Goal: Information Seeking & Learning: Learn about a topic

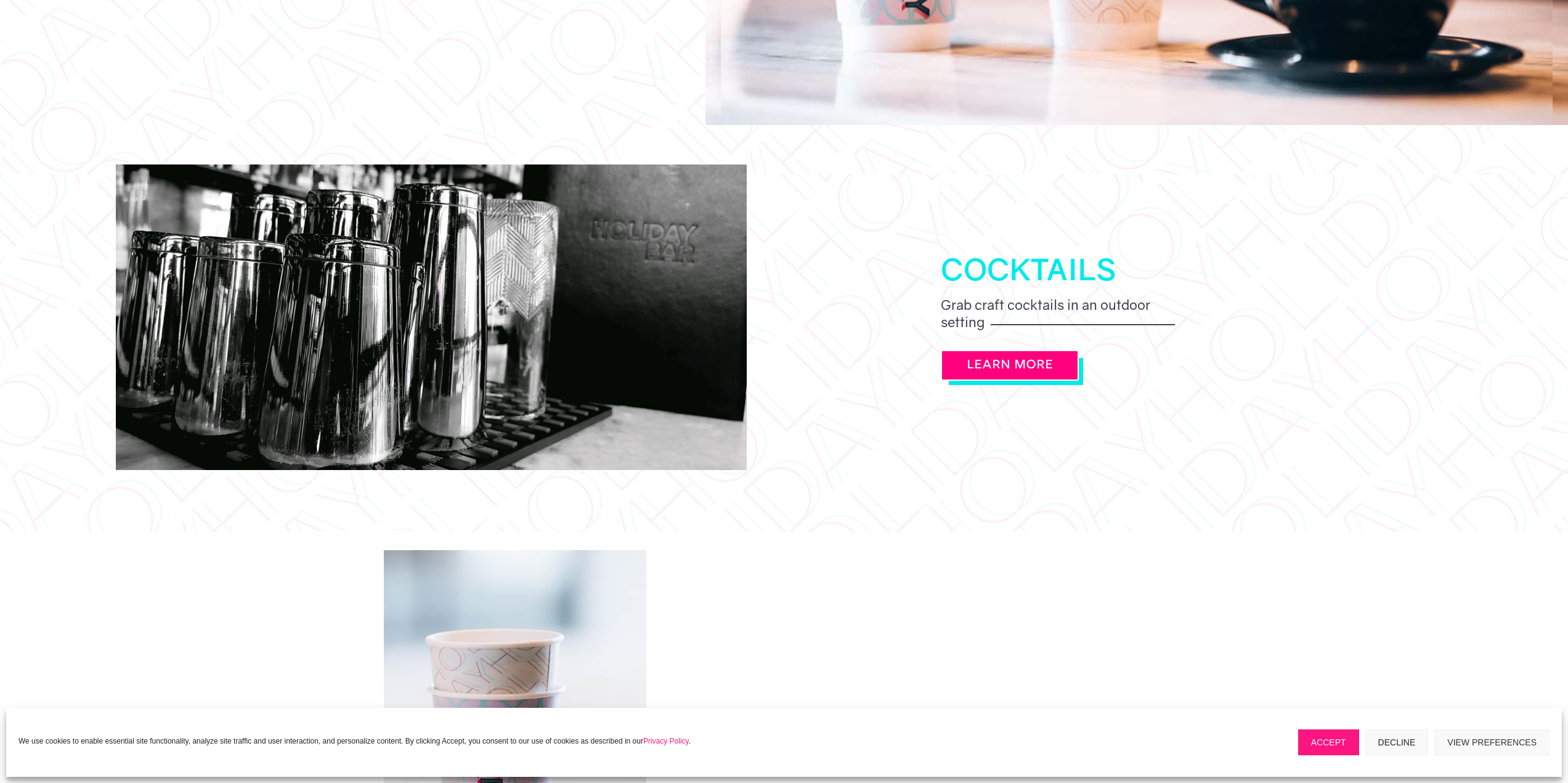
scroll to position [1478, 0]
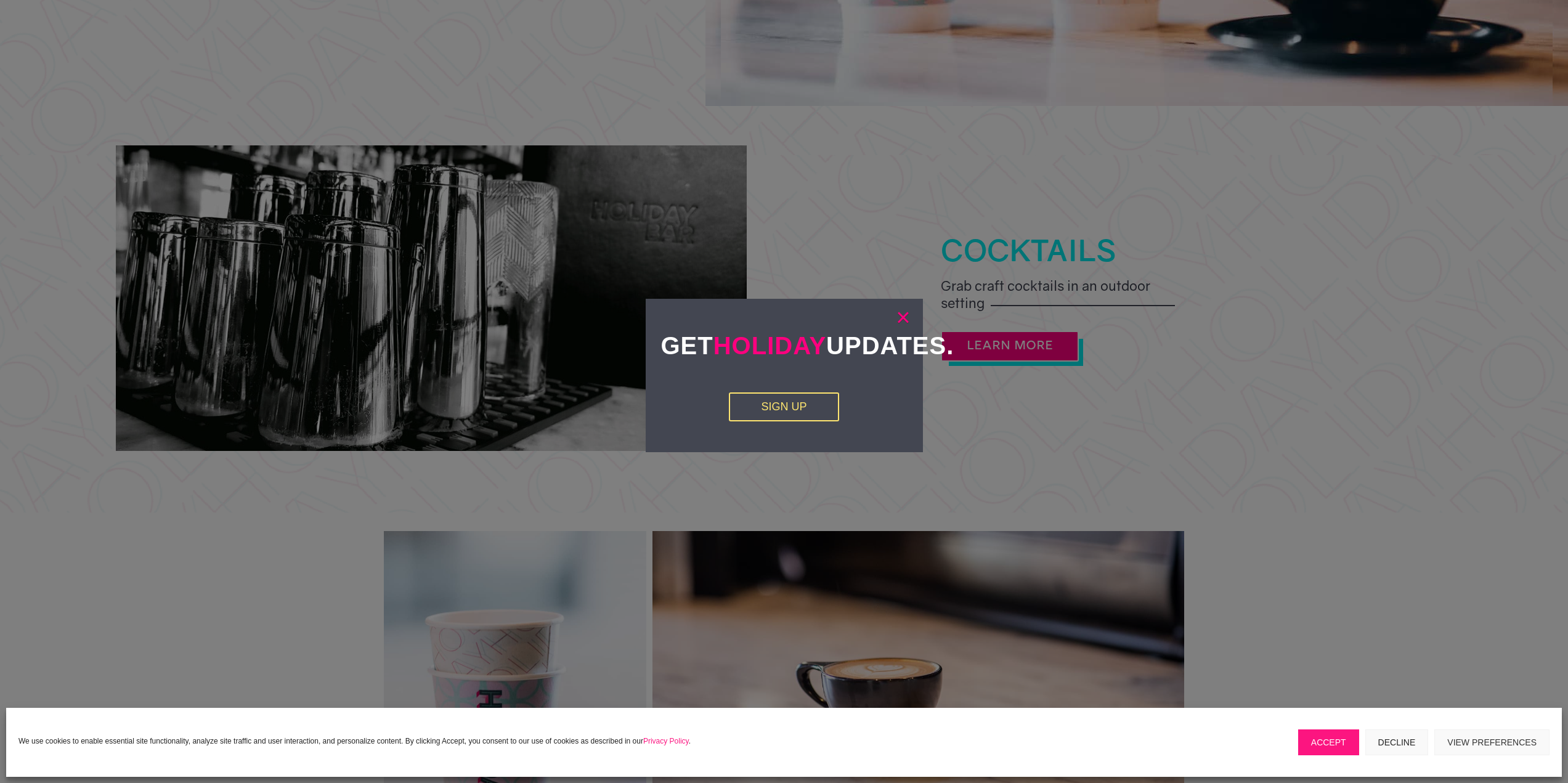
click at [901, 316] on link "×" at bounding box center [903, 317] width 14 height 12
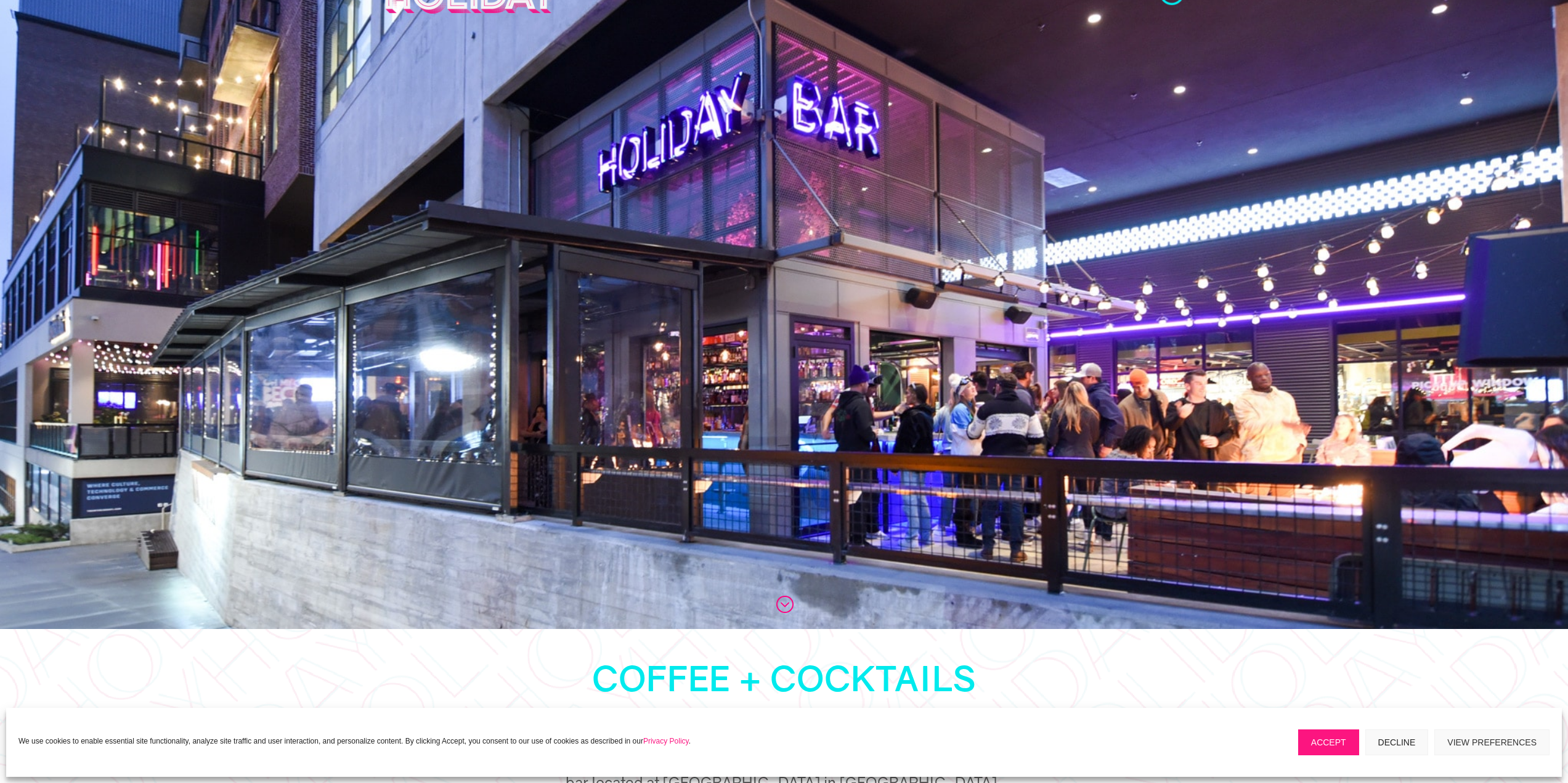
scroll to position [0, 0]
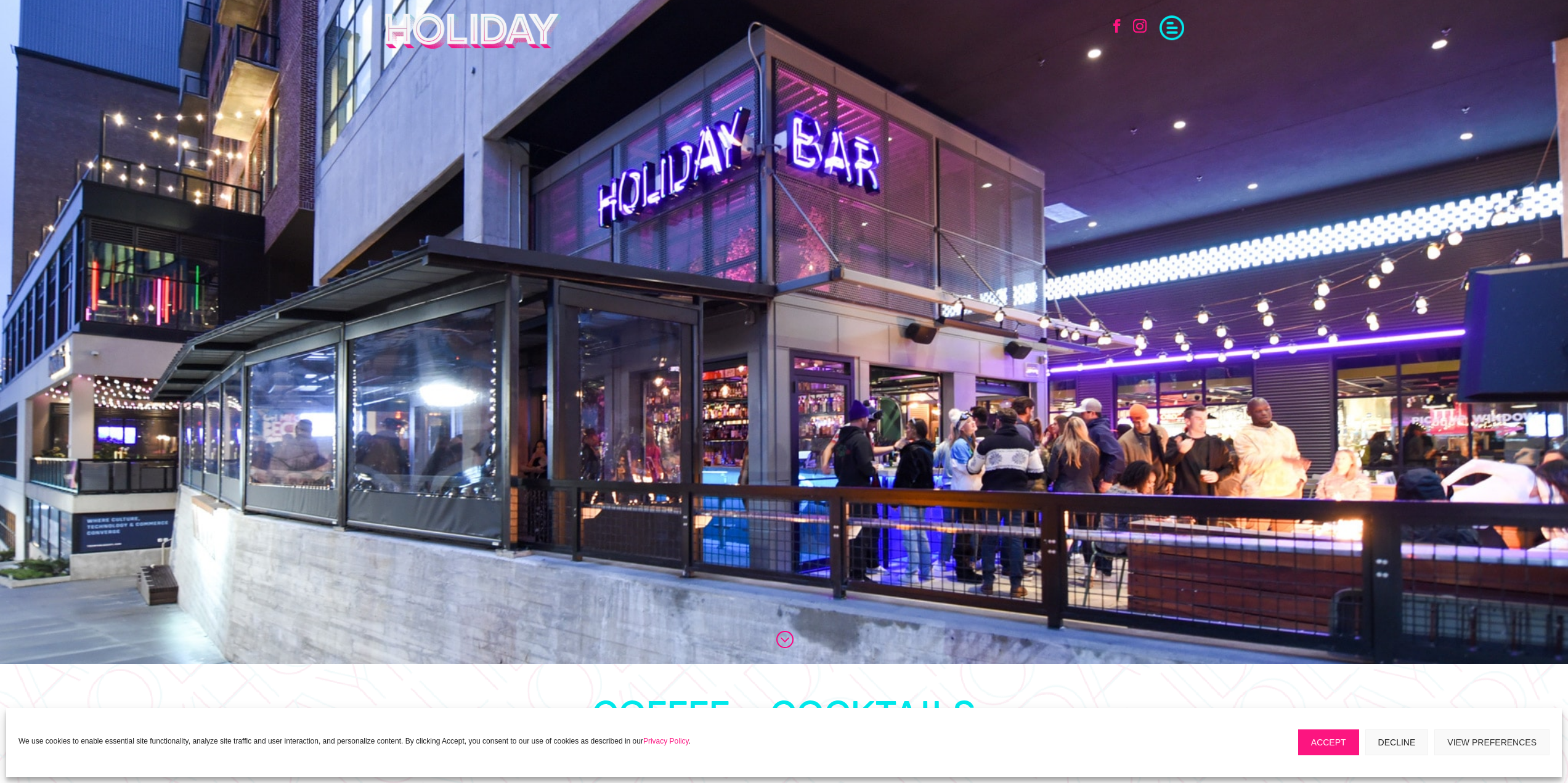
click at [1171, 26] on span at bounding box center [1172, 27] width 25 height 25
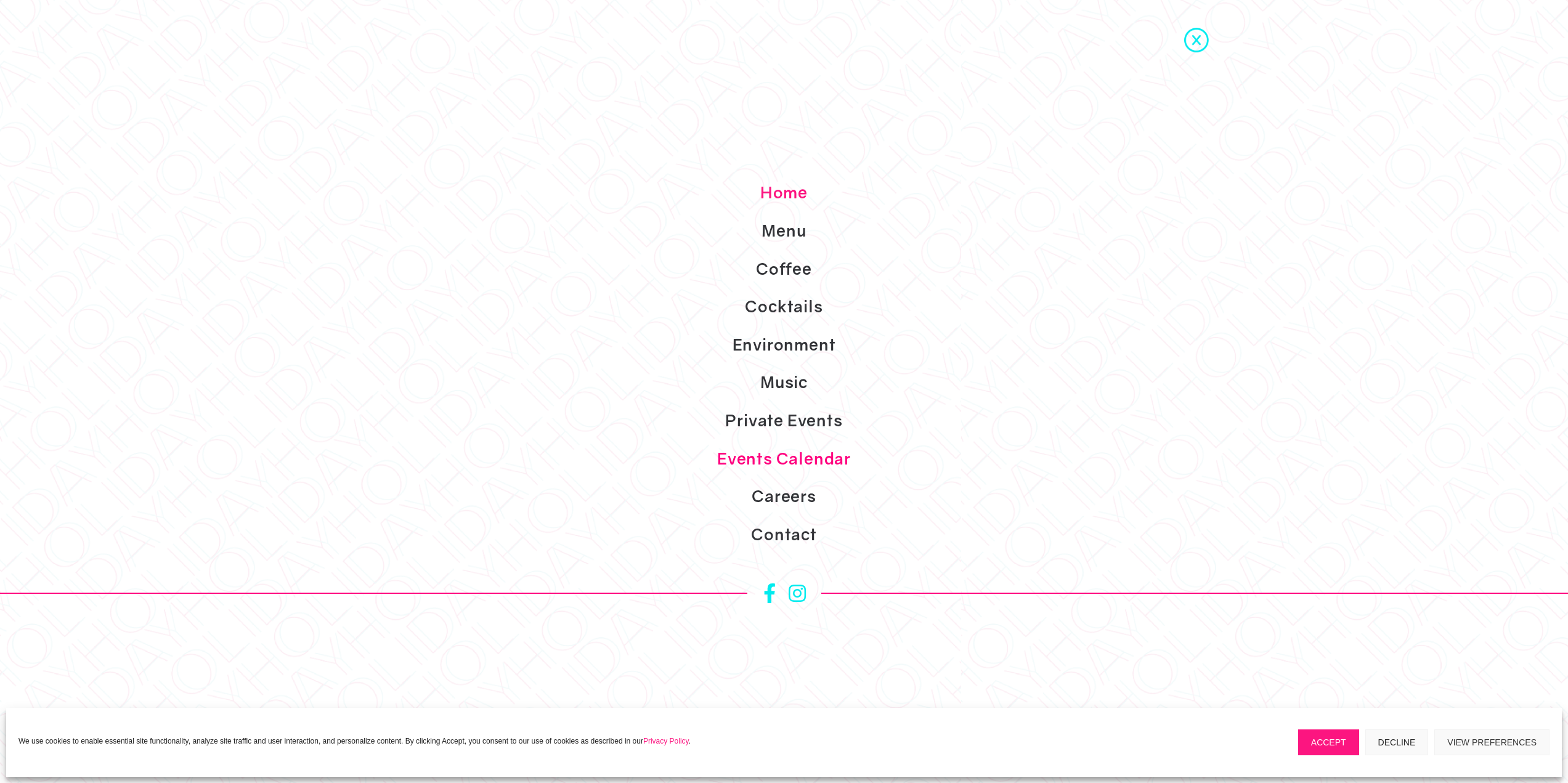
click at [784, 465] on link "Events Calendar" at bounding box center [784, 459] width 1568 height 38
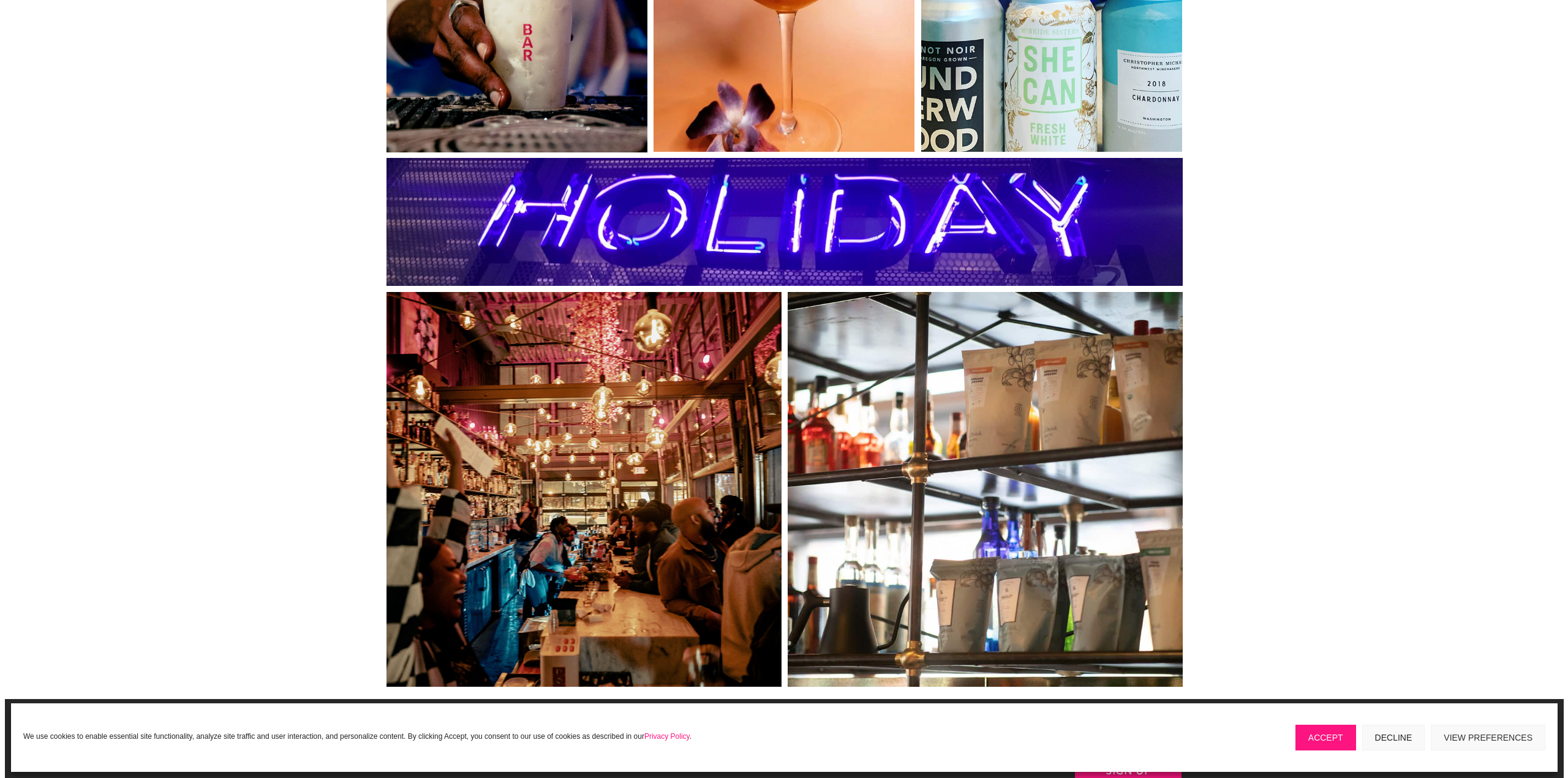
scroll to position [2510, 0]
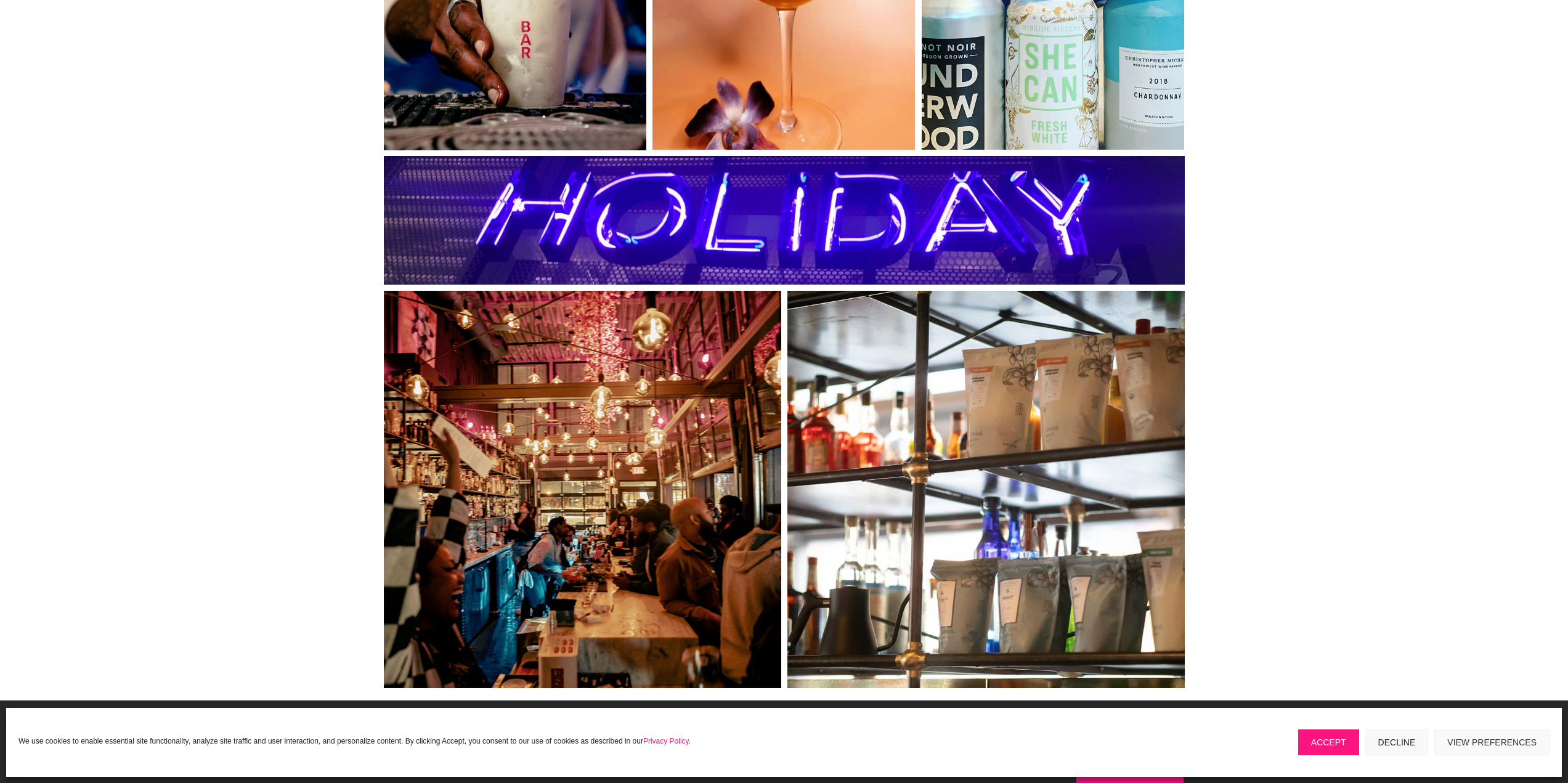
click at [631, 405] on link at bounding box center [582, 489] width 397 height 397
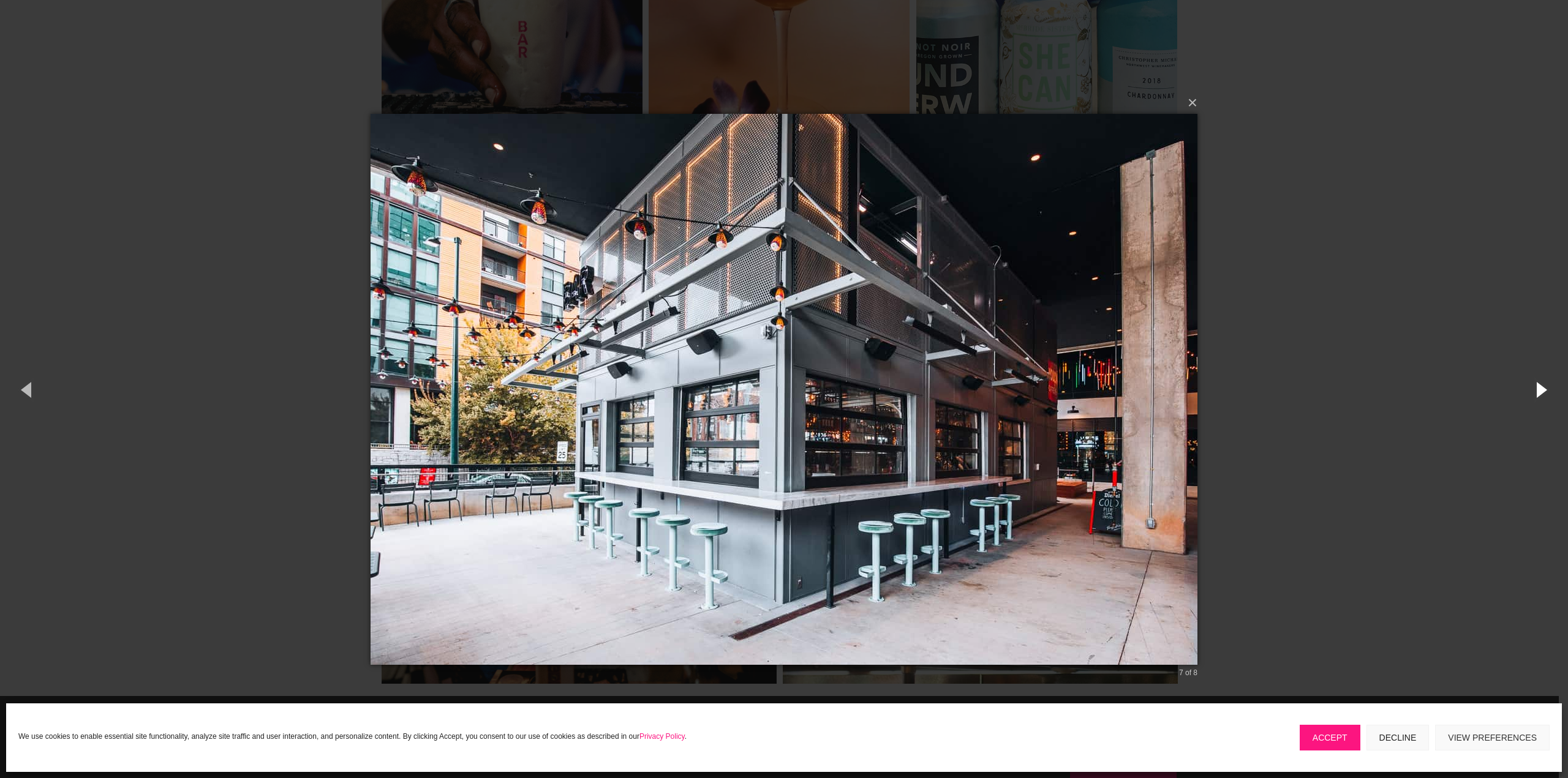
click at [1542, 390] on button "button" at bounding box center [1540, 390] width 55 height 68
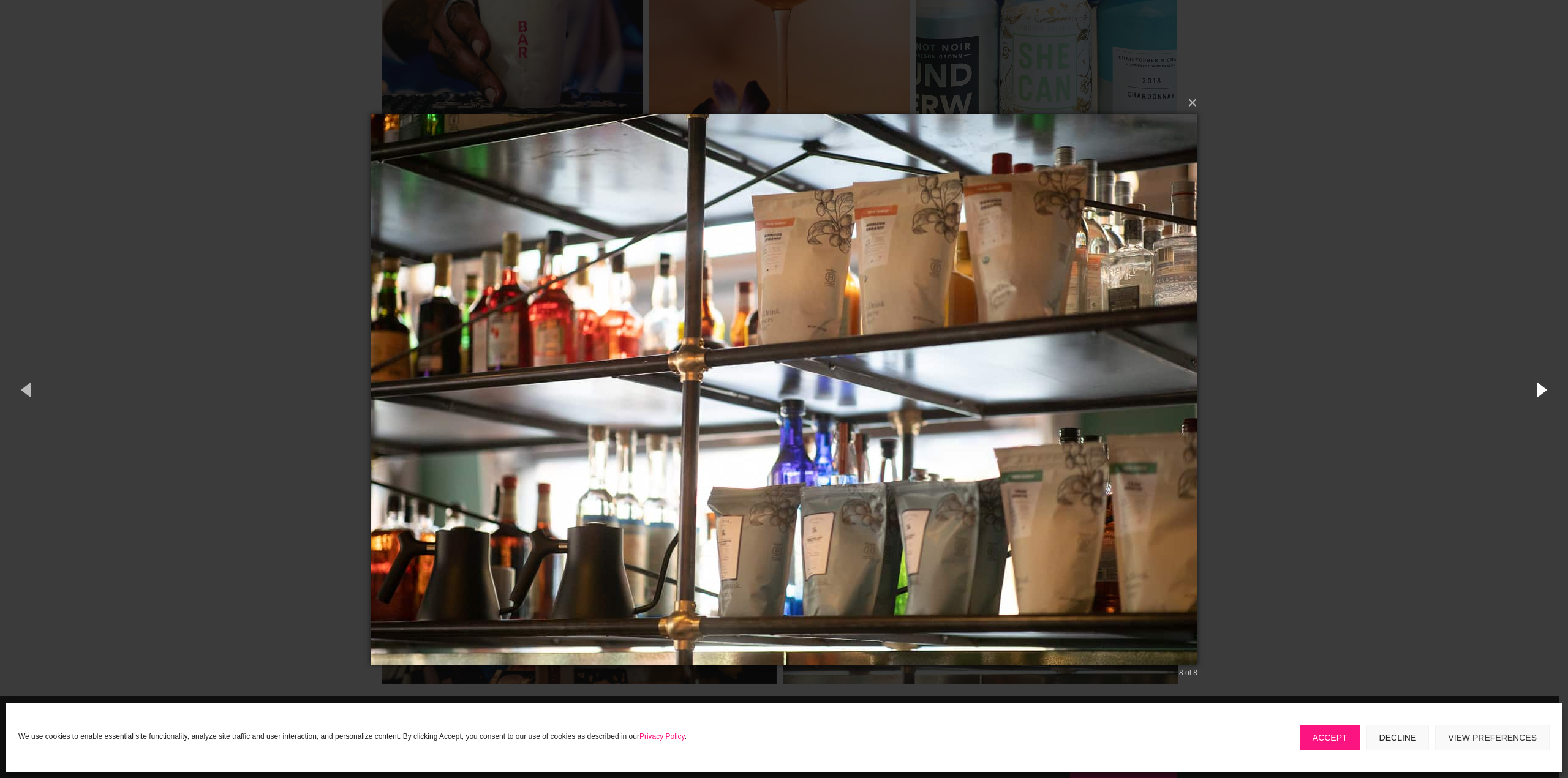
click at [1542, 390] on button "button" at bounding box center [1540, 390] width 55 height 68
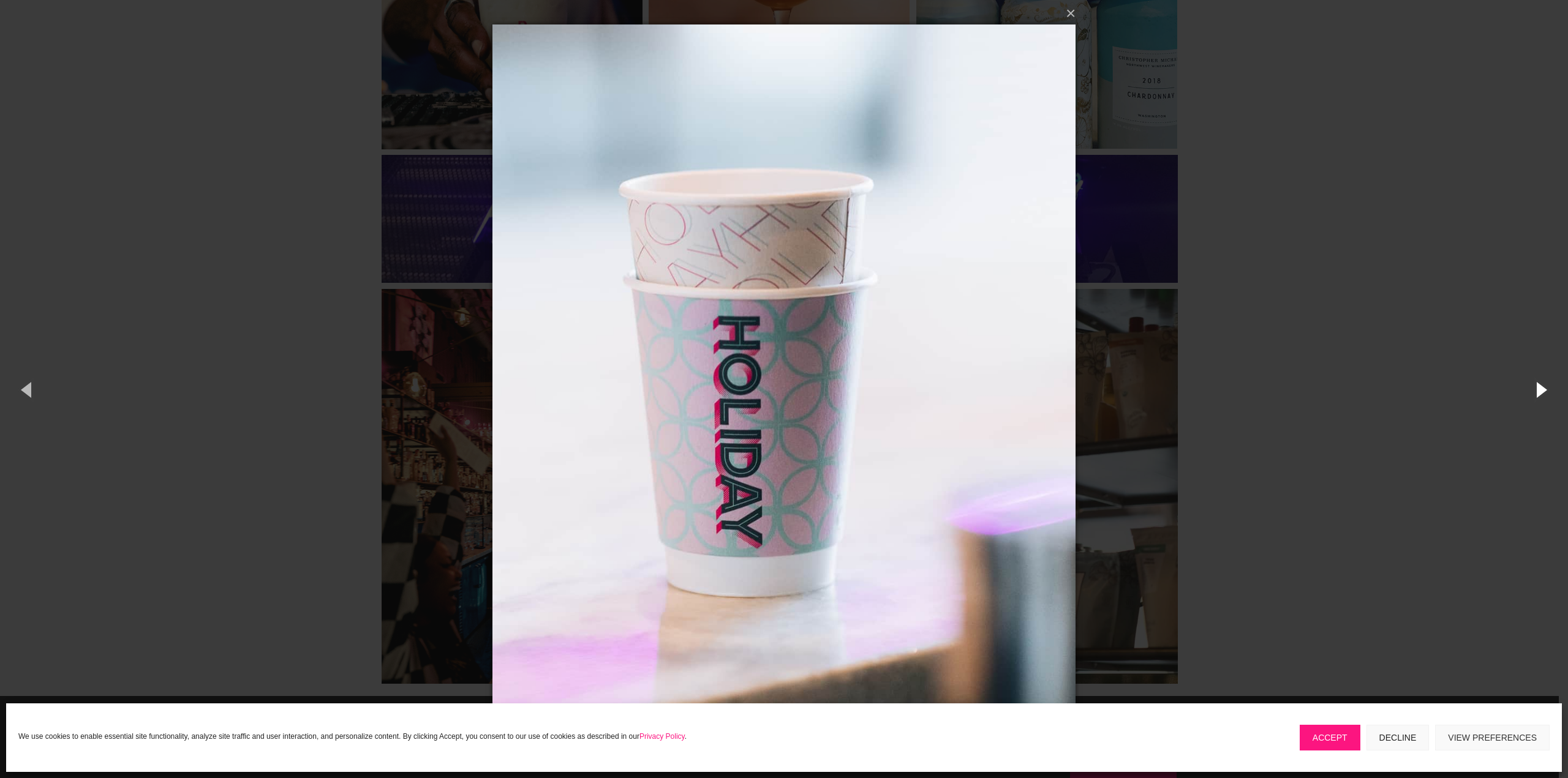
click at [1542, 390] on button "button" at bounding box center [1540, 390] width 55 height 68
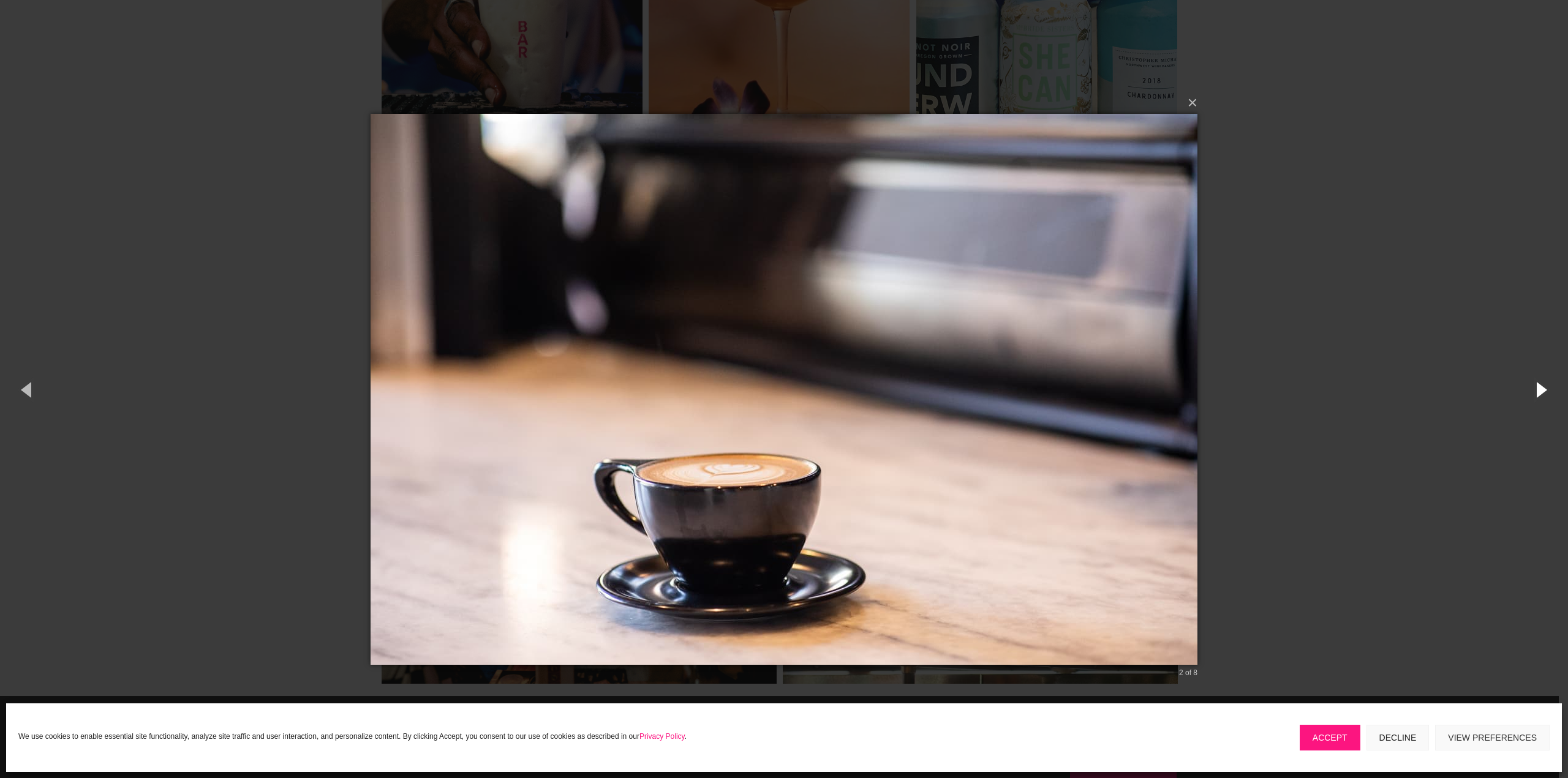
click at [1542, 390] on button "button" at bounding box center [1540, 390] width 55 height 68
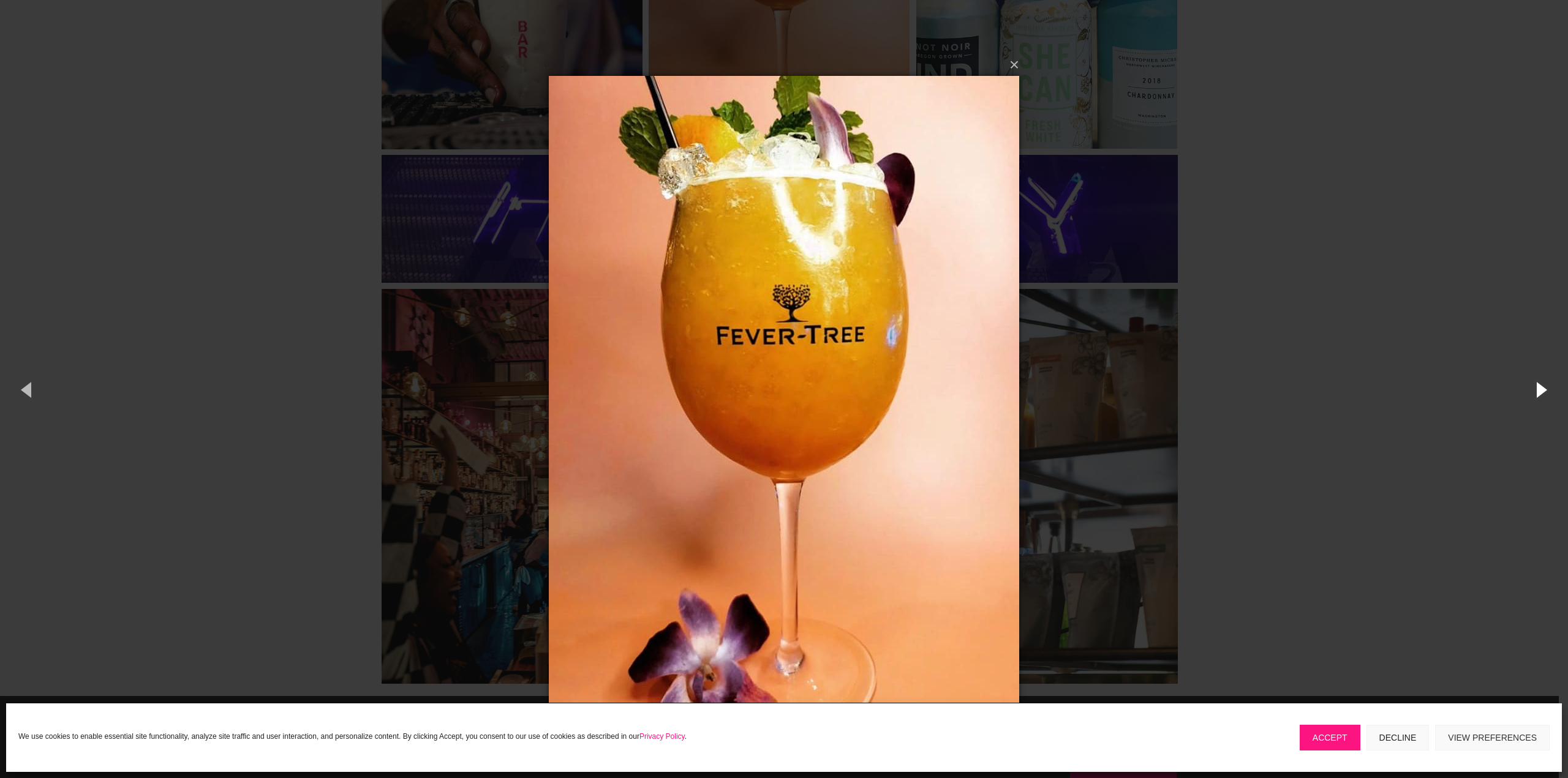
click at [1542, 390] on button "button" at bounding box center [1540, 390] width 55 height 68
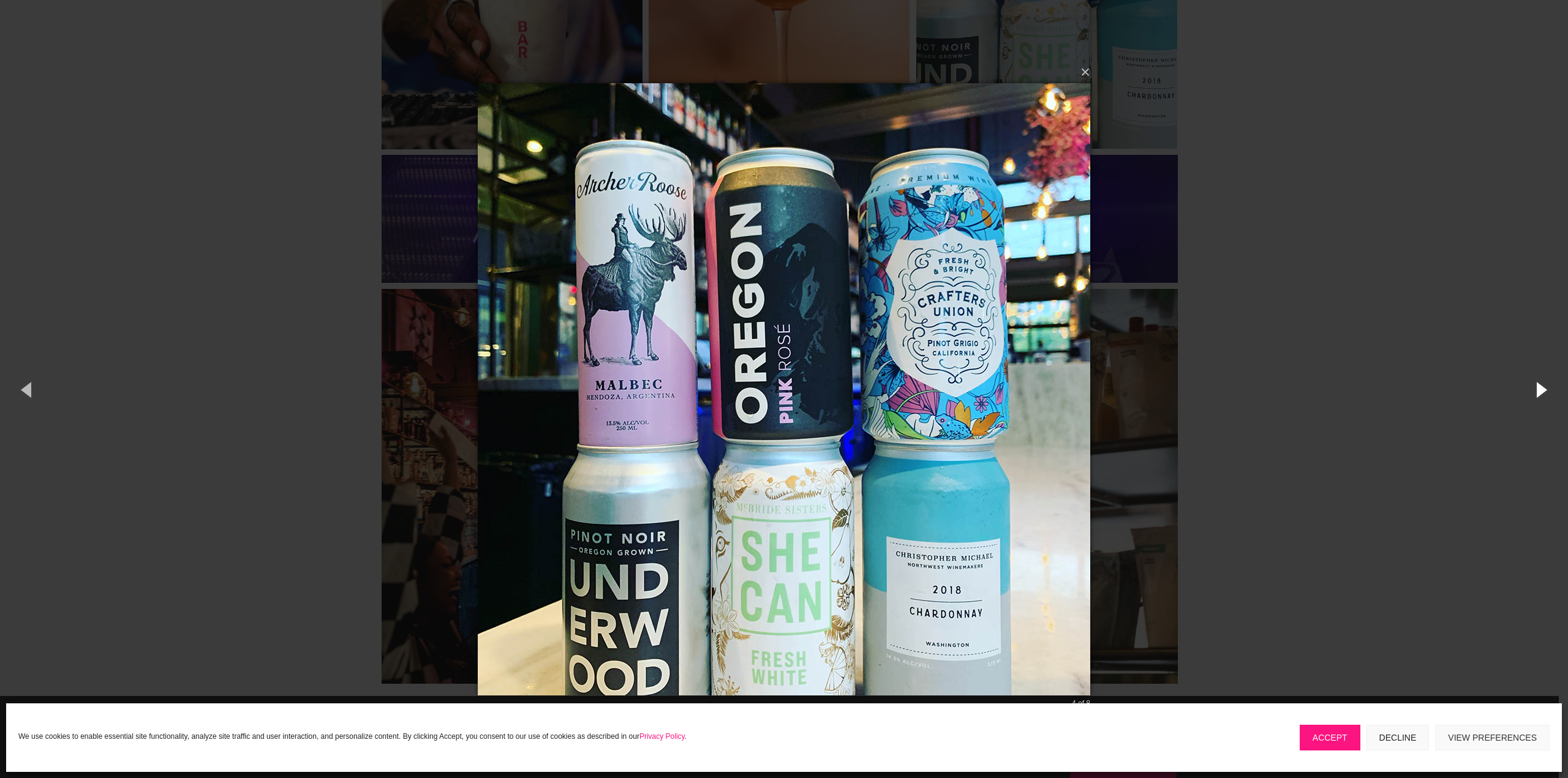
click at [1542, 390] on button "button" at bounding box center [1540, 390] width 55 height 68
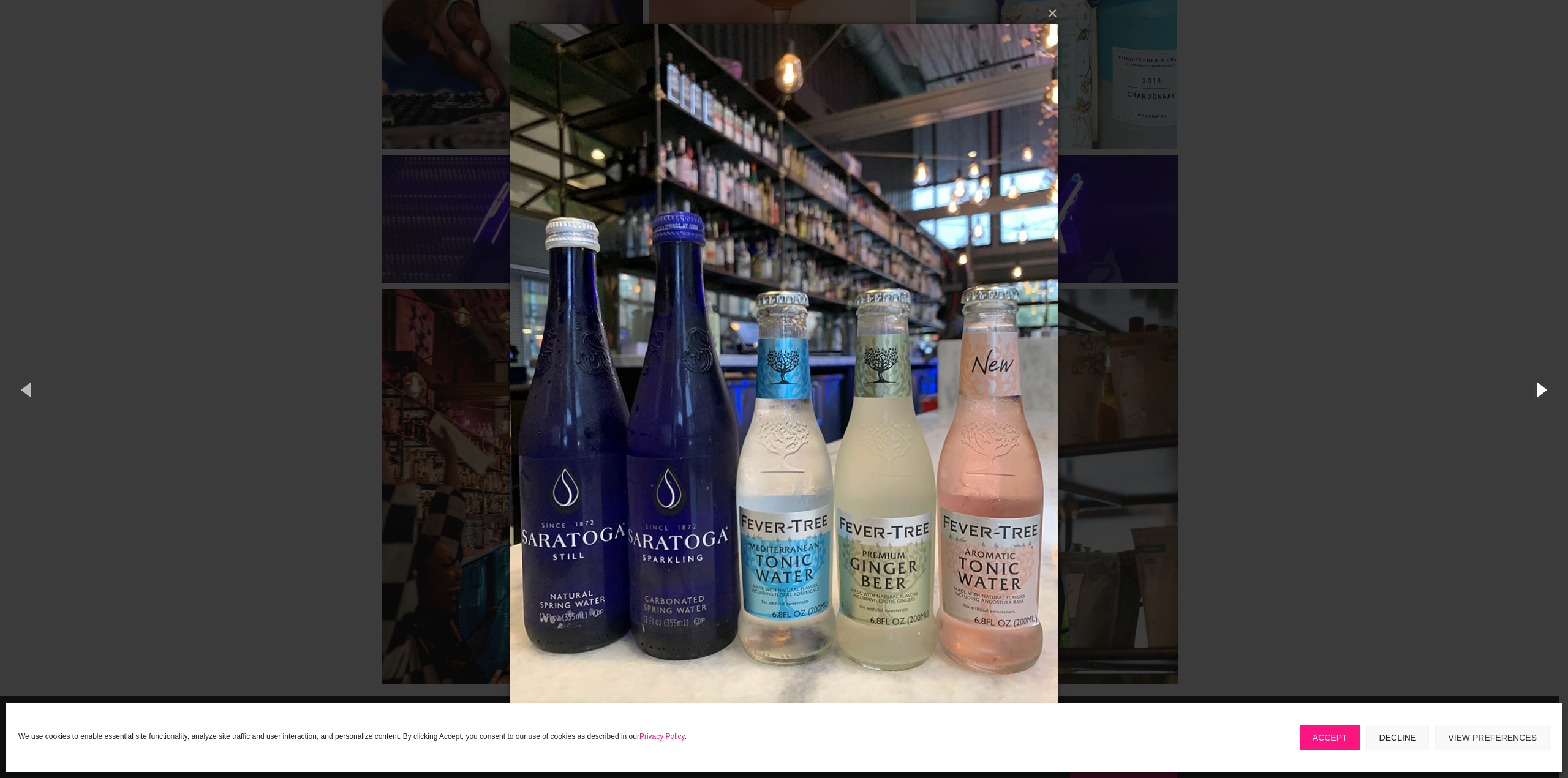
click at [1542, 390] on button "button" at bounding box center [1540, 390] width 55 height 68
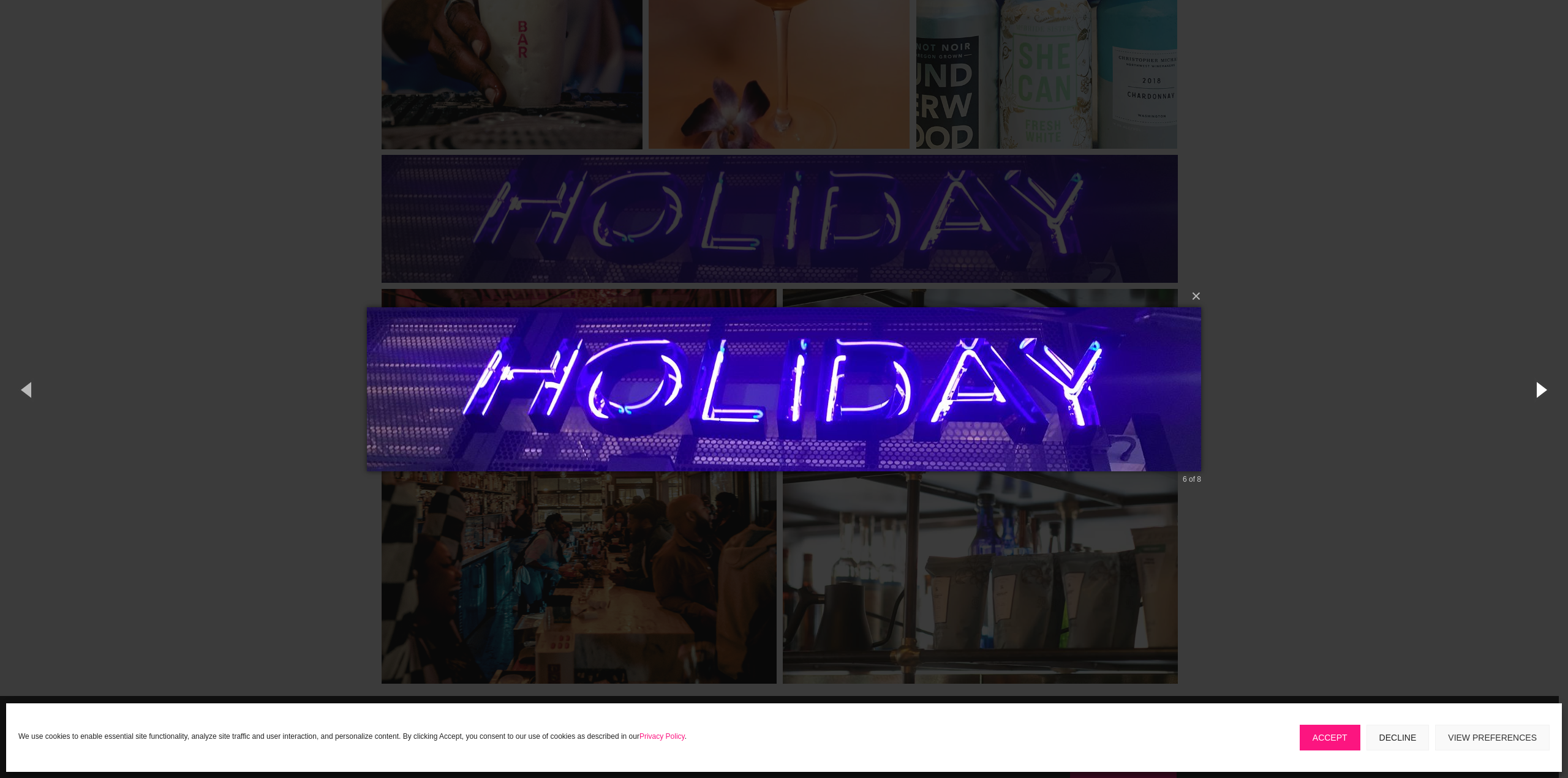
click at [1542, 390] on button "button" at bounding box center [1540, 390] width 55 height 68
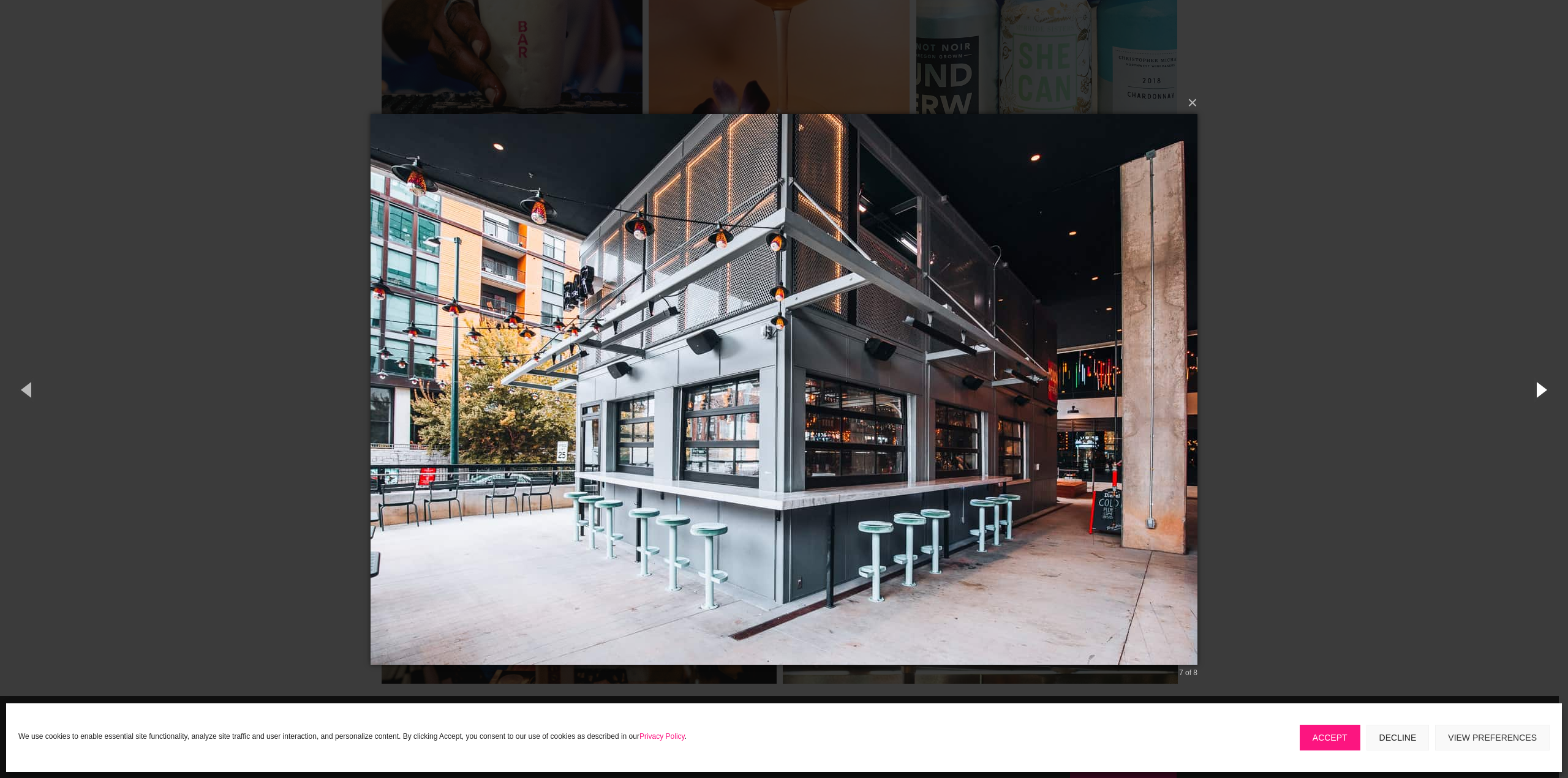
click at [1542, 390] on button "button" at bounding box center [1540, 390] width 55 height 68
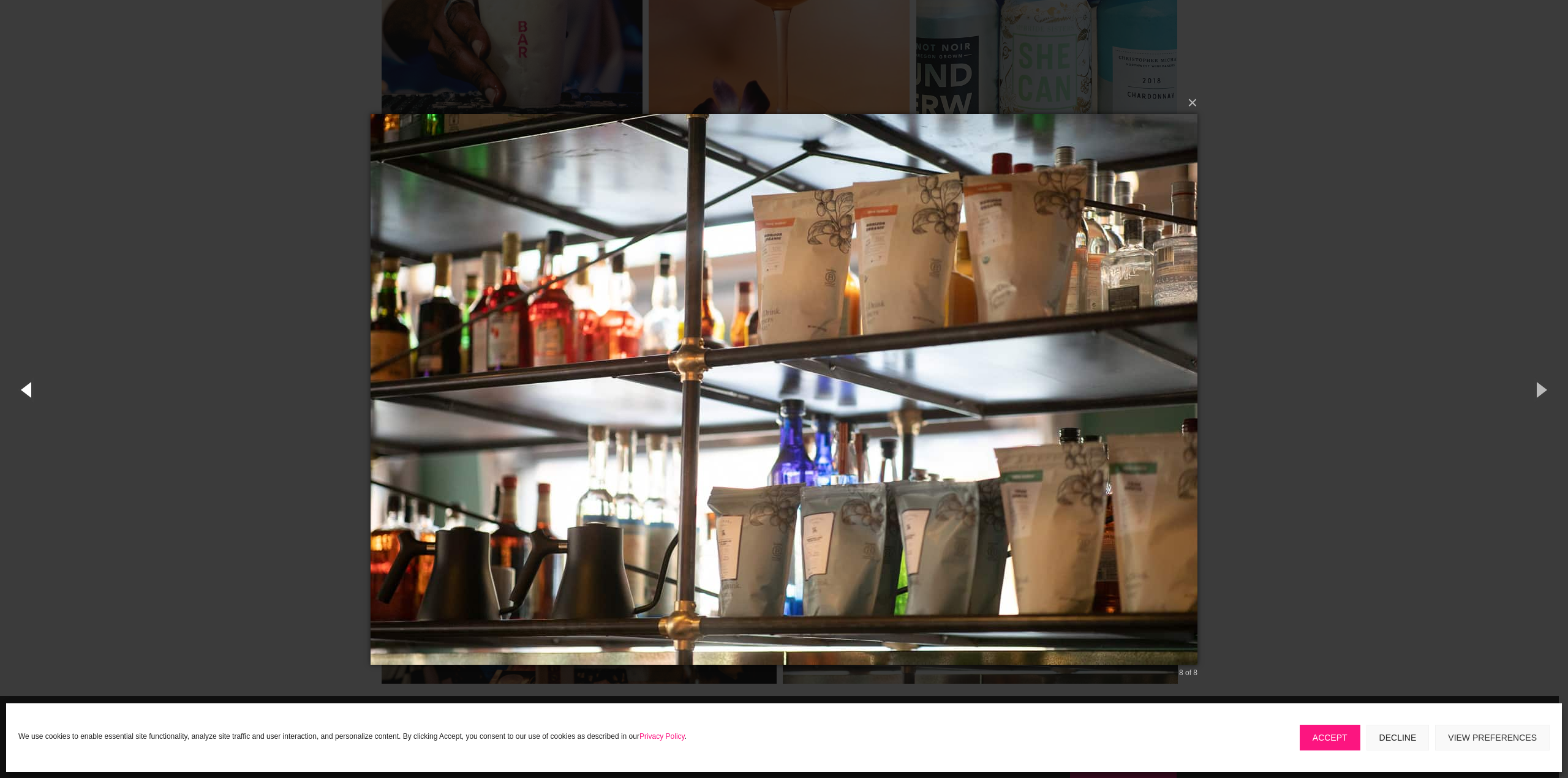
click at [29, 392] on button "button" at bounding box center [27, 390] width 55 height 68
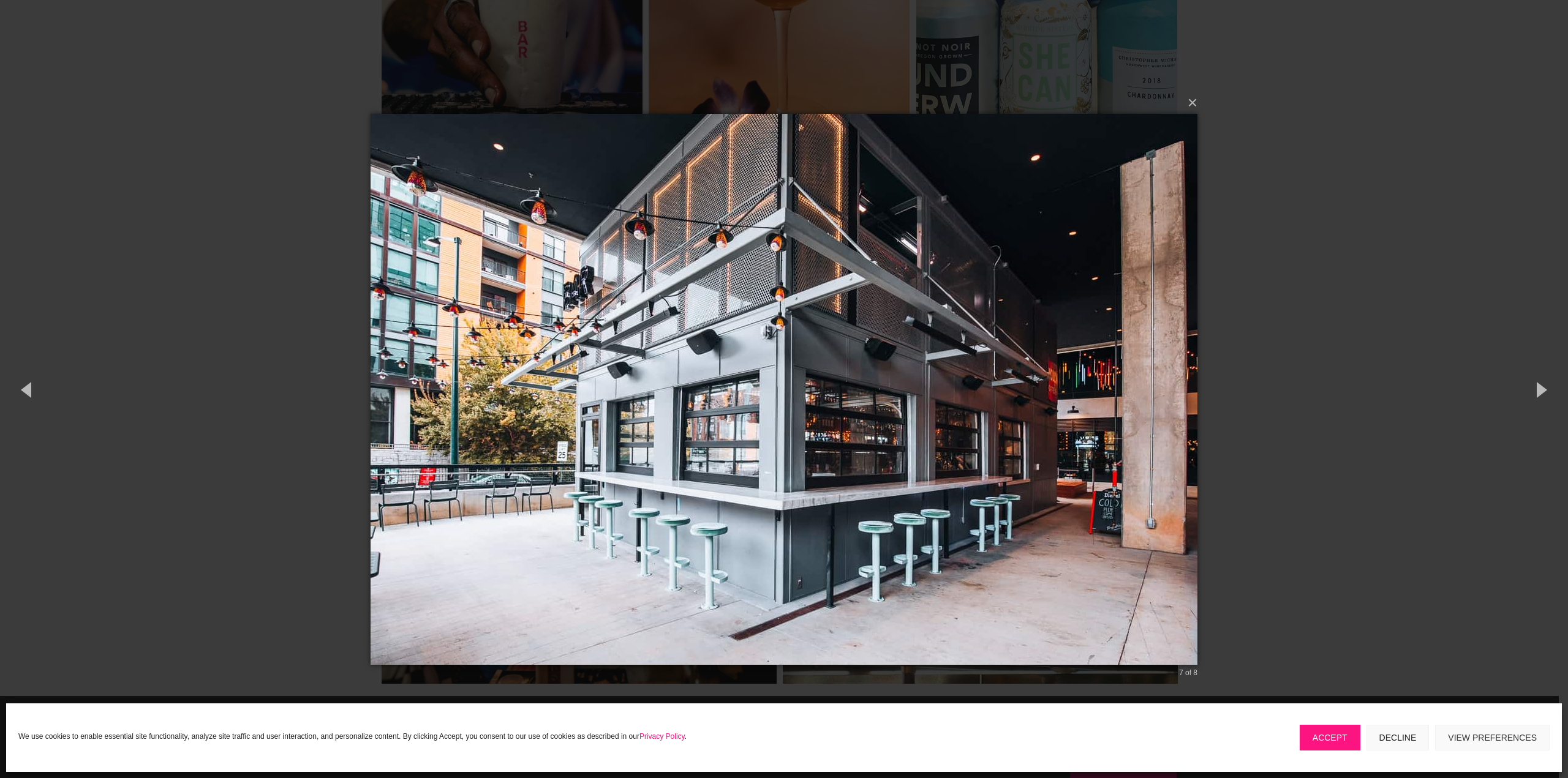
click at [1498, 224] on div "× 7 of 8 Loading..." at bounding box center [784, 389] width 1568 height 778
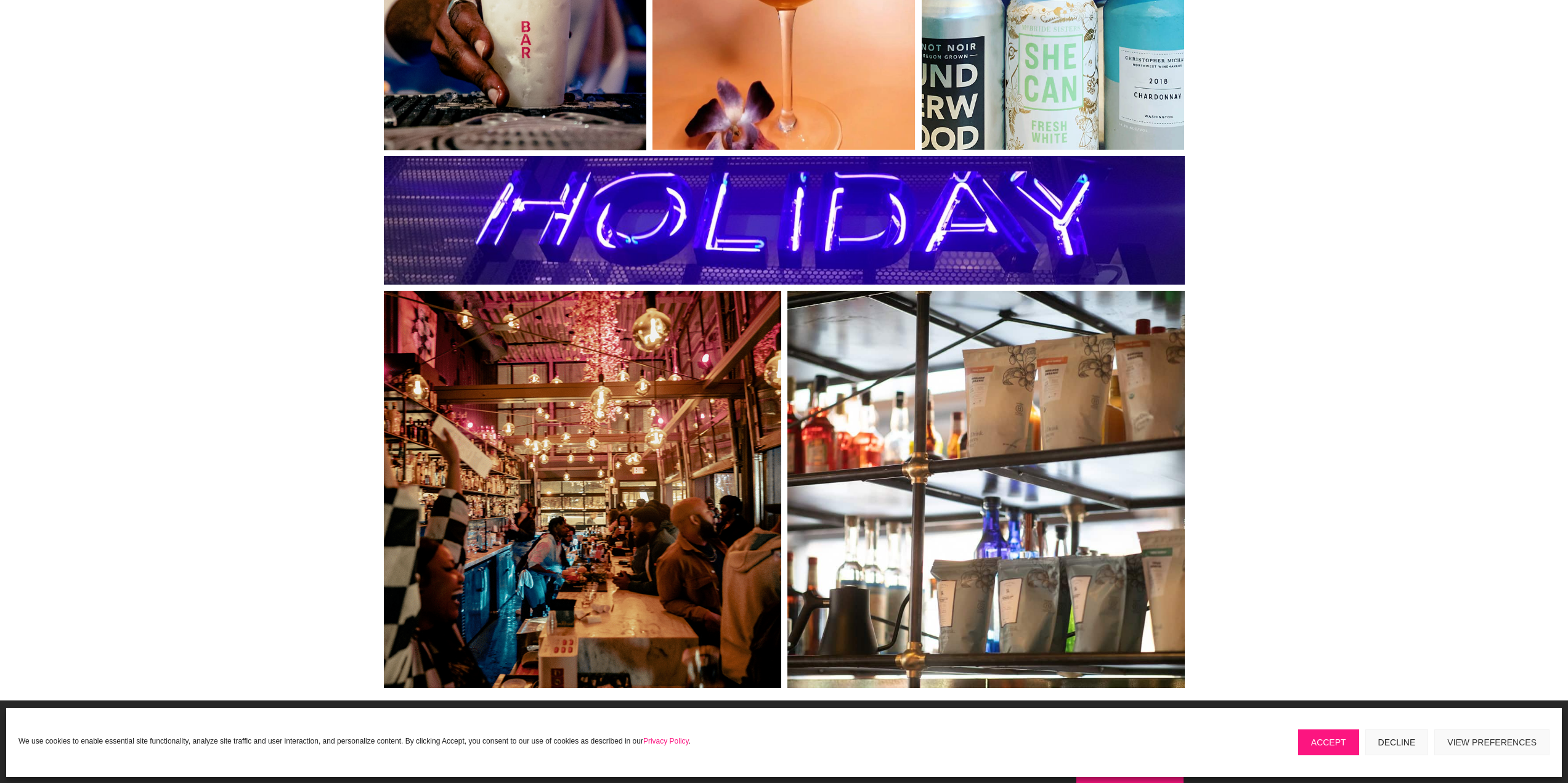
click at [666, 327] on link at bounding box center [582, 489] width 397 height 397
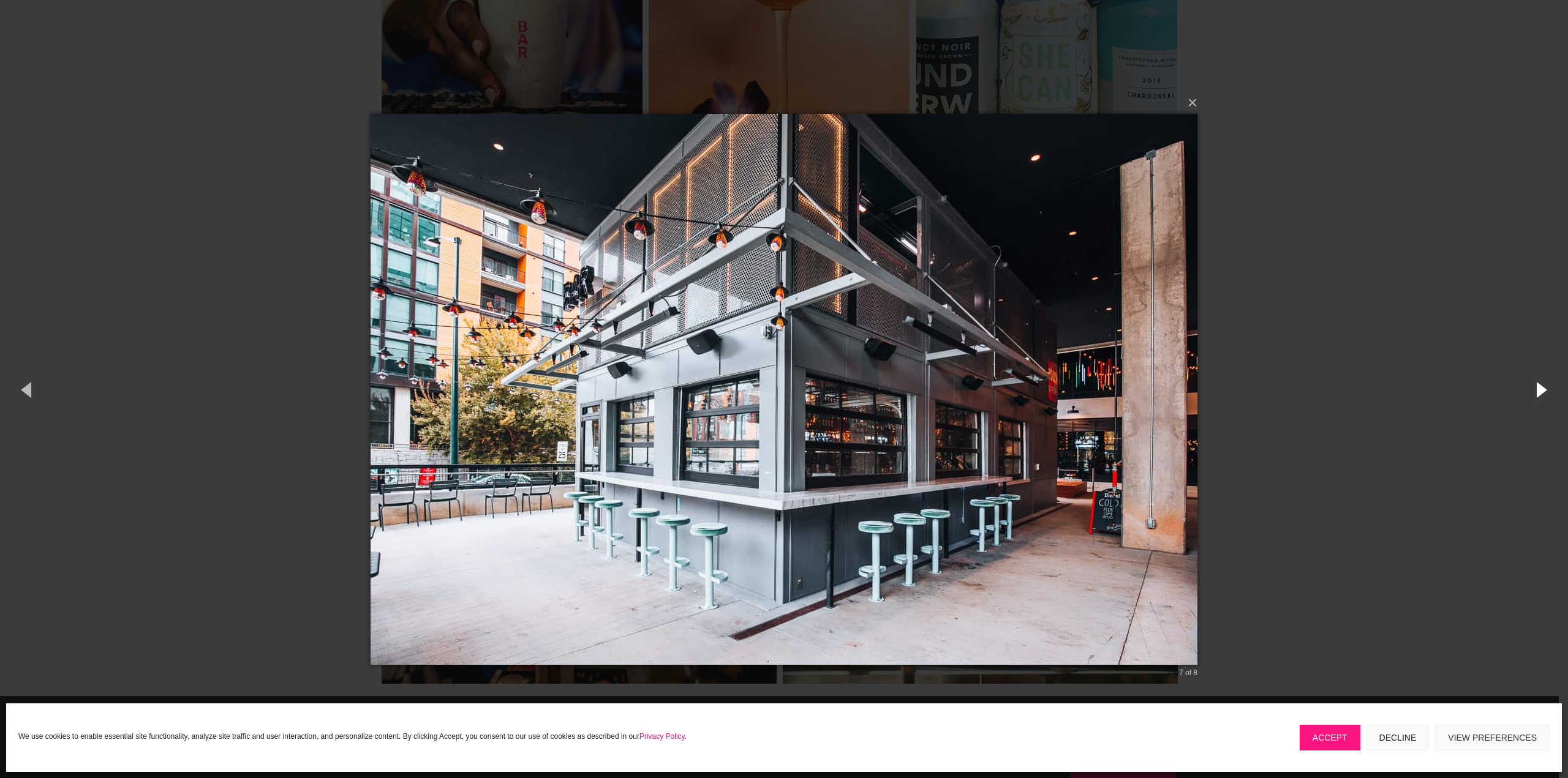
click at [1541, 387] on button "button" at bounding box center [1540, 390] width 55 height 68
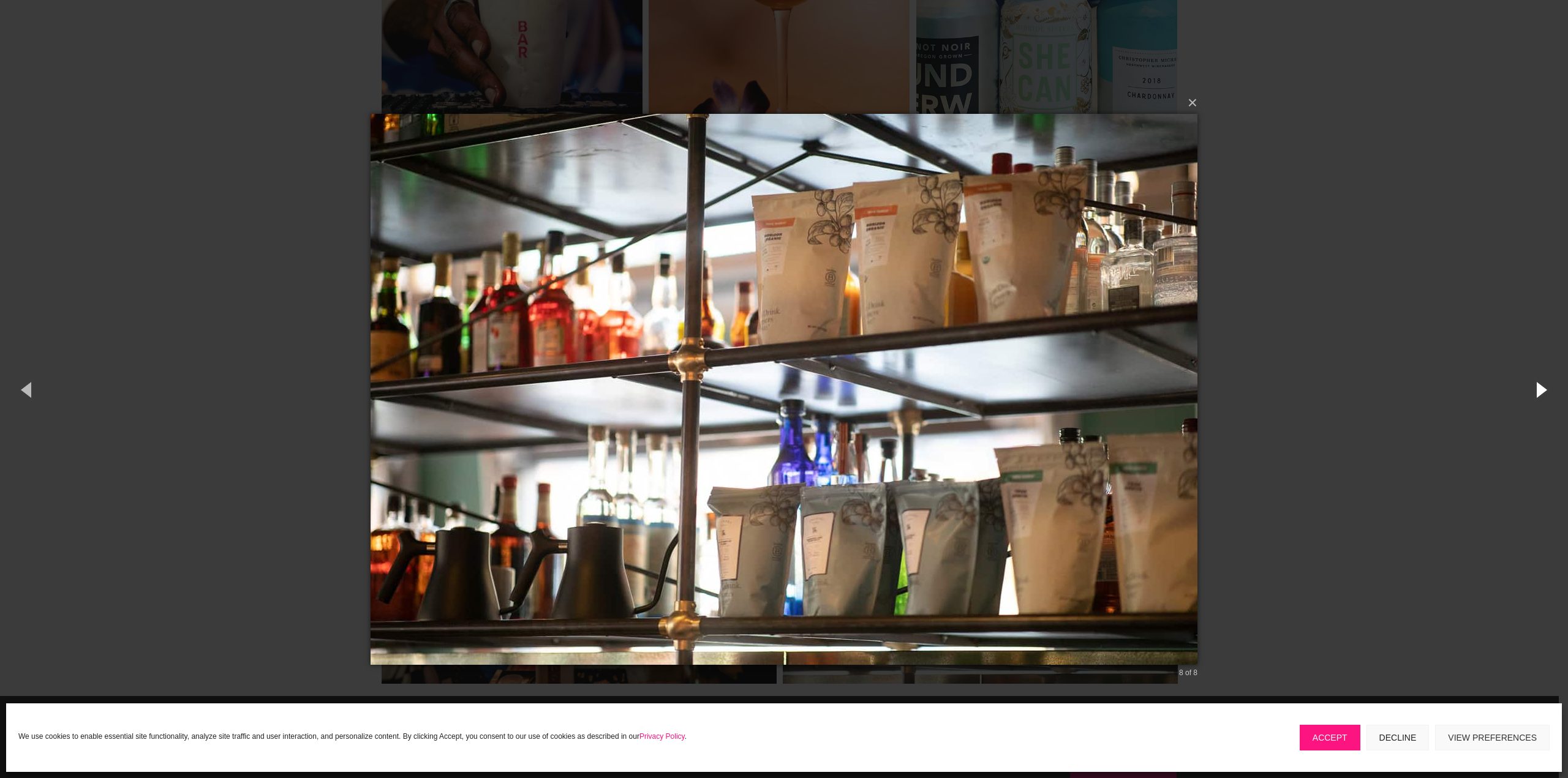
click at [1541, 386] on button "button" at bounding box center [1540, 390] width 55 height 68
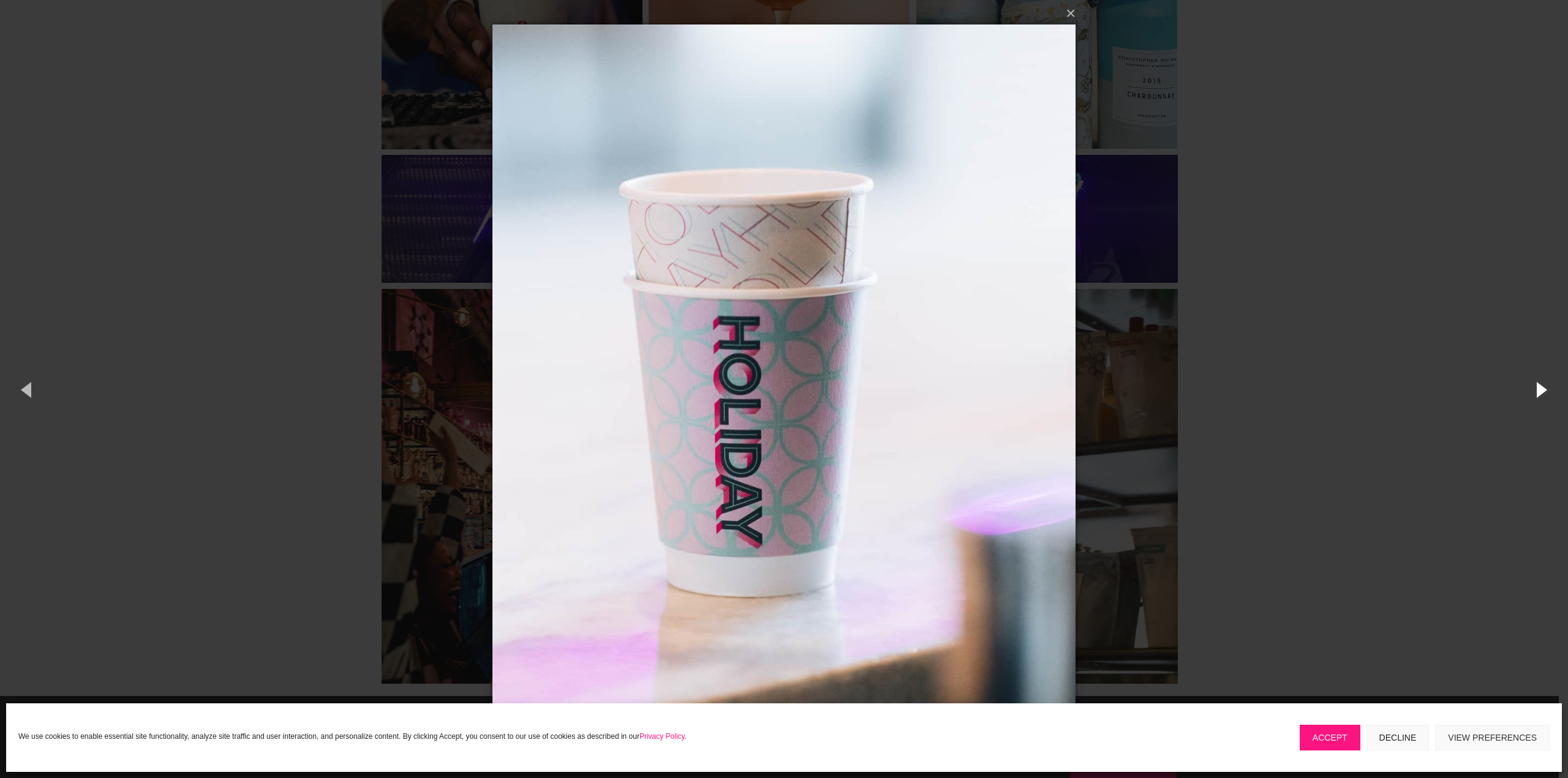
click at [1541, 386] on button "button" at bounding box center [1540, 390] width 55 height 68
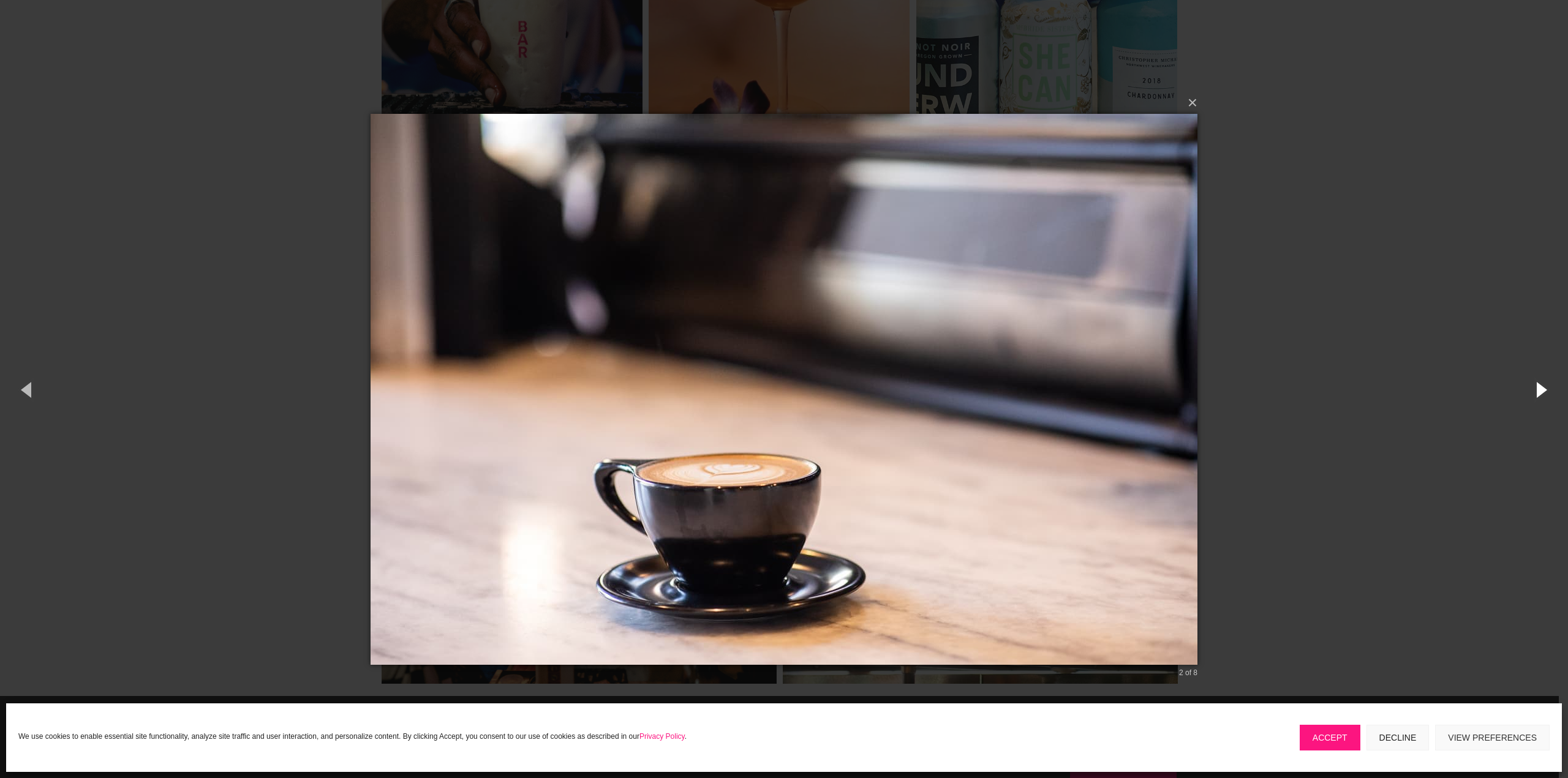
click at [1541, 386] on button "button" at bounding box center [1540, 390] width 55 height 68
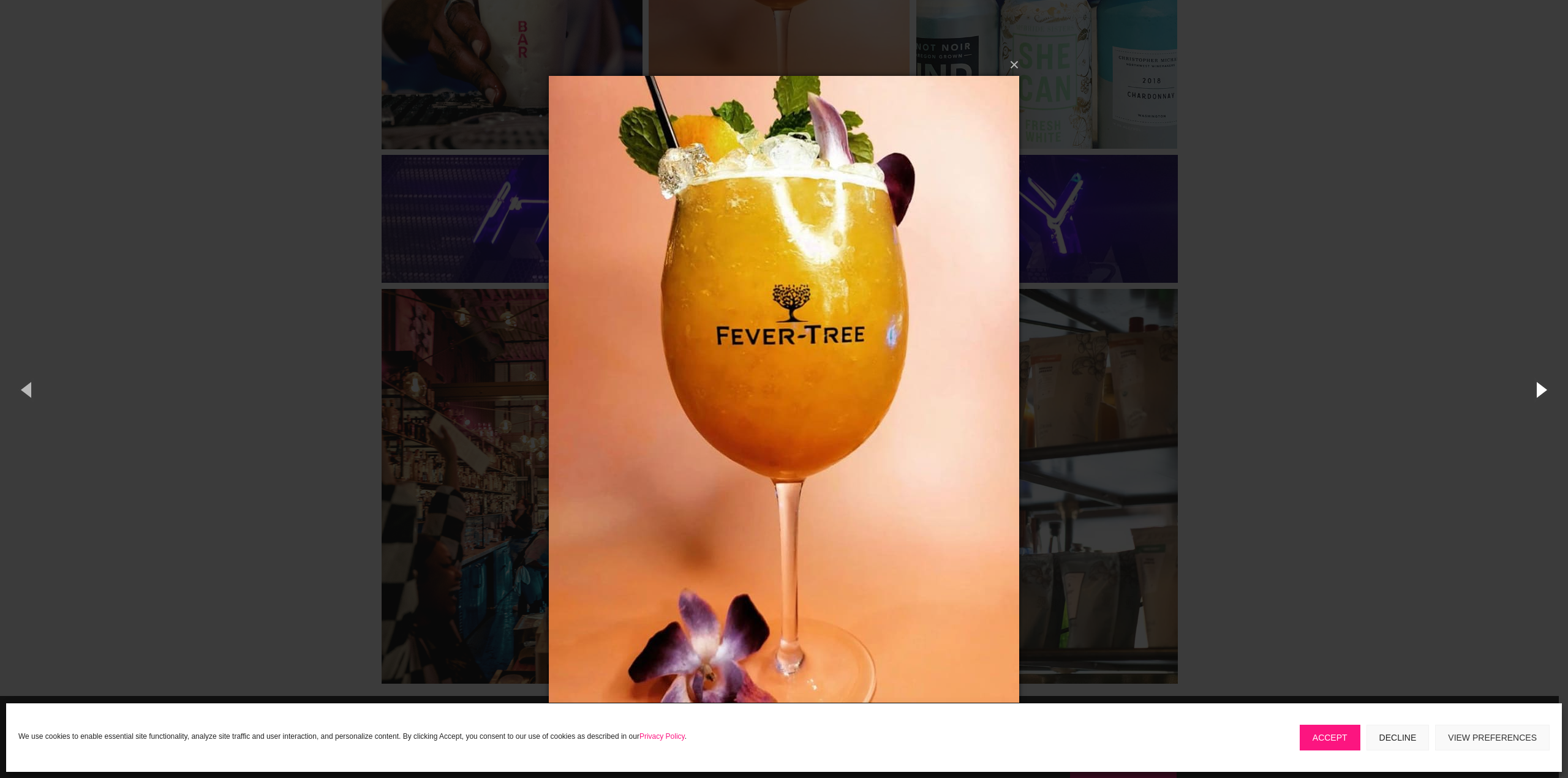
click at [1541, 386] on button "button" at bounding box center [1540, 390] width 55 height 68
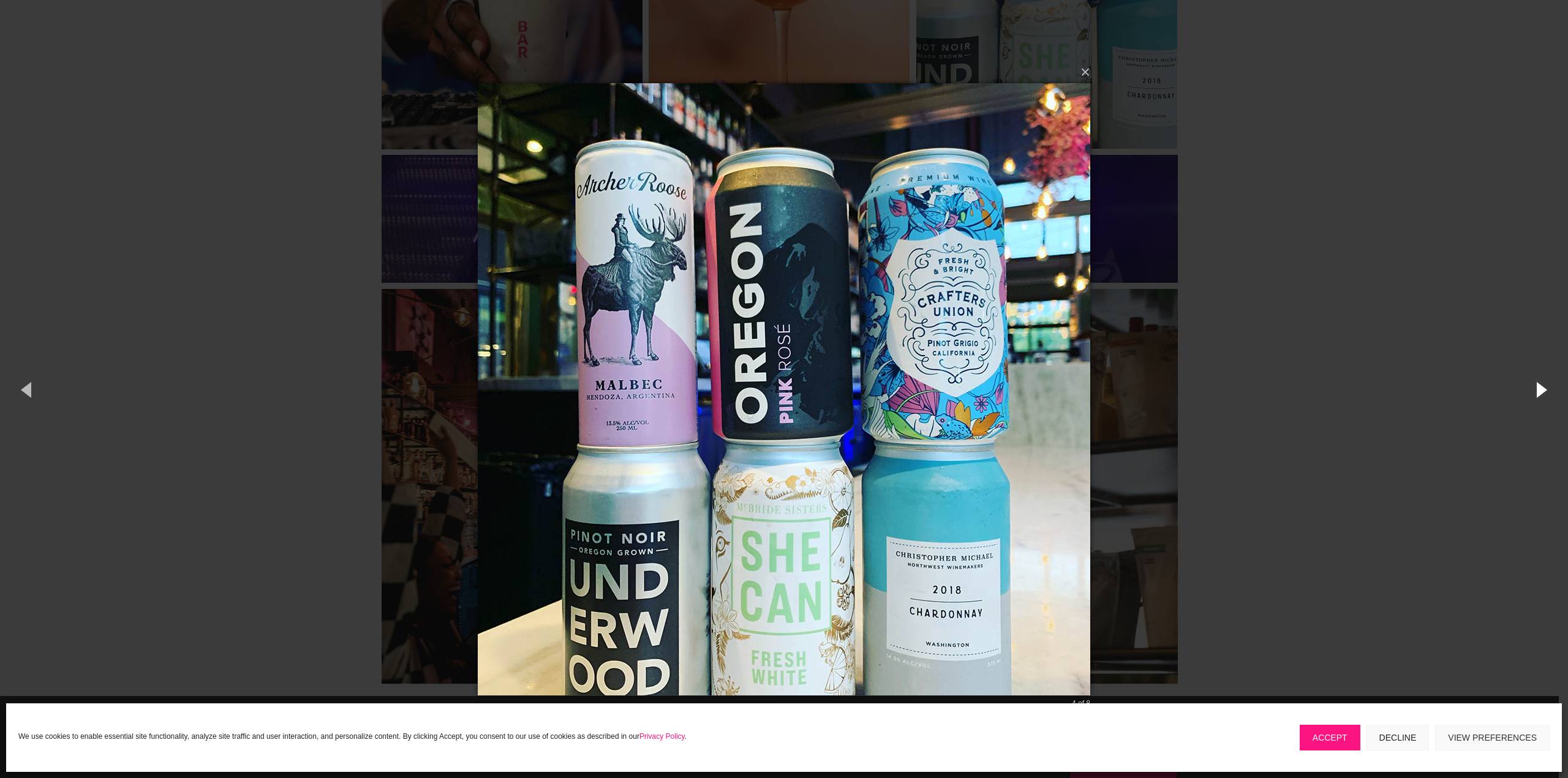
click at [1541, 386] on button "button" at bounding box center [1540, 390] width 55 height 68
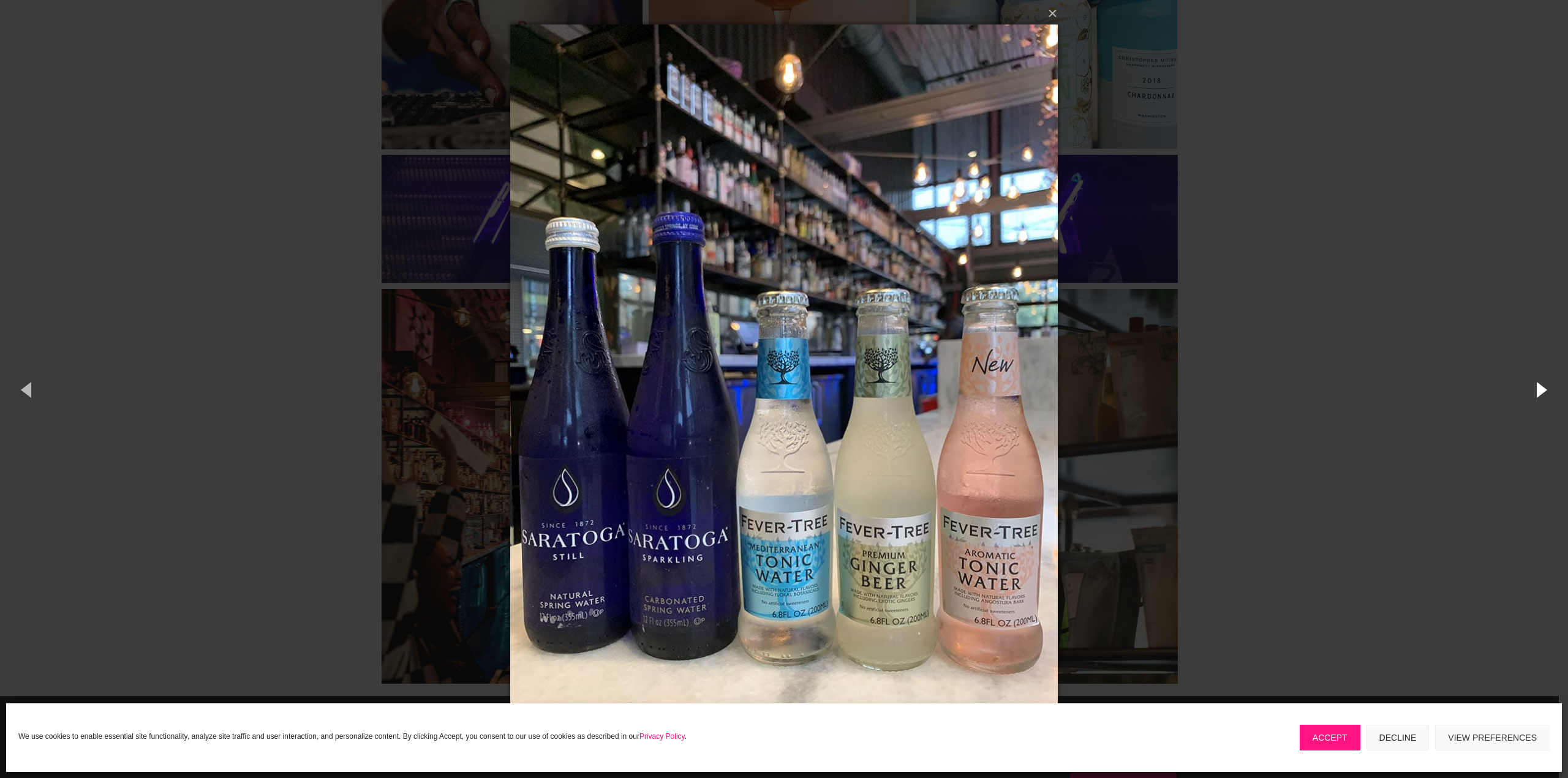
click at [1541, 386] on button "button" at bounding box center [1540, 390] width 55 height 68
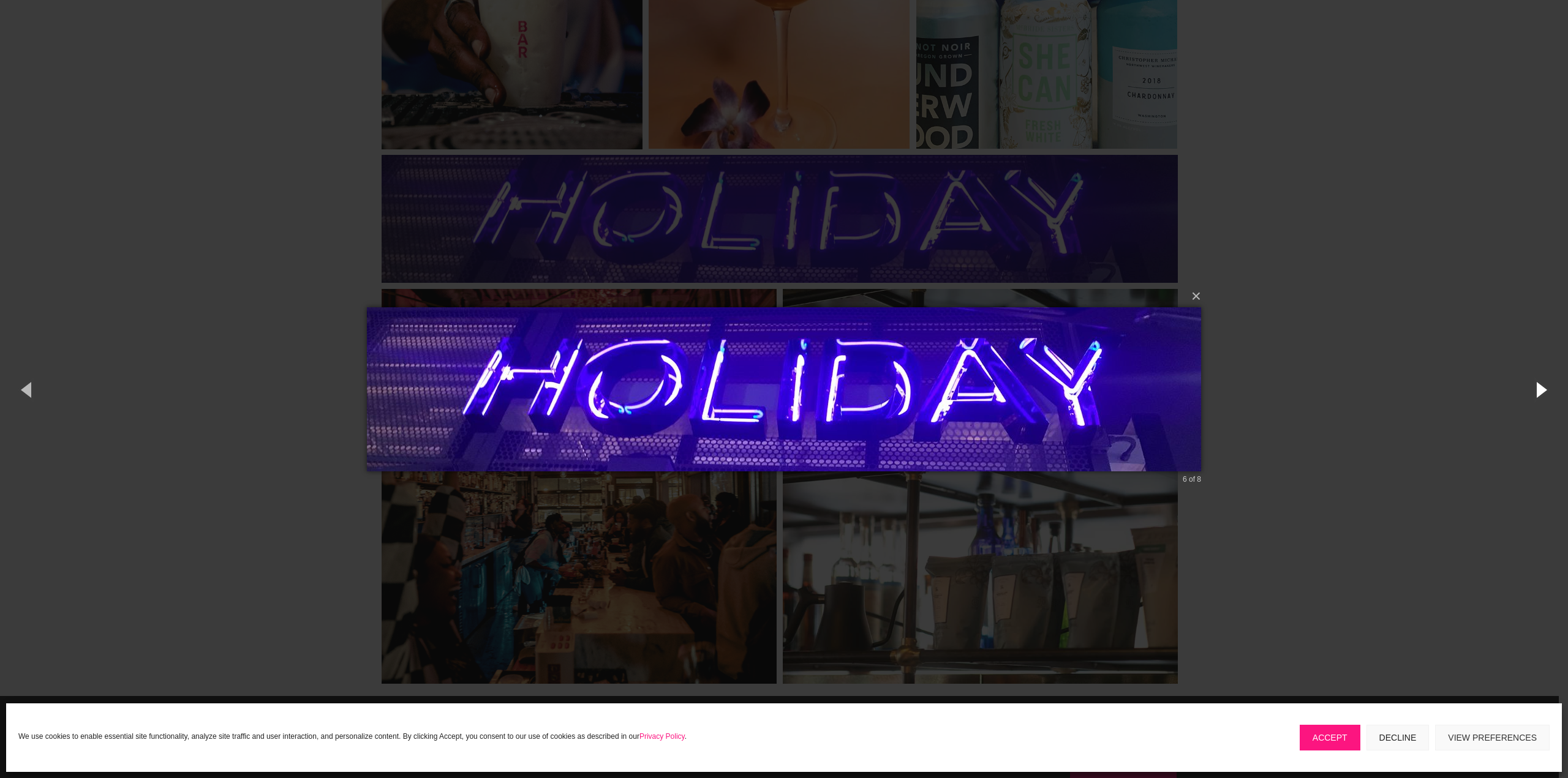
click at [1541, 386] on button "button" at bounding box center [1540, 390] width 55 height 68
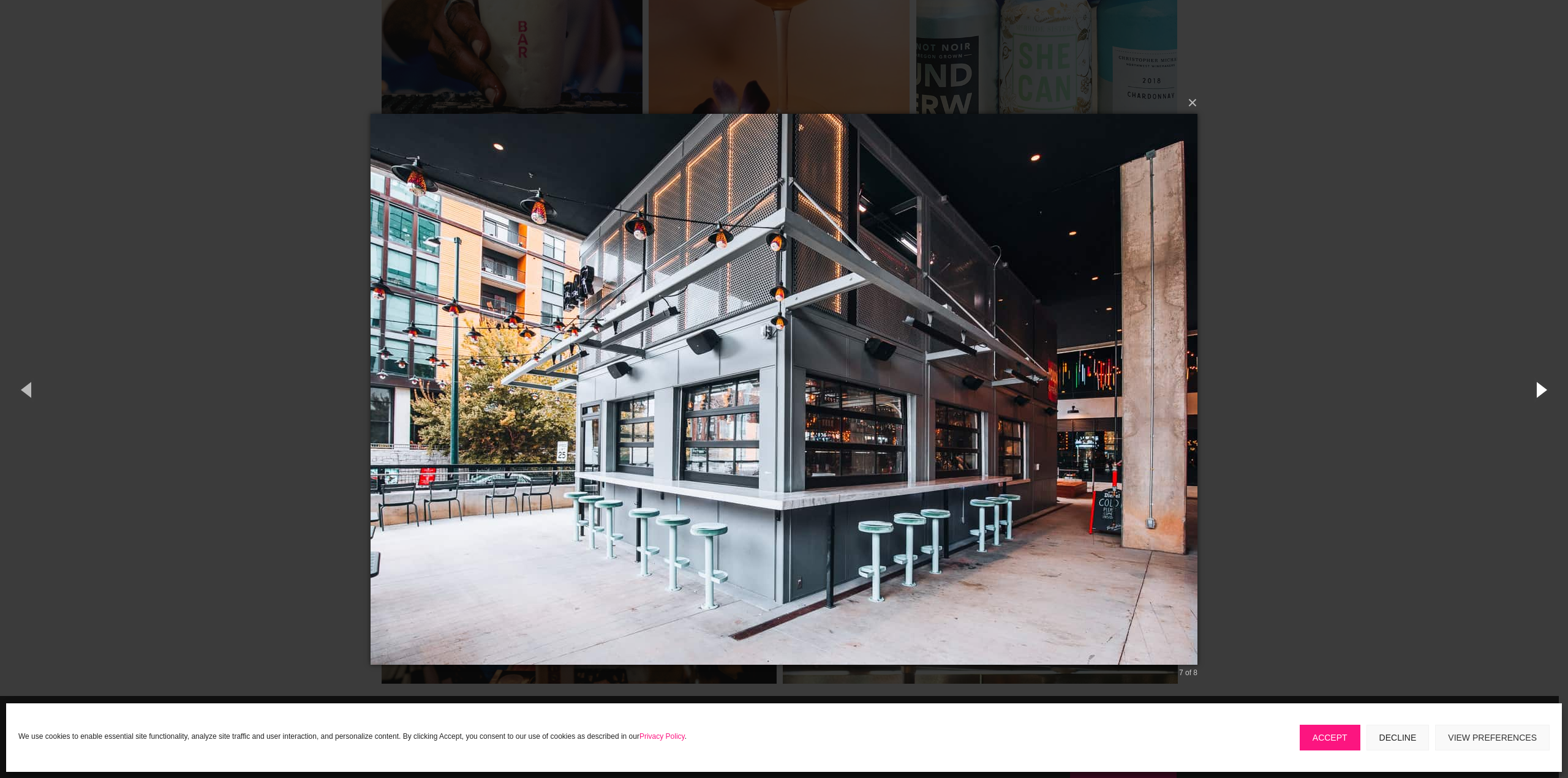
click at [1541, 386] on button "button" at bounding box center [1540, 390] width 55 height 68
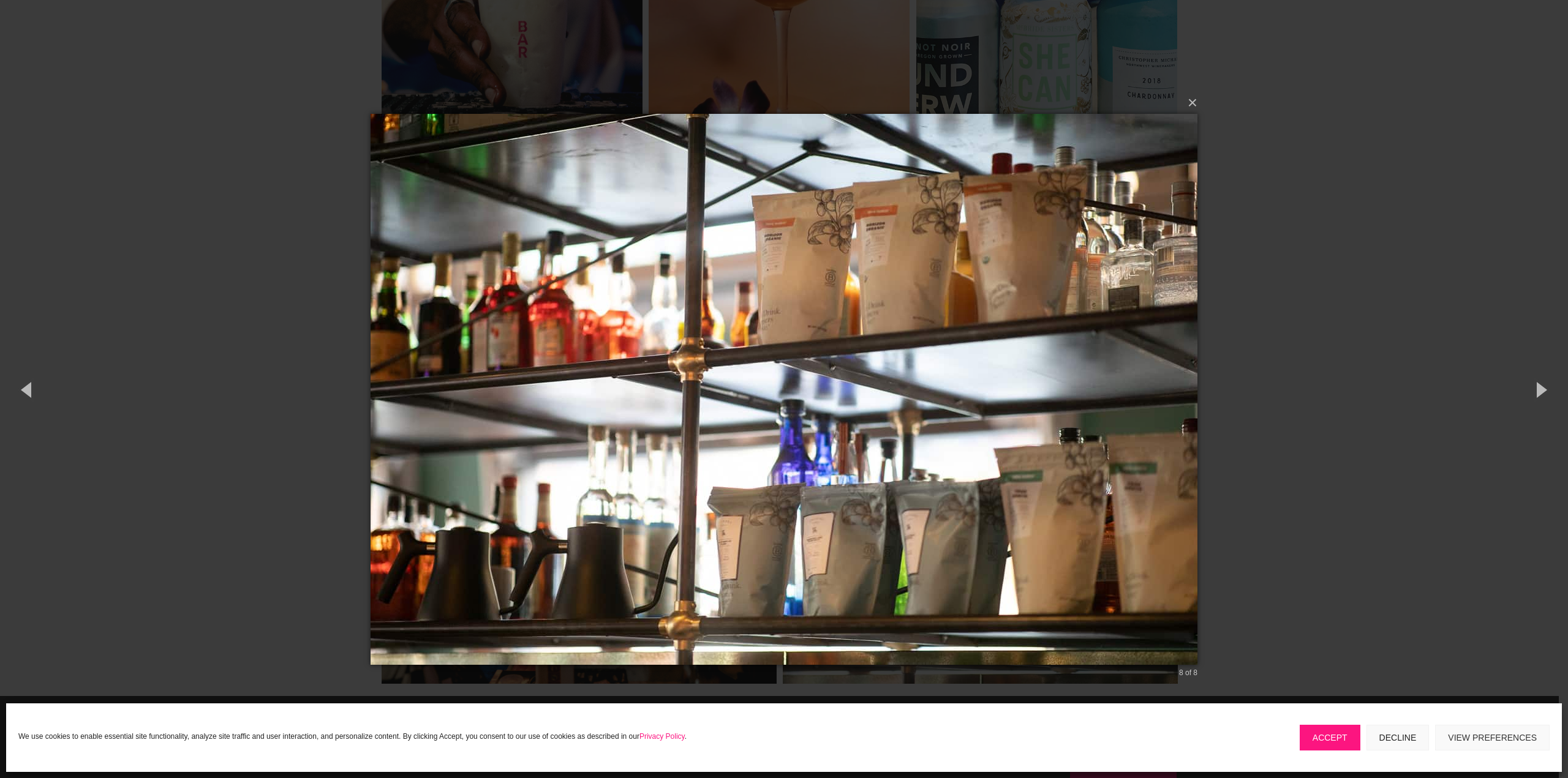
click at [1345, 366] on div "× 8 of 8 Loading..." at bounding box center [784, 389] width 1568 height 778
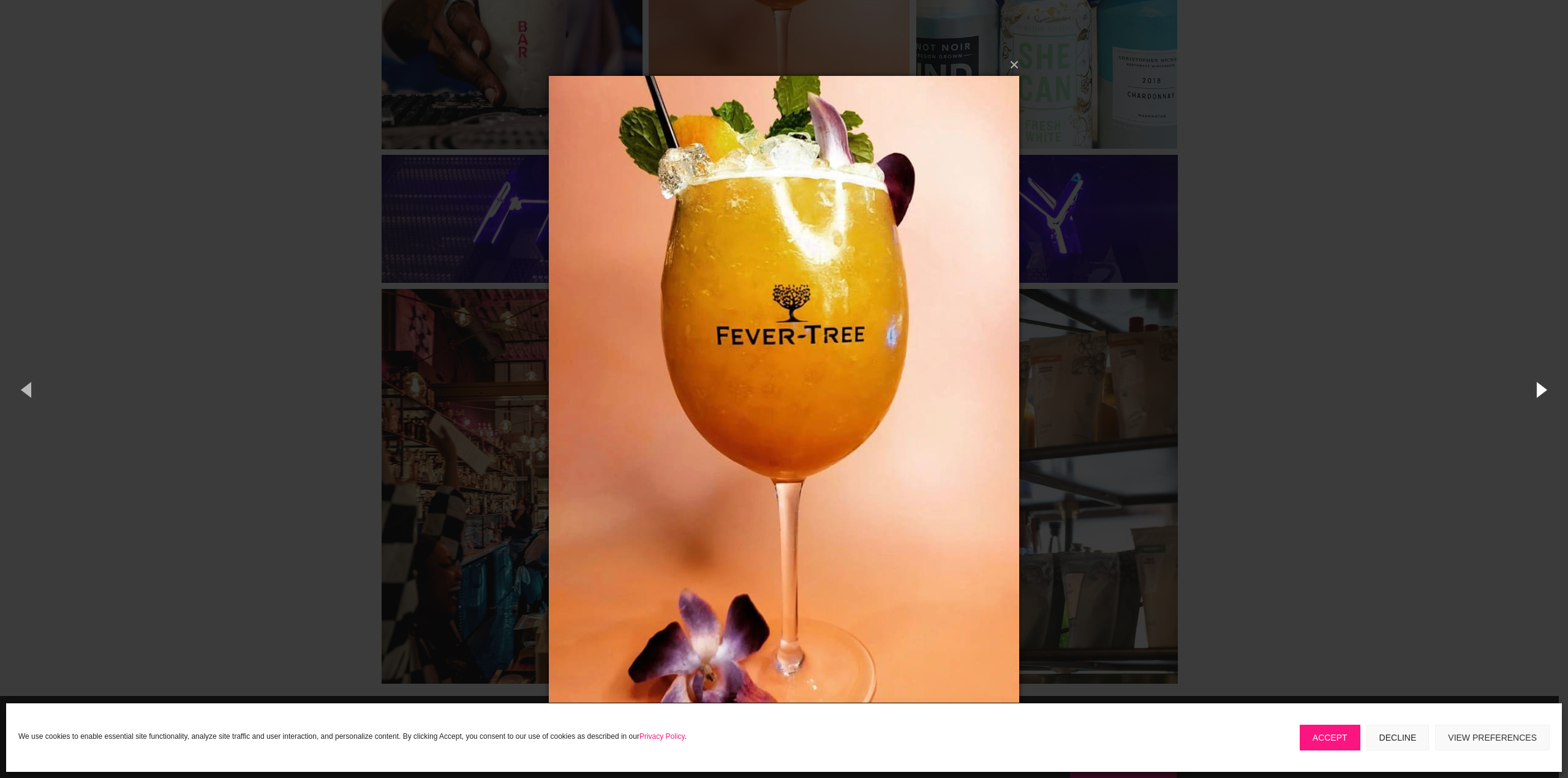
click at [1541, 396] on button "button" at bounding box center [1540, 390] width 55 height 68
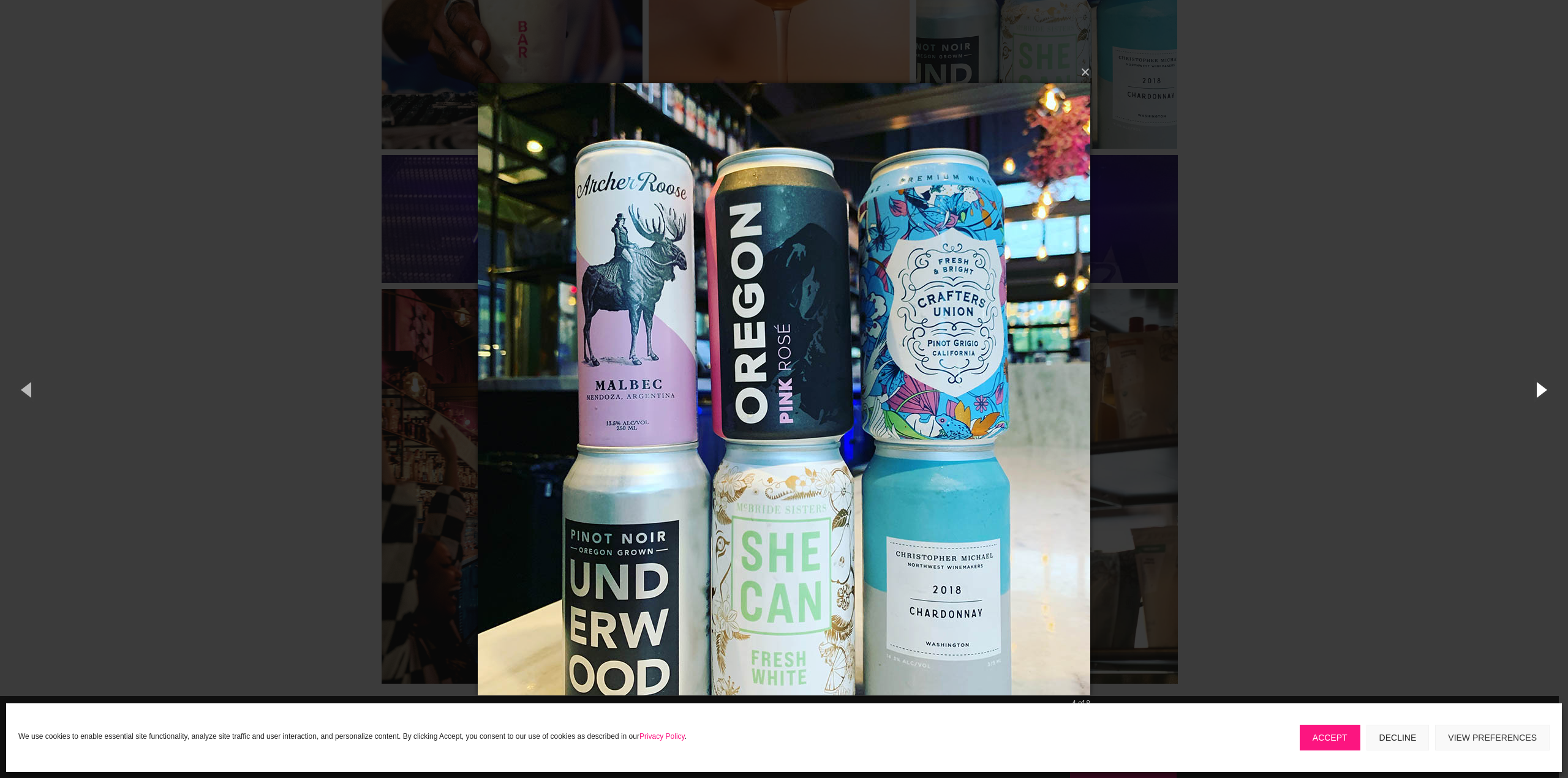
click at [1539, 390] on button "button" at bounding box center [1540, 390] width 55 height 68
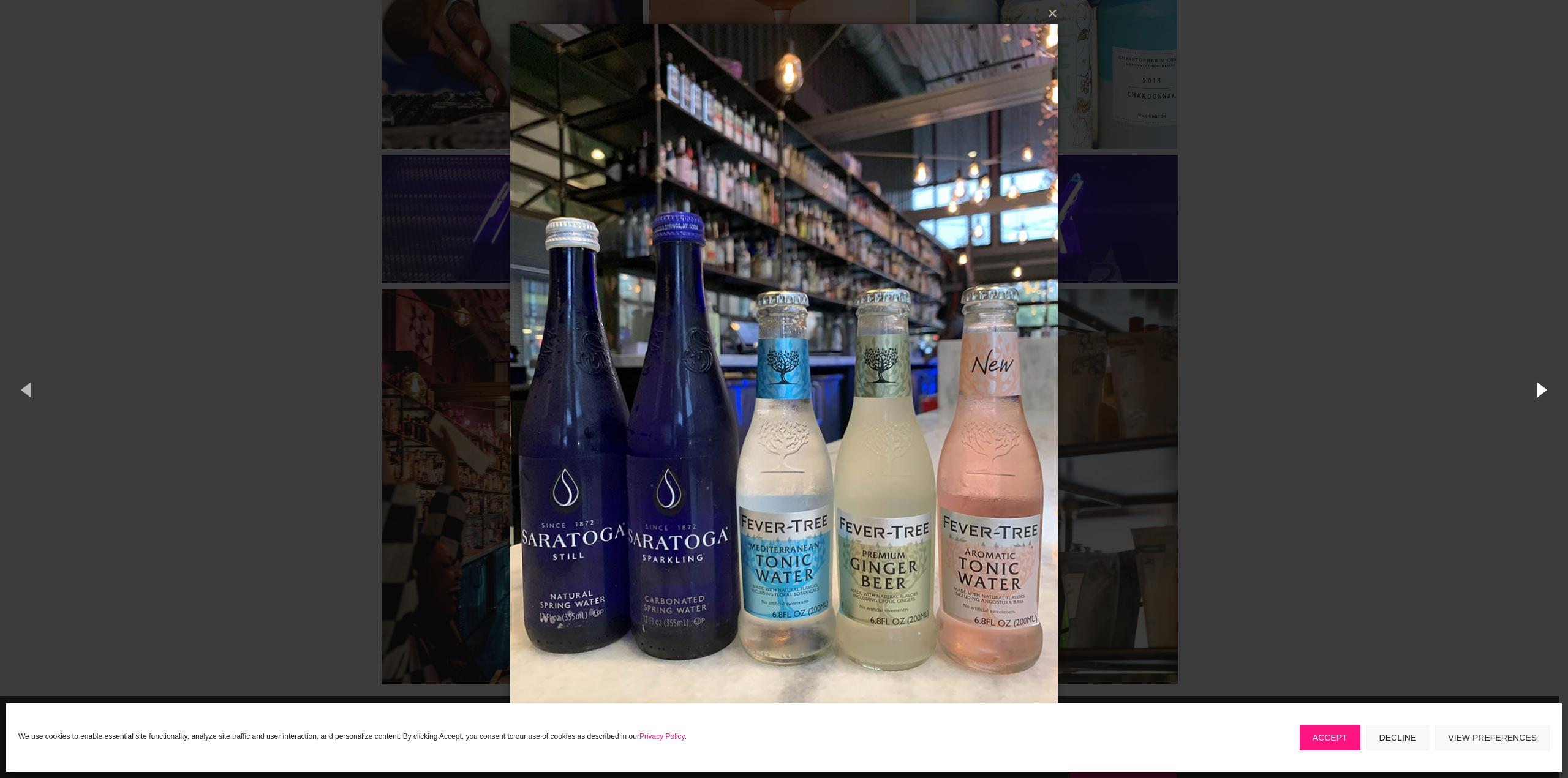
click at [1539, 390] on button "button" at bounding box center [1540, 390] width 55 height 68
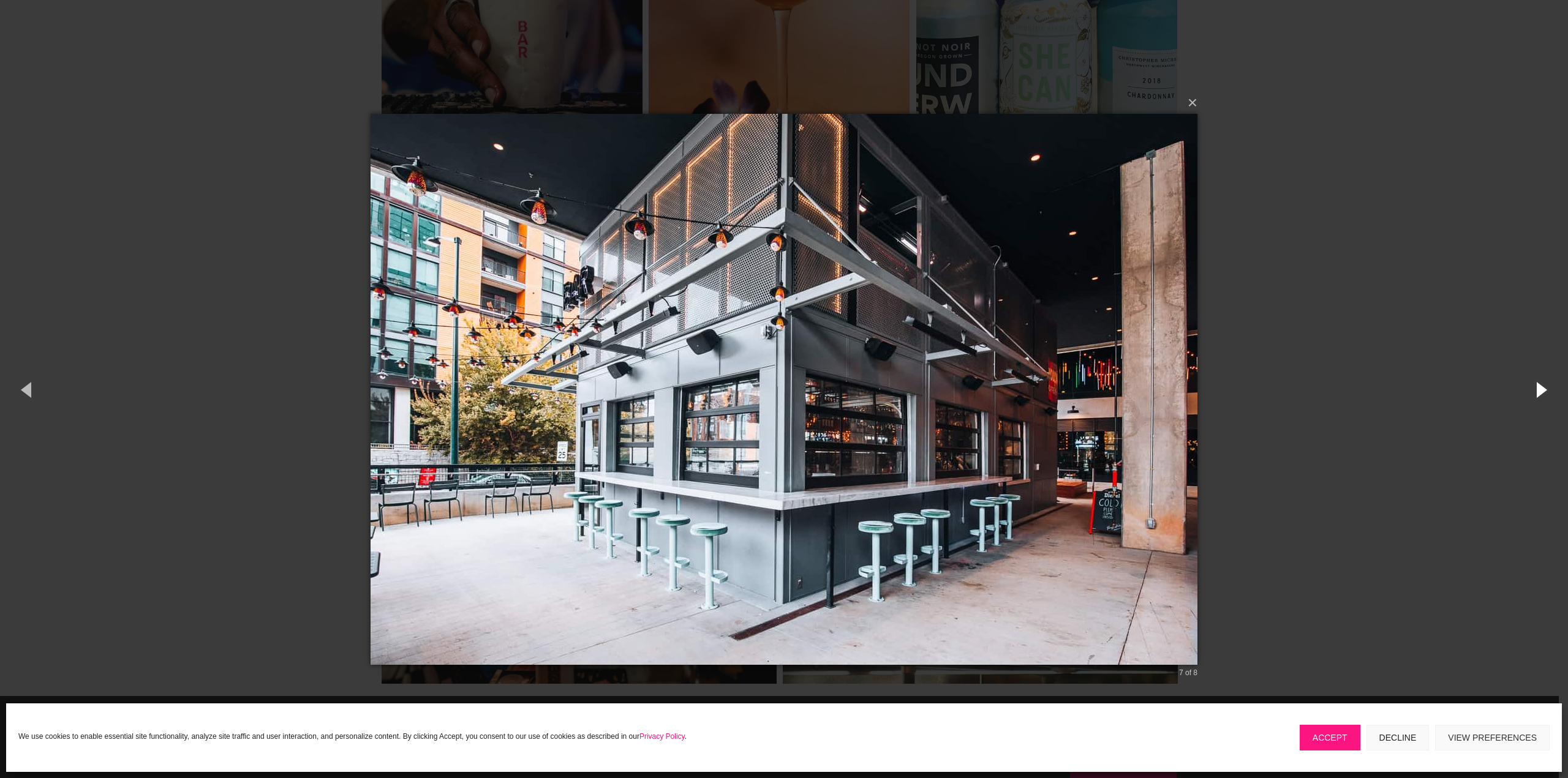
click at [1539, 390] on button "button" at bounding box center [1540, 390] width 55 height 68
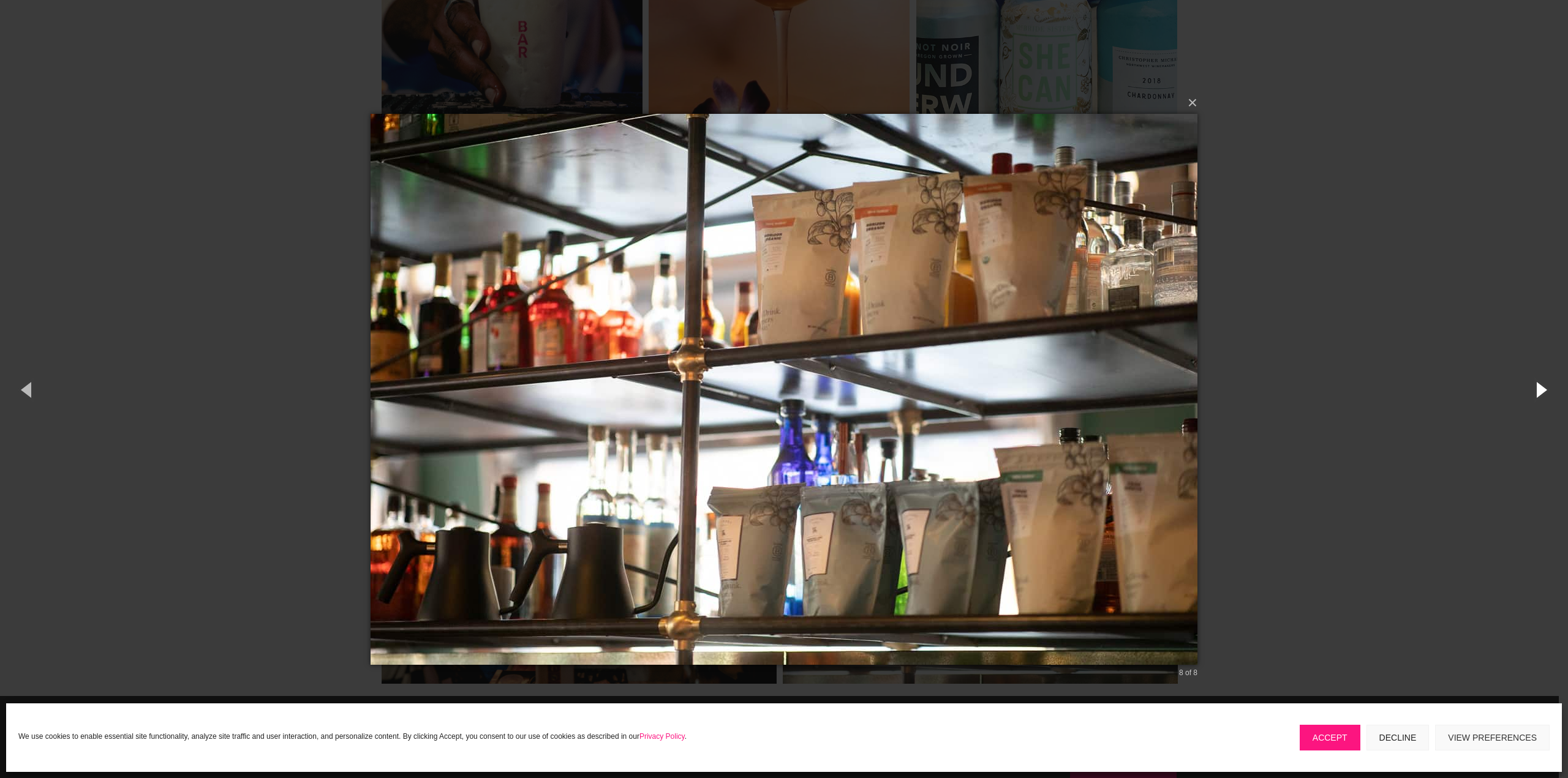
click at [1539, 390] on button "button" at bounding box center [1540, 390] width 55 height 68
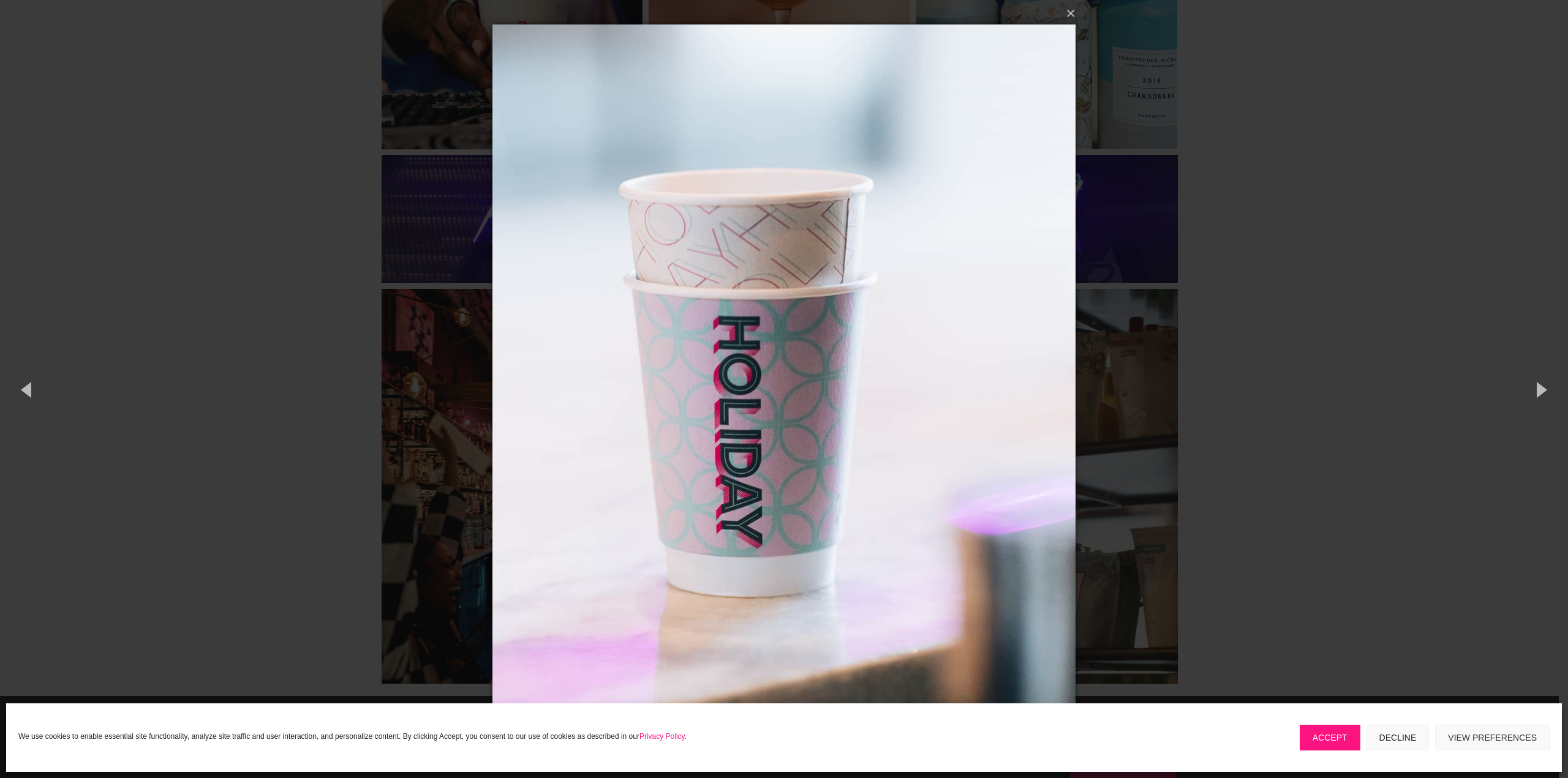
click at [1315, 332] on div "× 1 of 8 Loading..." at bounding box center [784, 389] width 1568 height 778
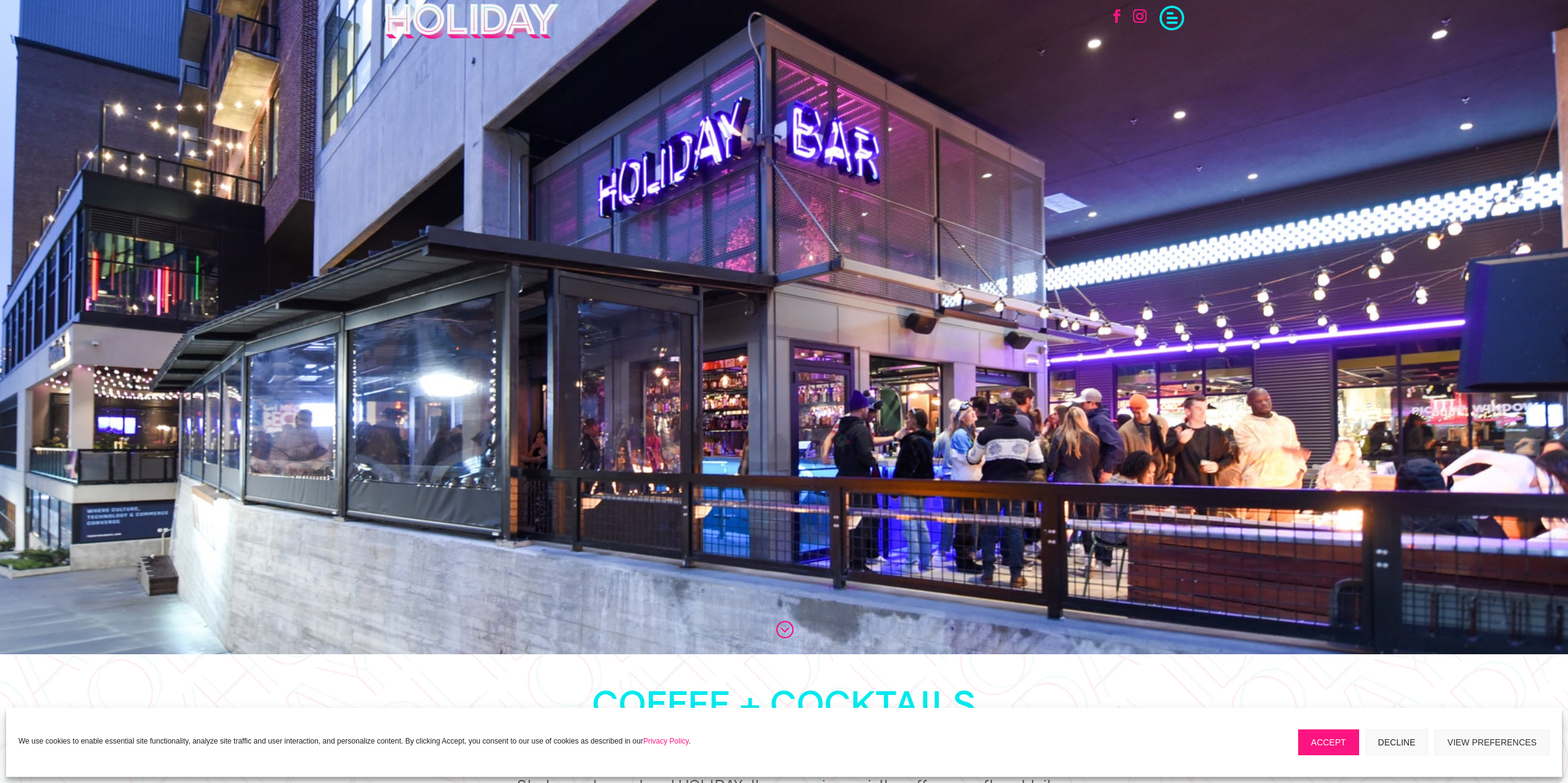
scroll to position [0, 0]
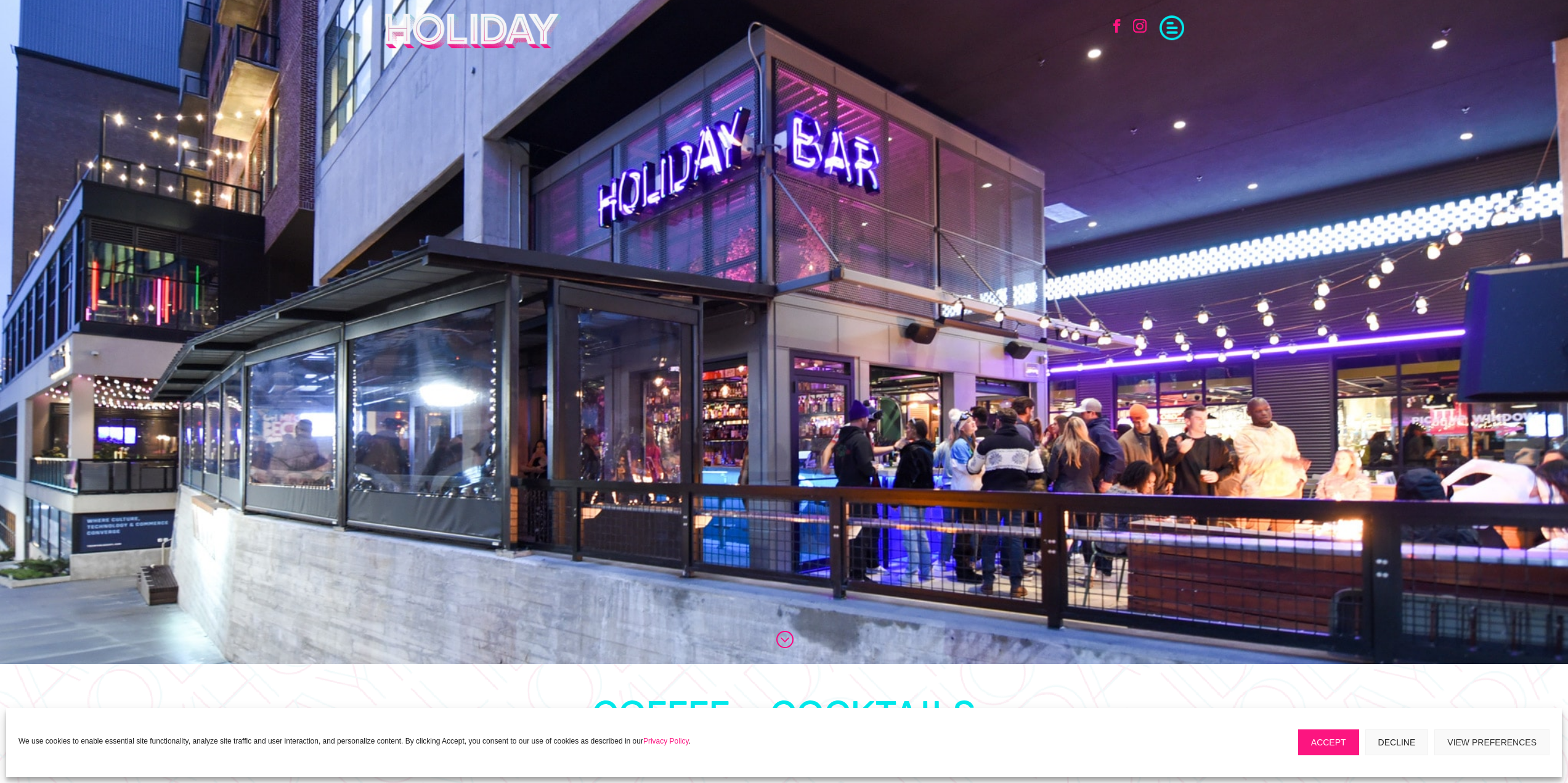
click at [1175, 23] on span at bounding box center [1172, 27] width 25 height 25
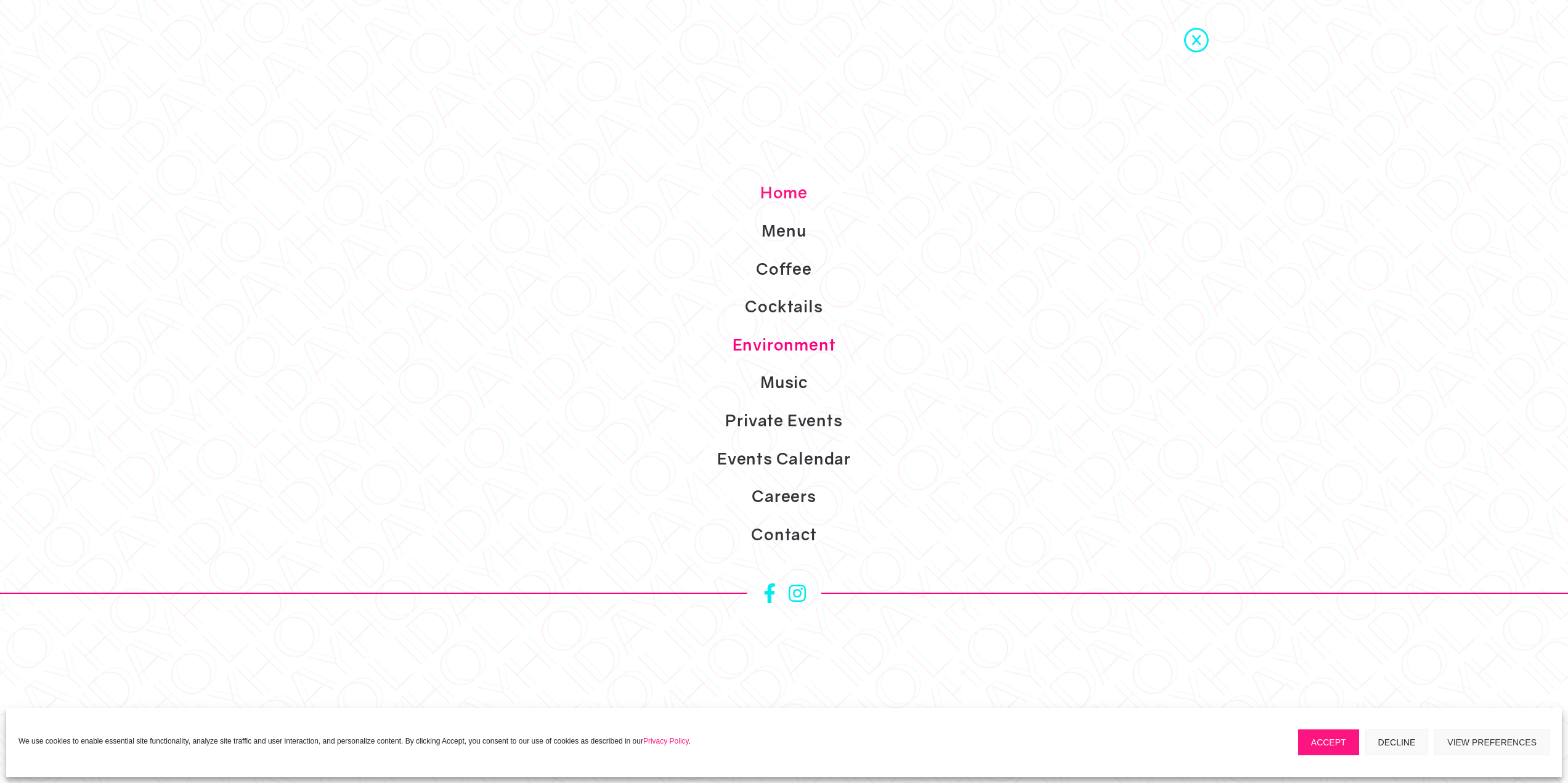
click at [792, 348] on link "Environment" at bounding box center [784, 345] width 1568 height 38
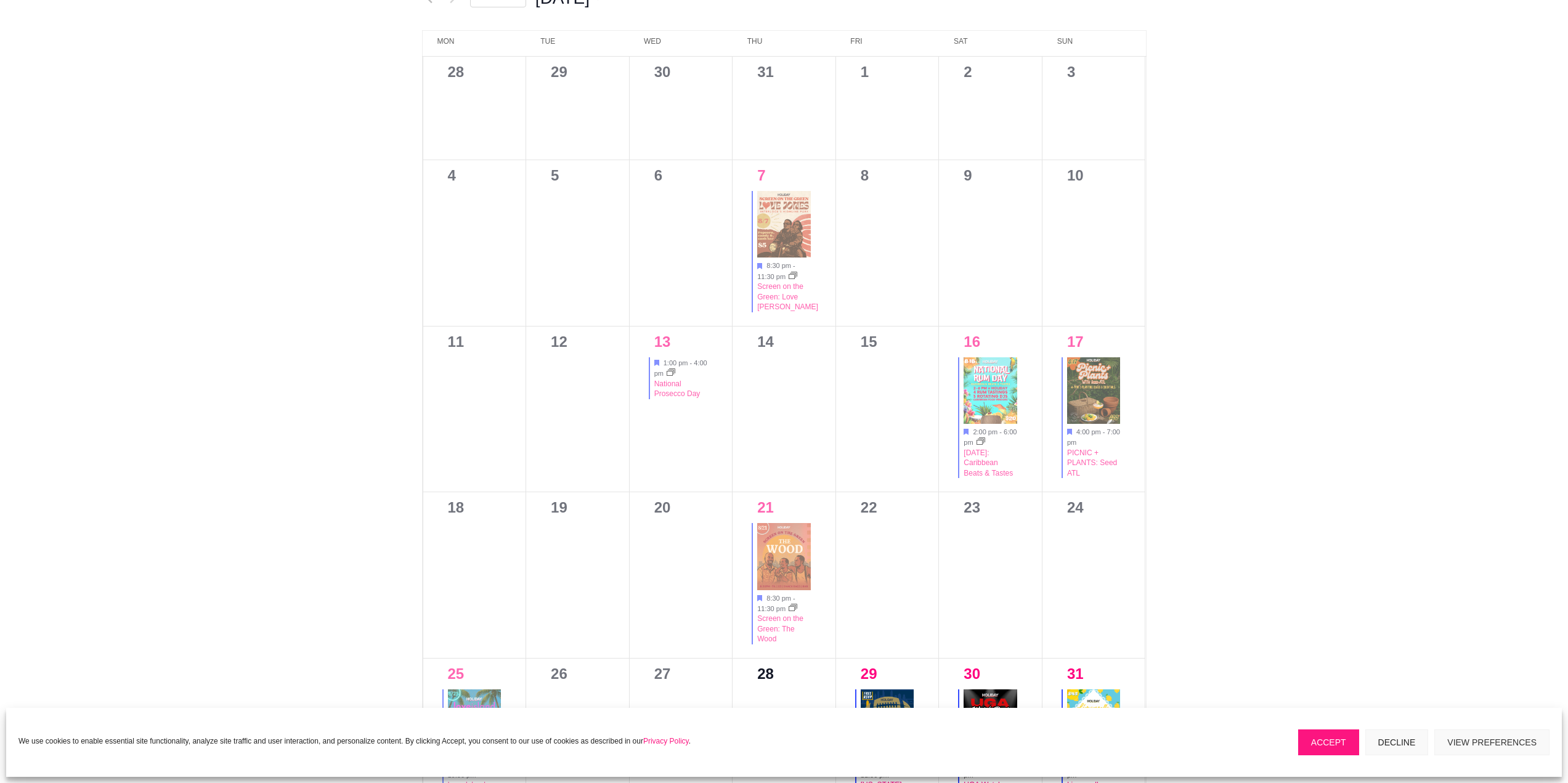
scroll to position [555, 0]
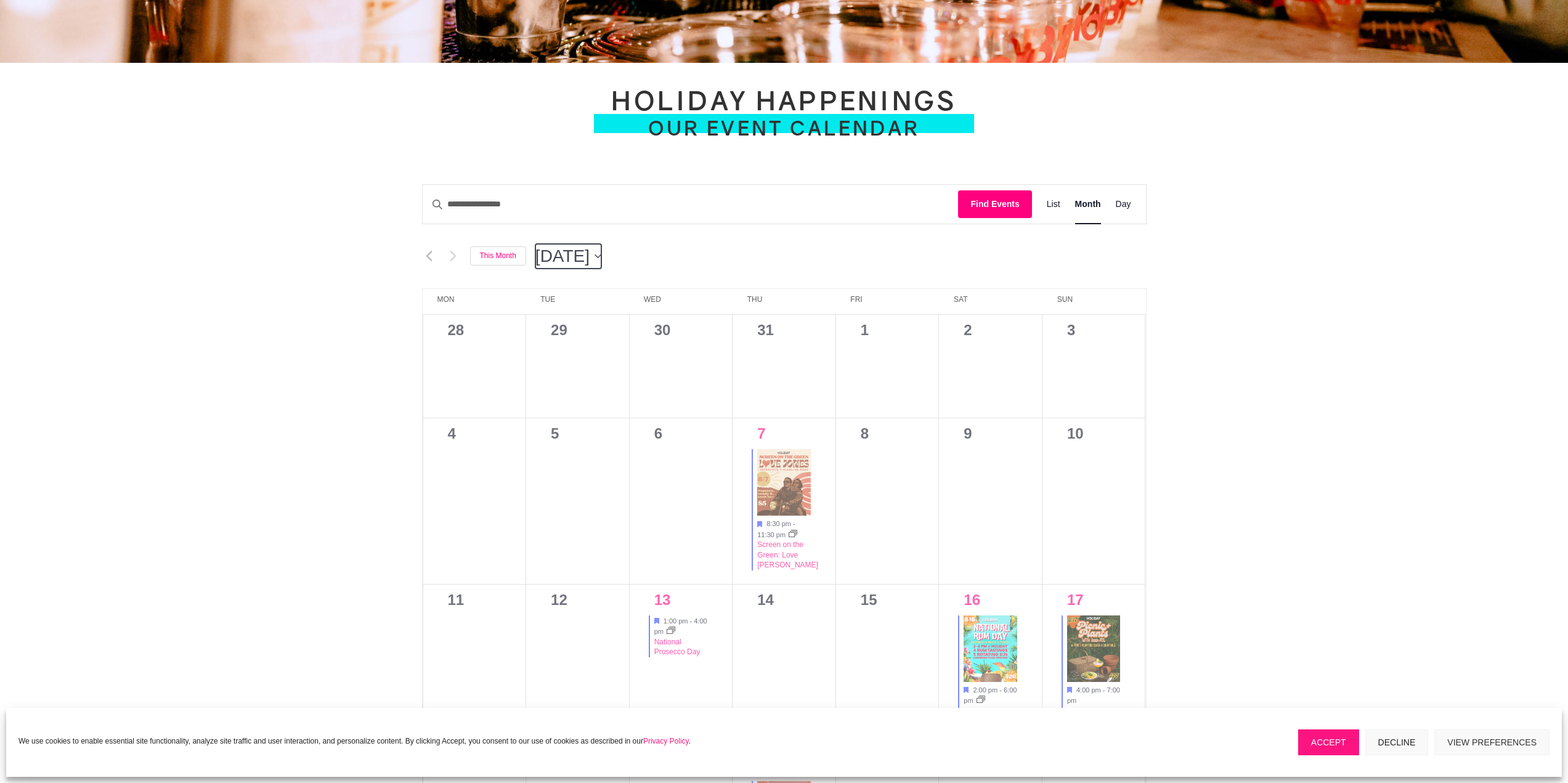
click at [601, 252] on button "8/2025 [DATE]" at bounding box center [568, 257] width 66 height 25
click at [577, 384] on span "Sep" at bounding box center [571, 385] width 50 height 29
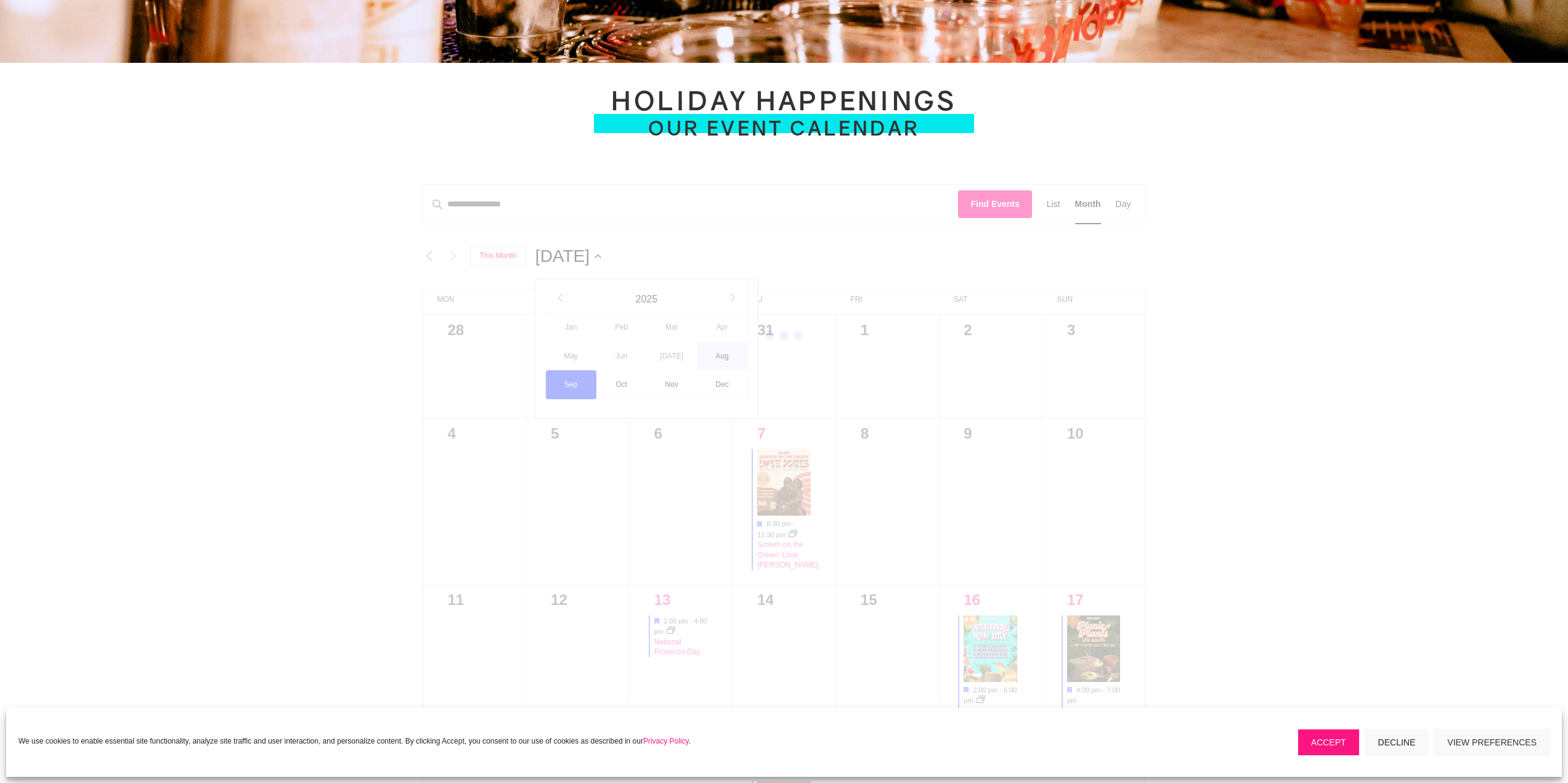
type input "********"
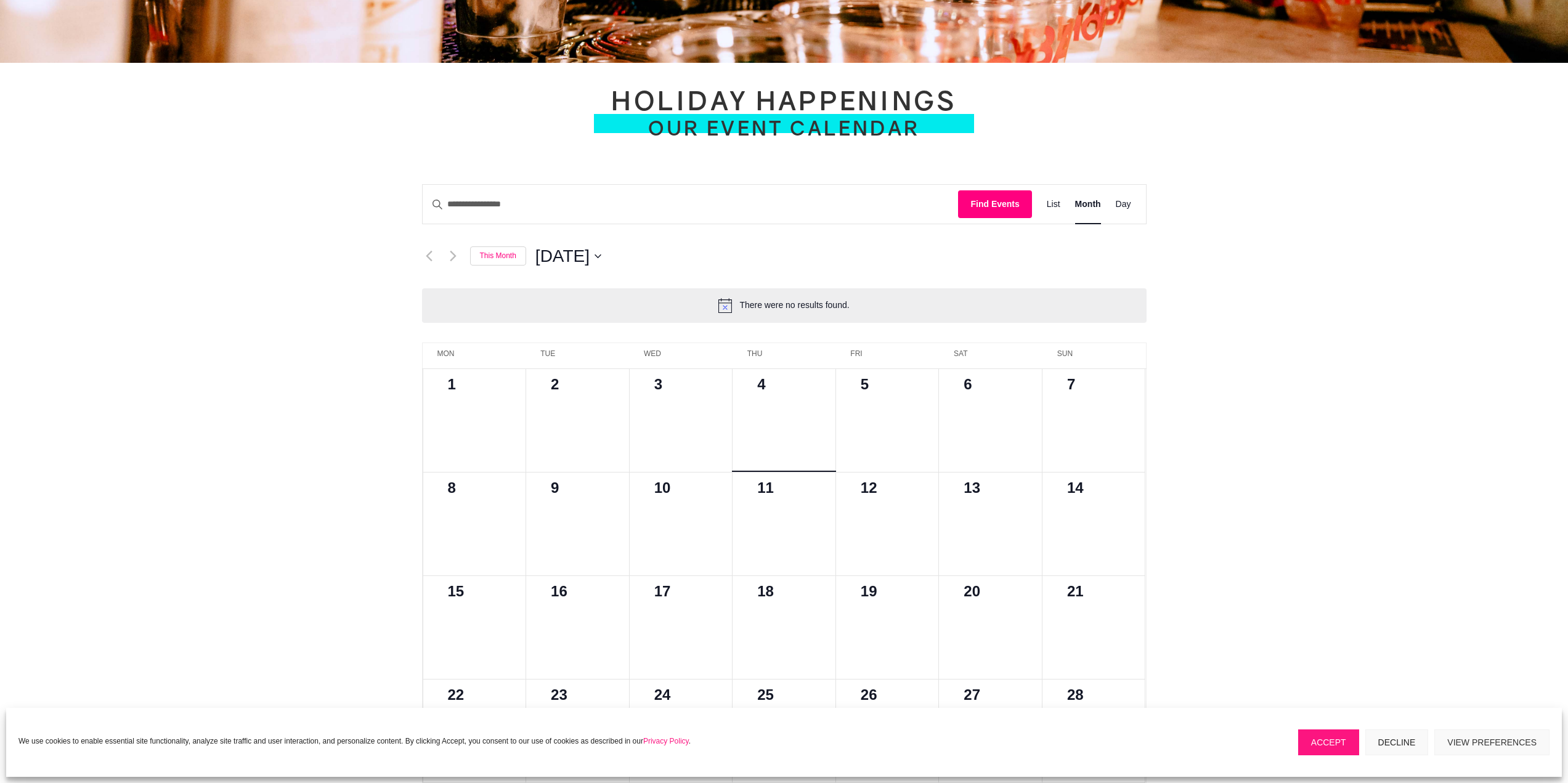
click at [788, 409] on div at bounding box center [784, 434] width 73 height 68
click at [488, 415] on div at bounding box center [475, 434] width 73 height 68
click at [488, 410] on div at bounding box center [475, 434] width 73 height 68
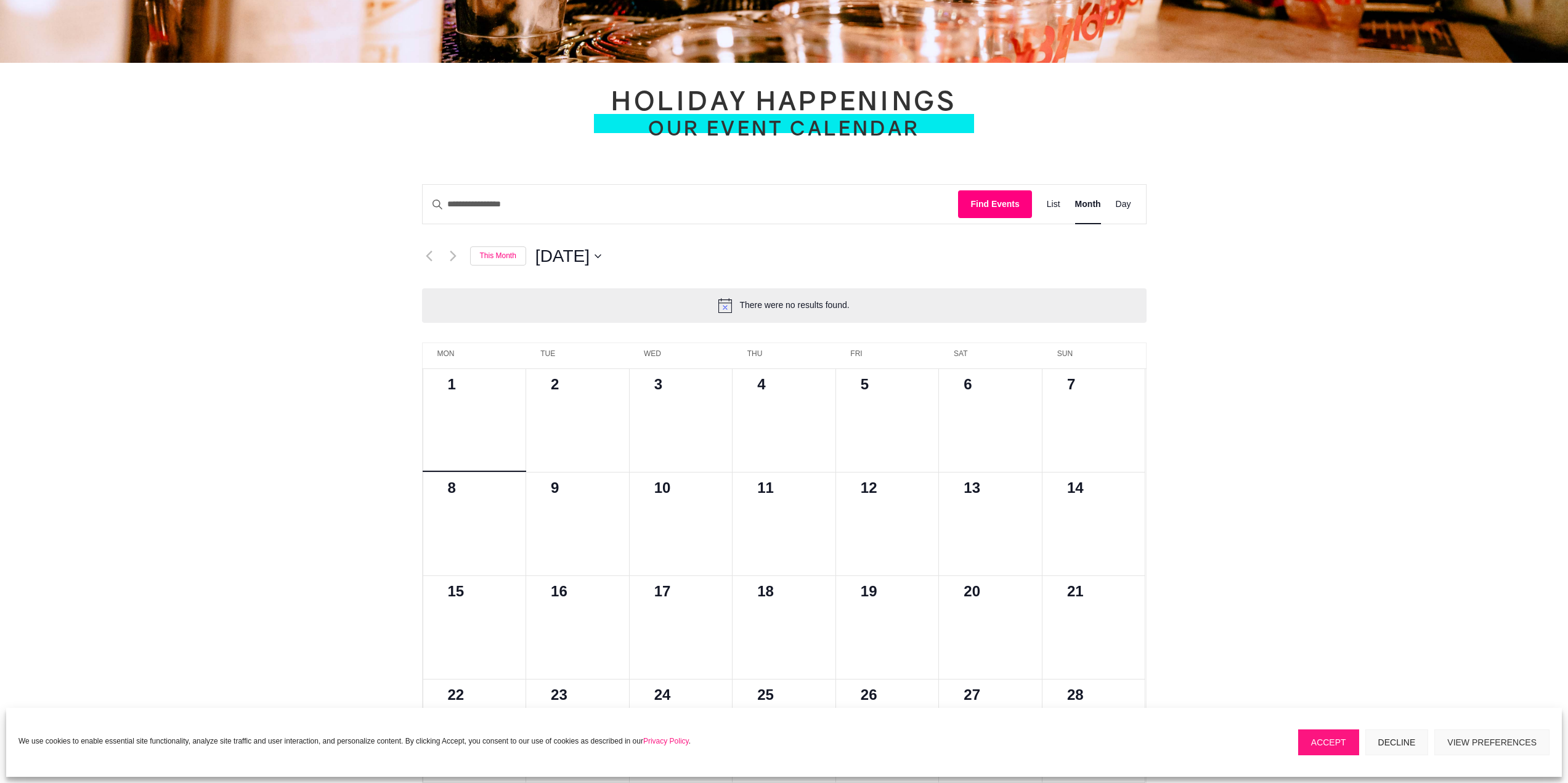
click at [488, 410] on div at bounding box center [475, 434] width 73 height 68
click at [429, 257] on icon "Previous month" at bounding box center [429, 256] width 7 height 12
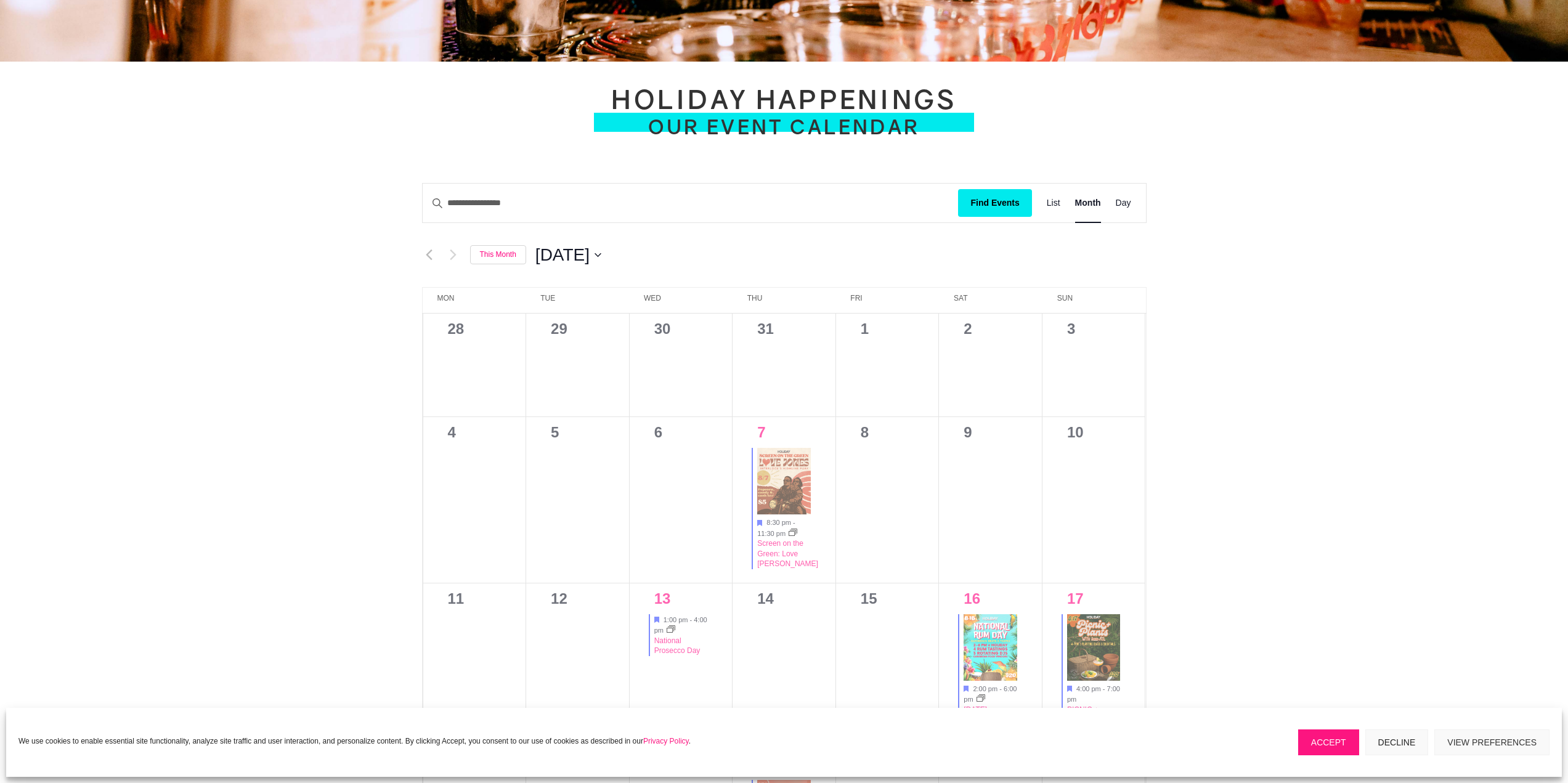
scroll to position [555, 0]
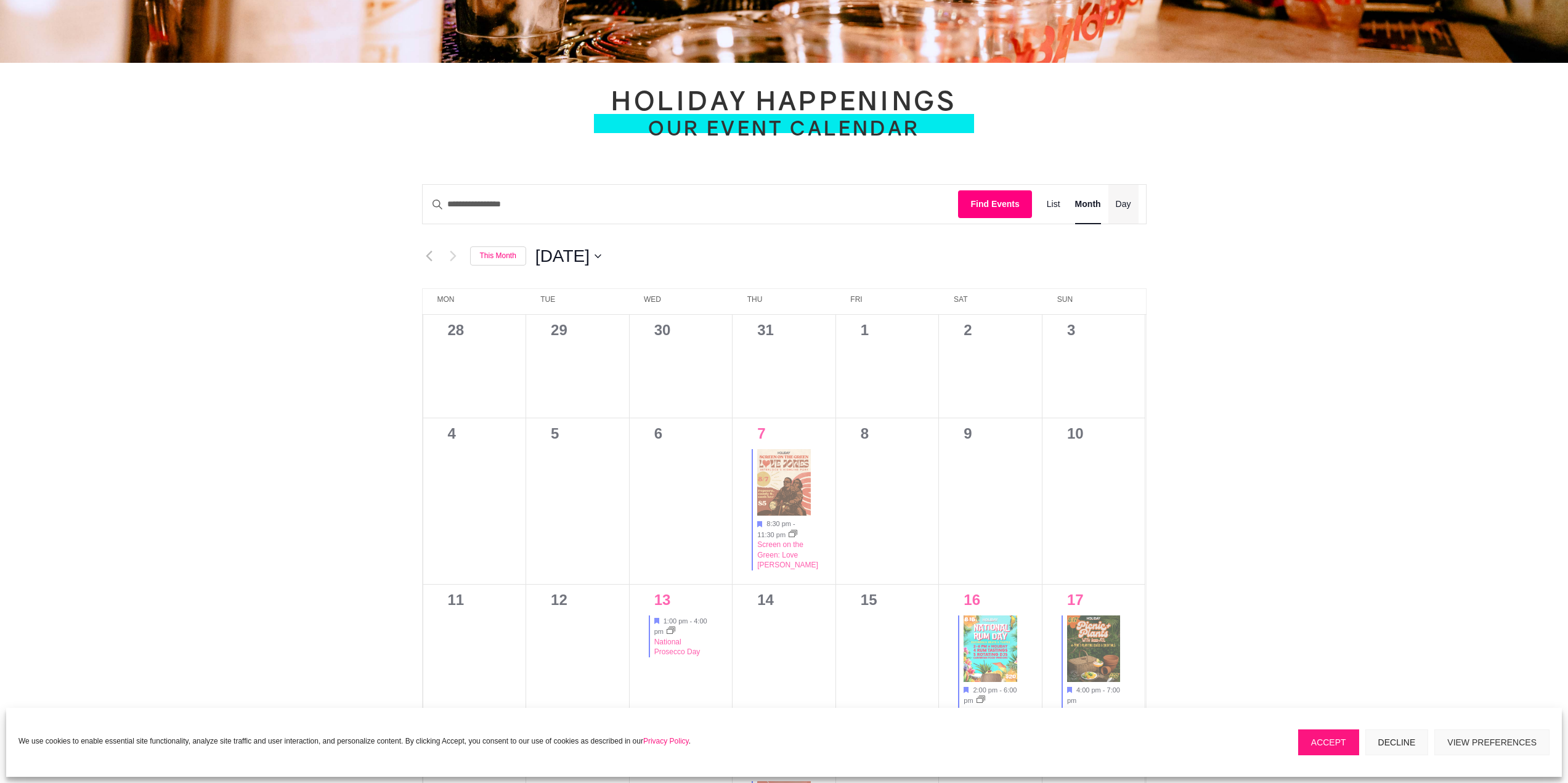
click at [1114, 202] on li "Day" at bounding box center [1123, 204] width 30 height 39
click at [1123, 202] on span "Day" at bounding box center [1123, 204] width 16 height 14
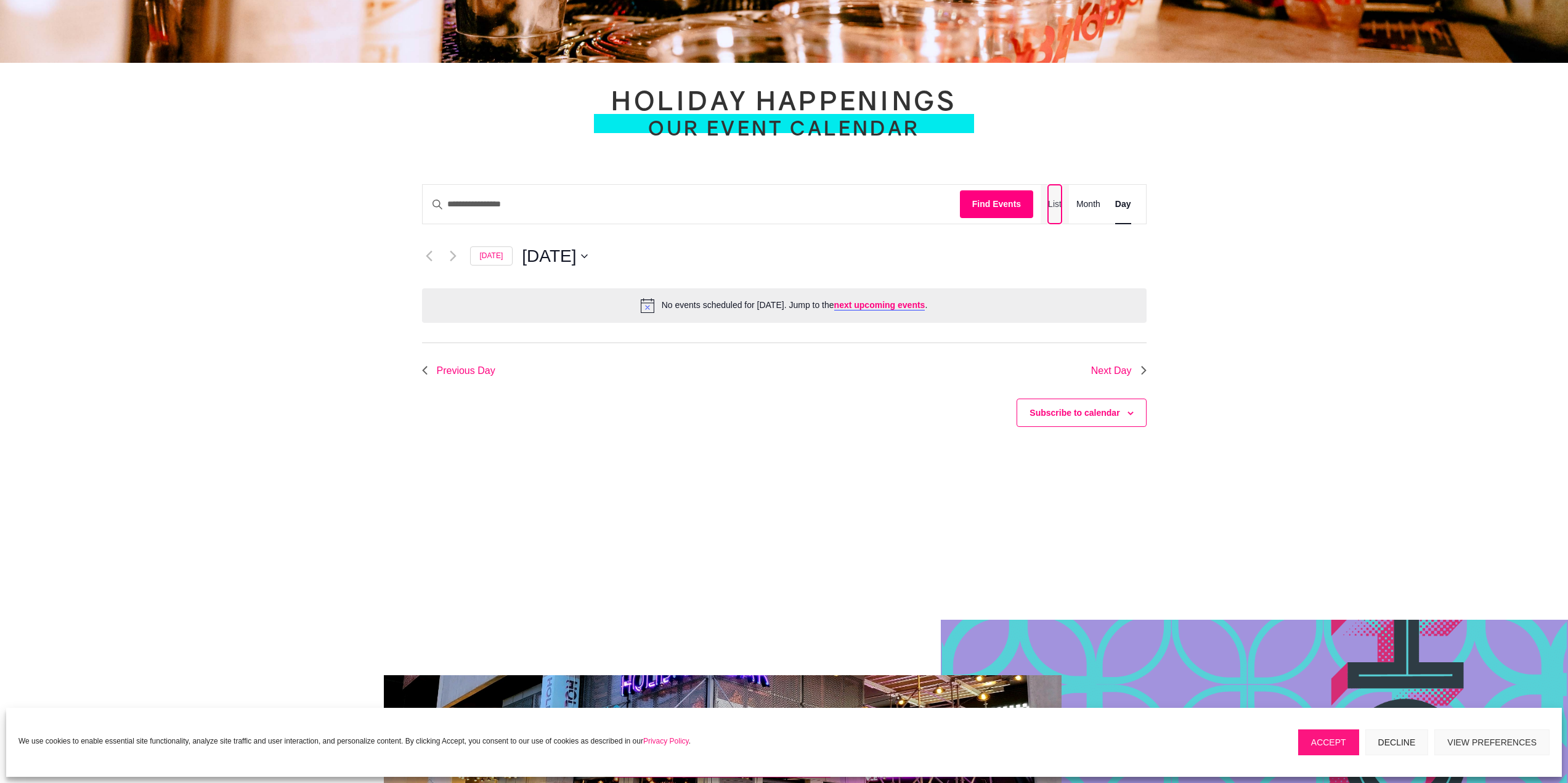
click at [1055, 208] on span "List" at bounding box center [1055, 204] width 14 height 14
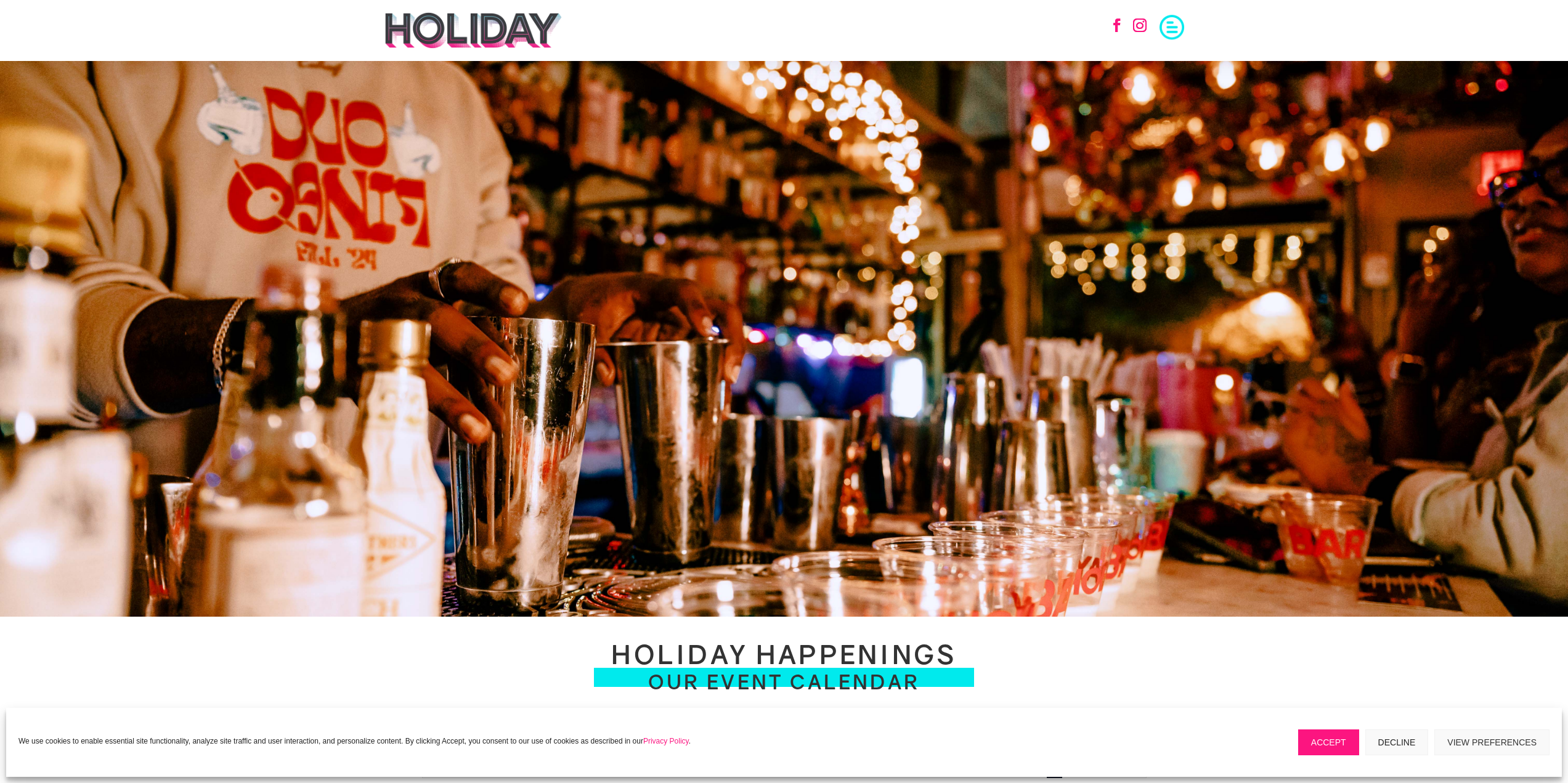
scroll to position [0, 0]
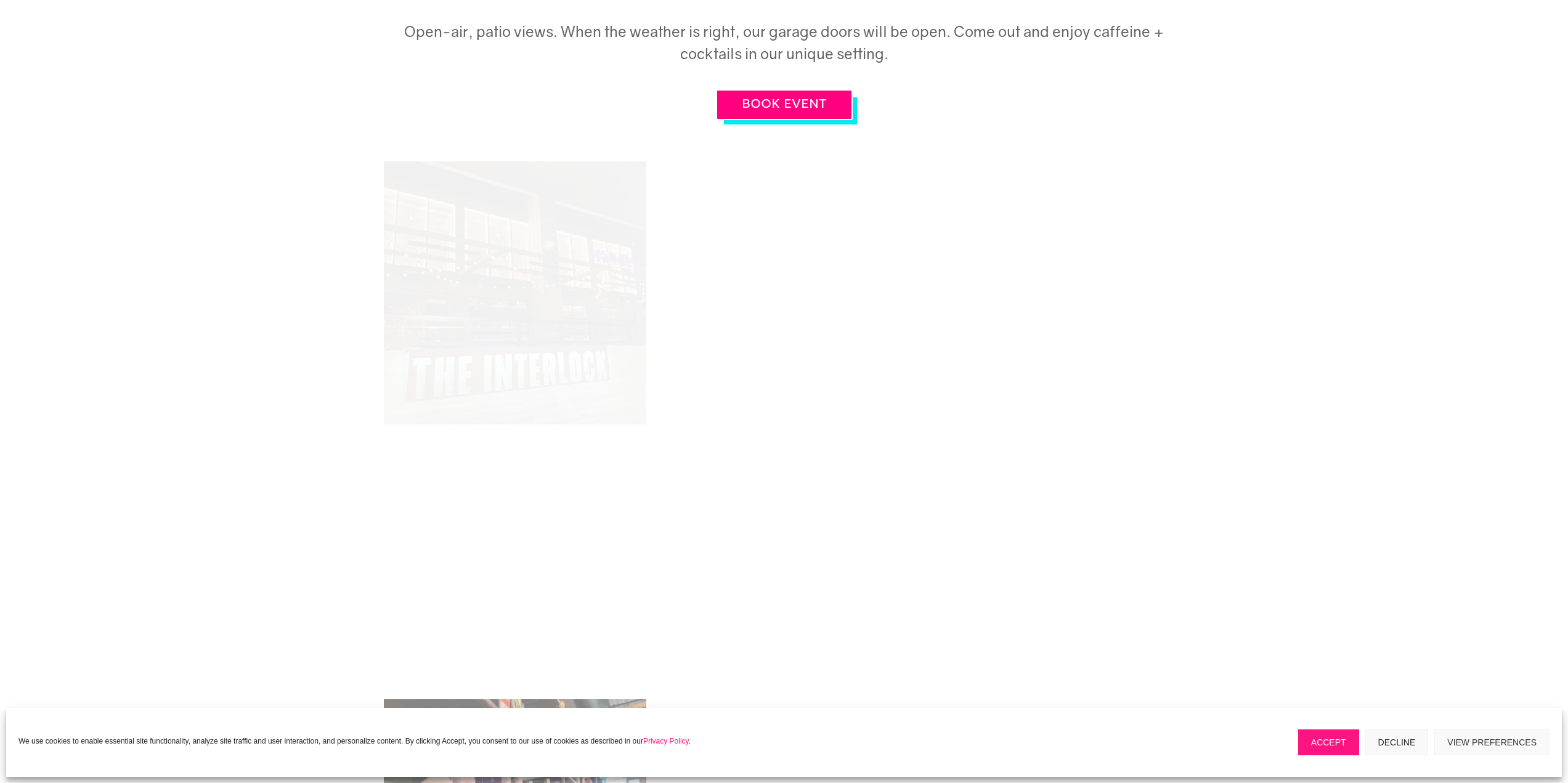
scroll to position [739, 0]
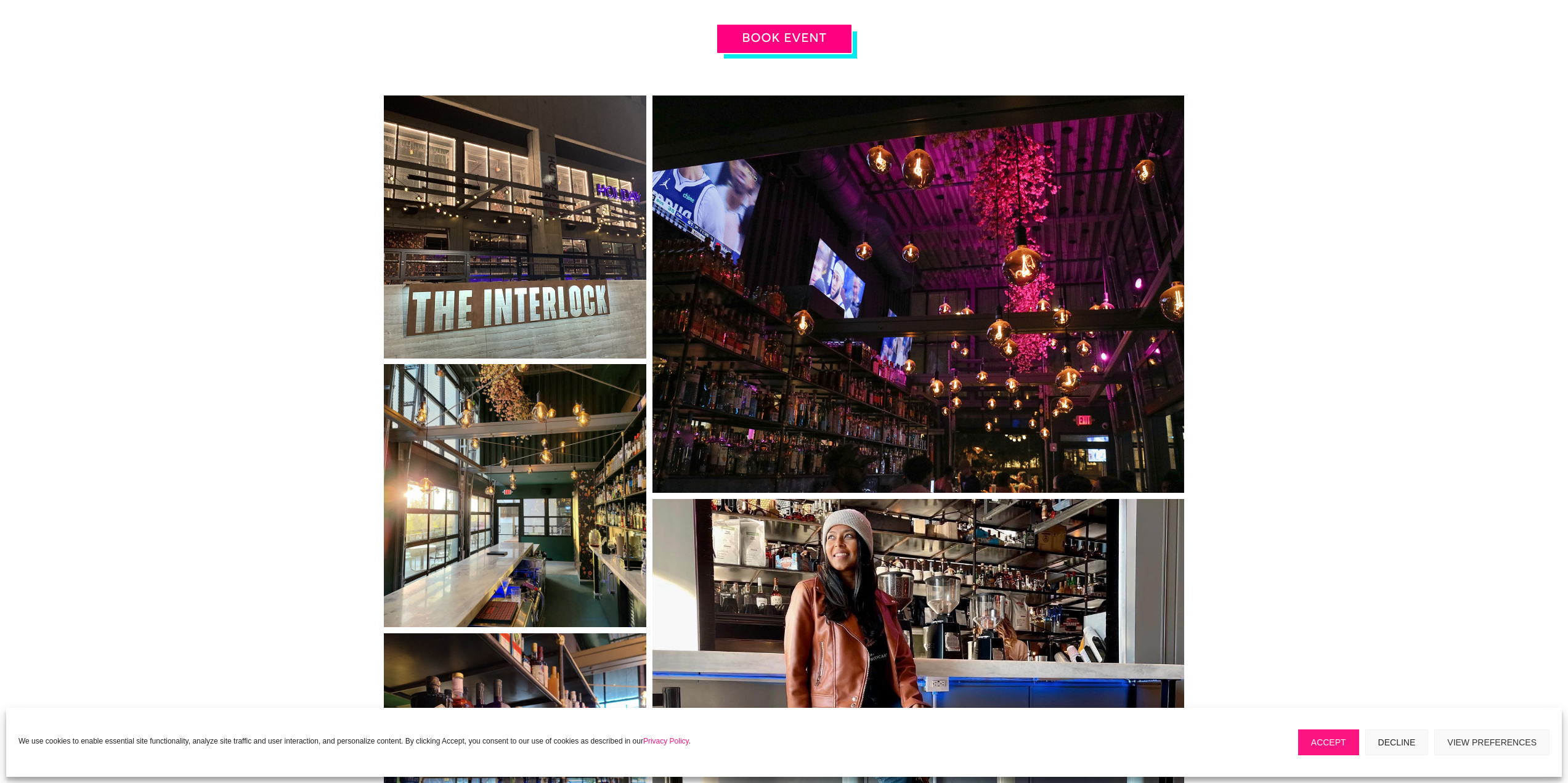
click at [558, 241] on link at bounding box center [515, 227] width 263 height 263
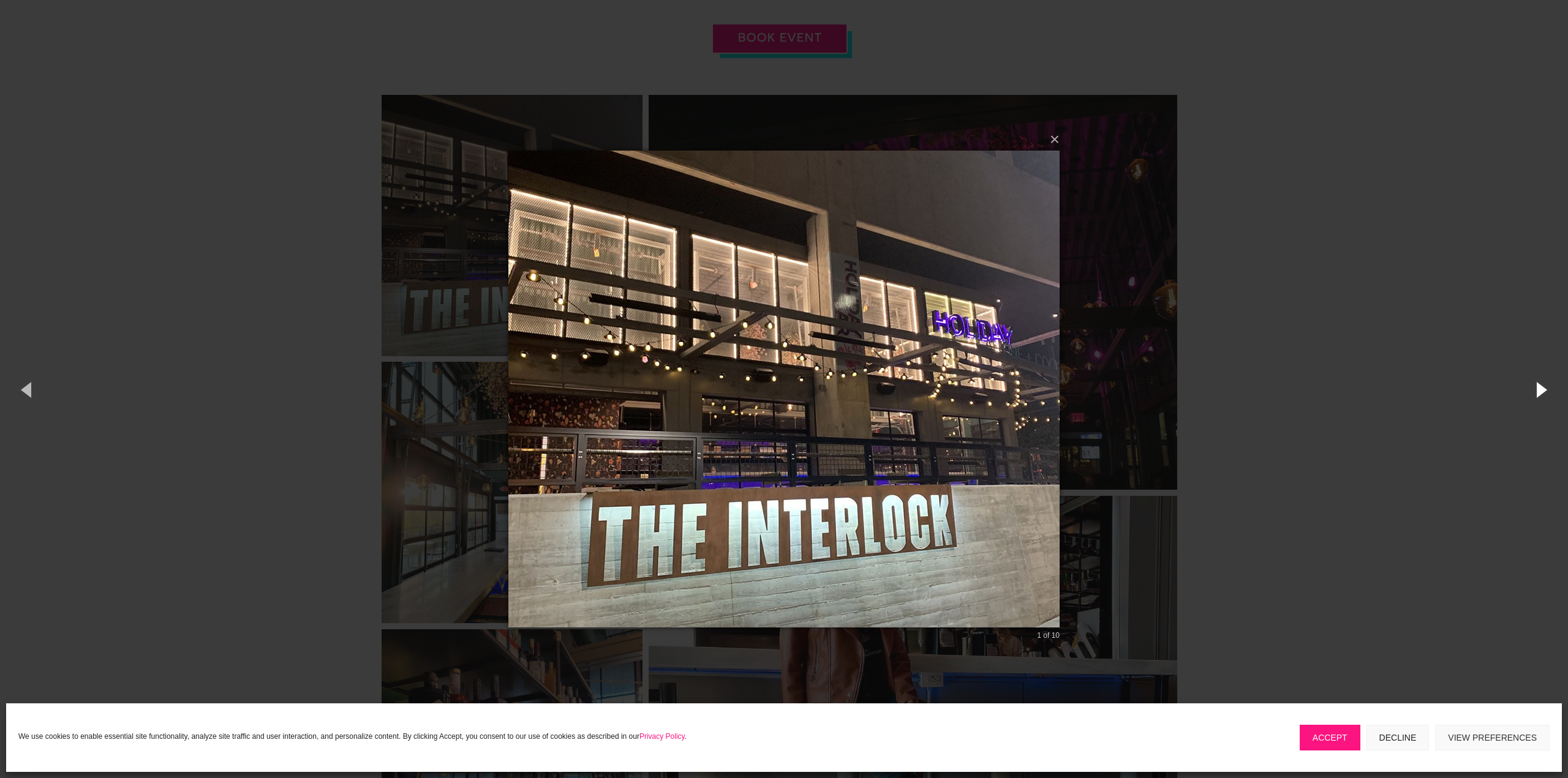
click at [1541, 389] on button "button" at bounding box center [1540, 390] width 55 height 68
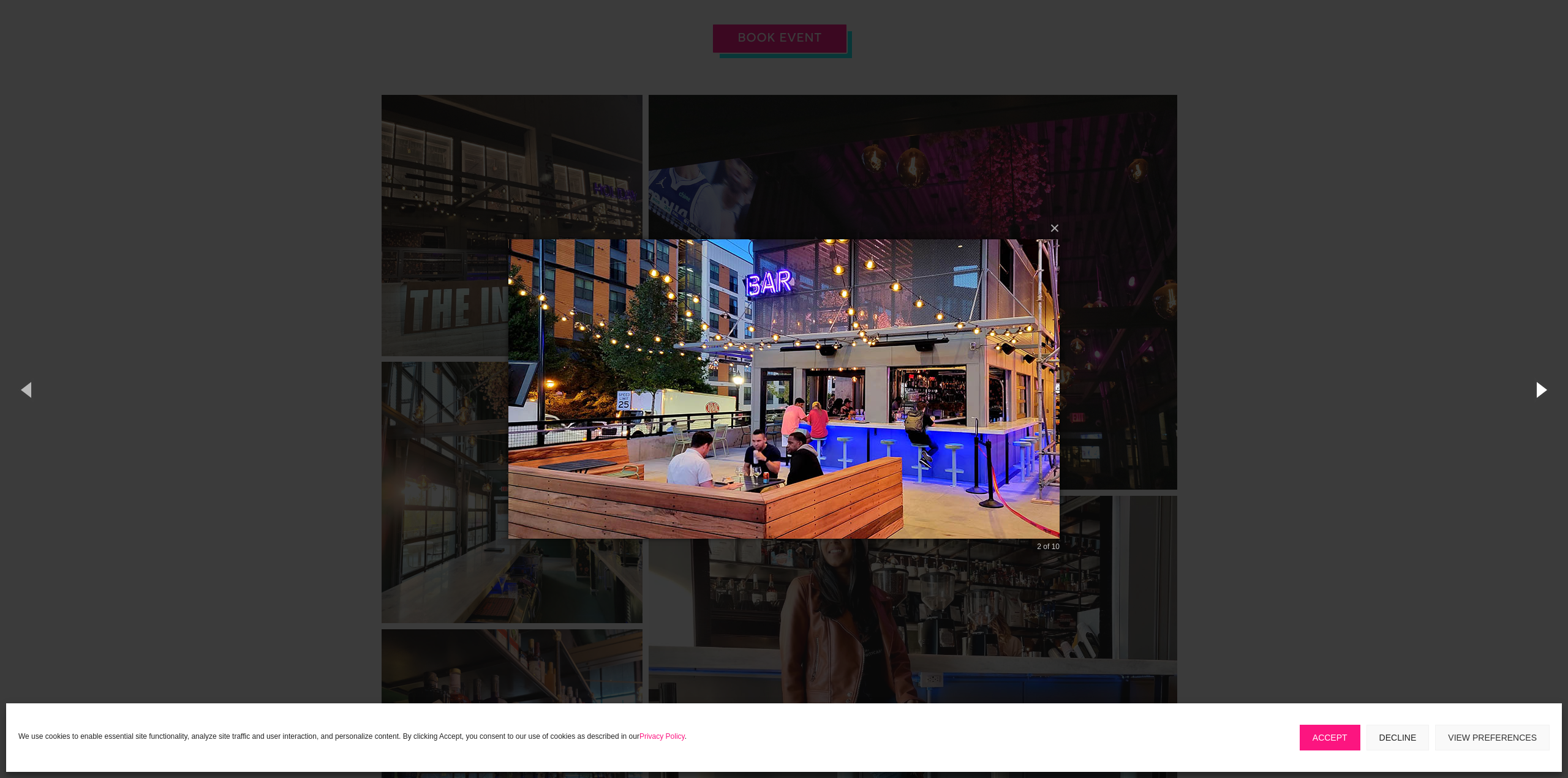
click at [1541, 388] on button "button" at bounding box center [1540, 390] width 55 height 68
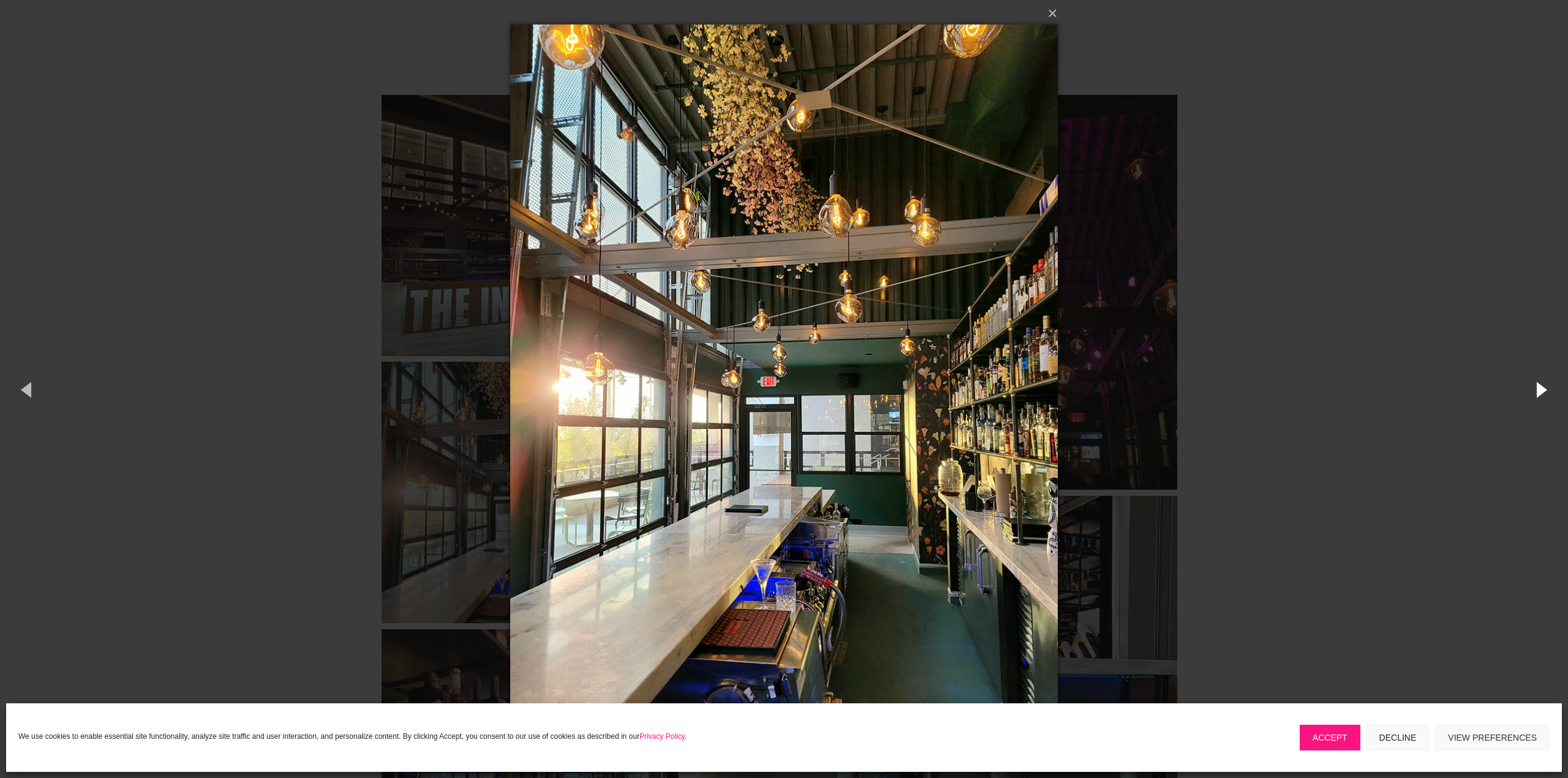
click at [1541, 388] on button "button" at bounding box center [1540, 390] width 55 height 68
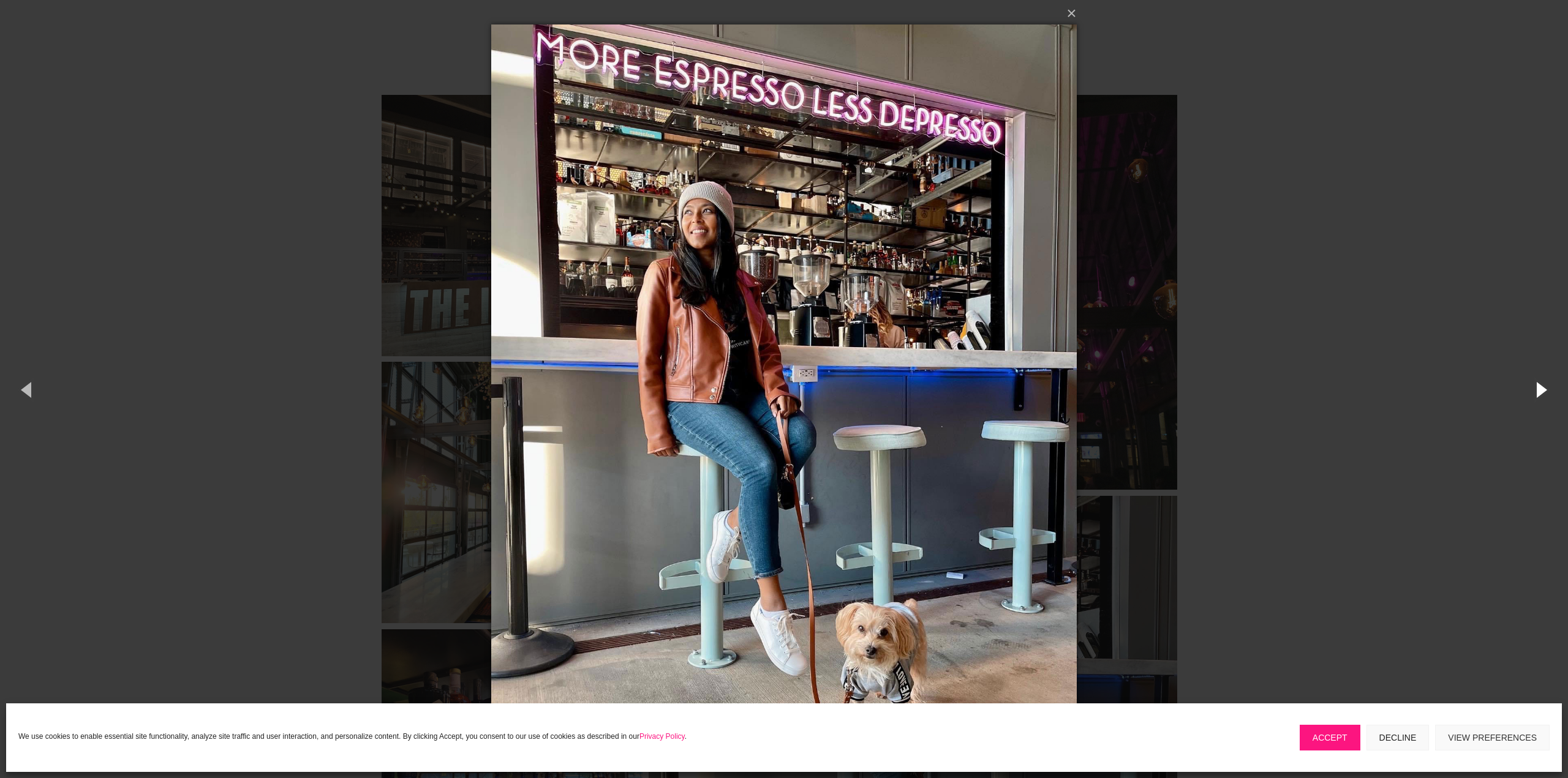
click at [1541, 388] on button "button" at bounding box center [1540, 390] width 55 height 68
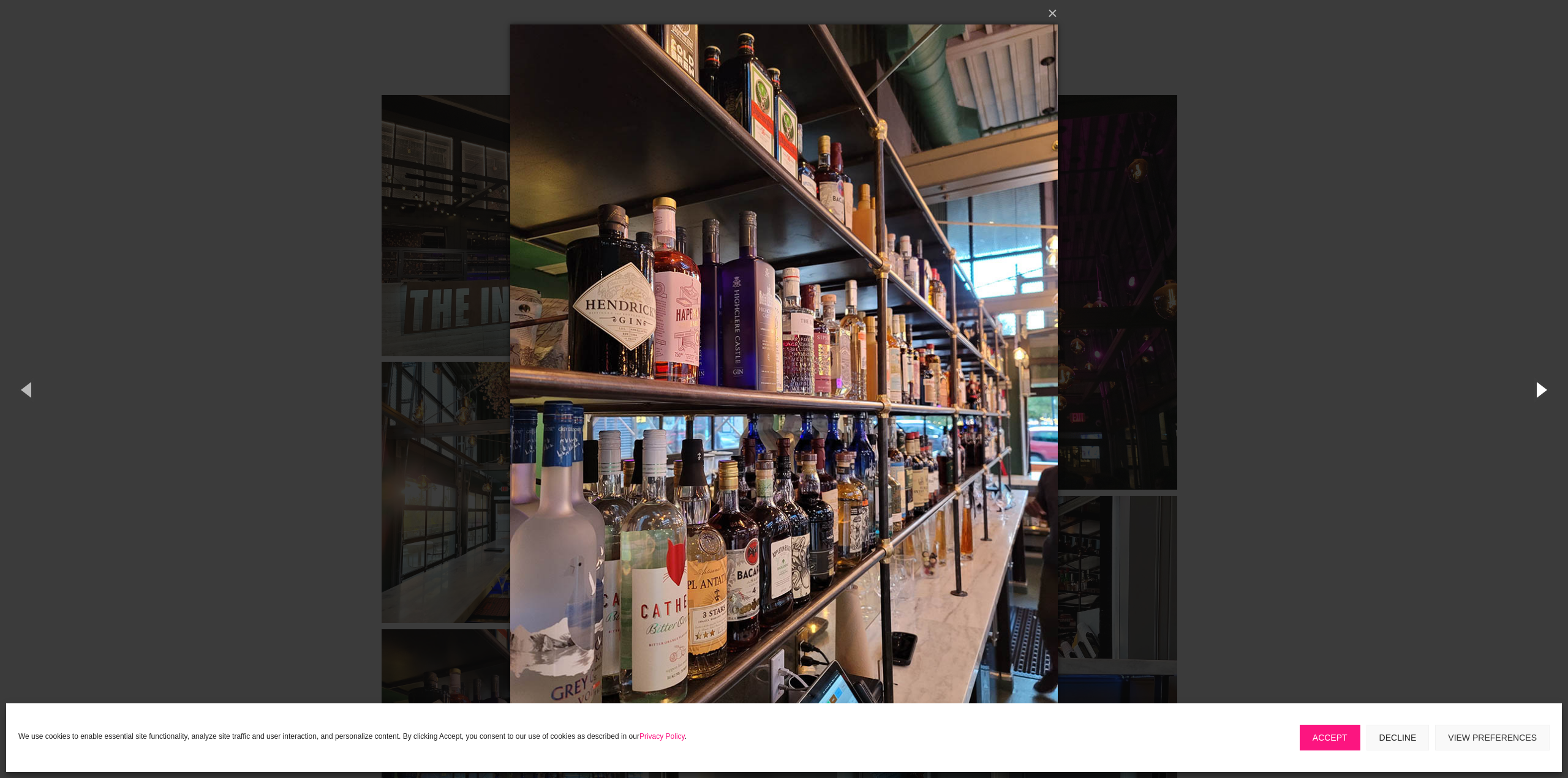
click at [1541, 388] on button "button" at bounding box center [1540, 390] width 55 height 68
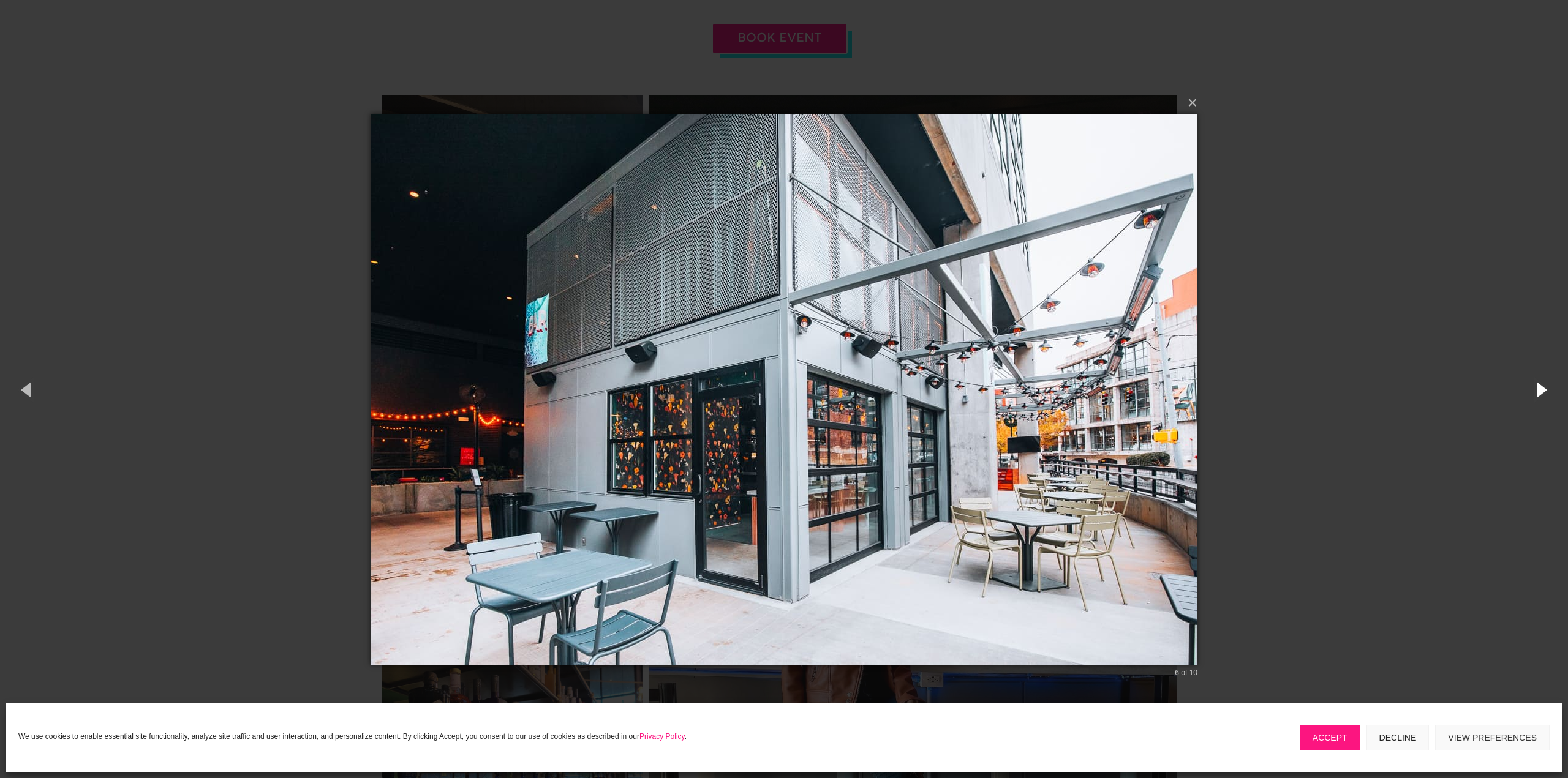
click at [1541, 388] on button "button" at bounding box center [1540, 390] width 55 height 68
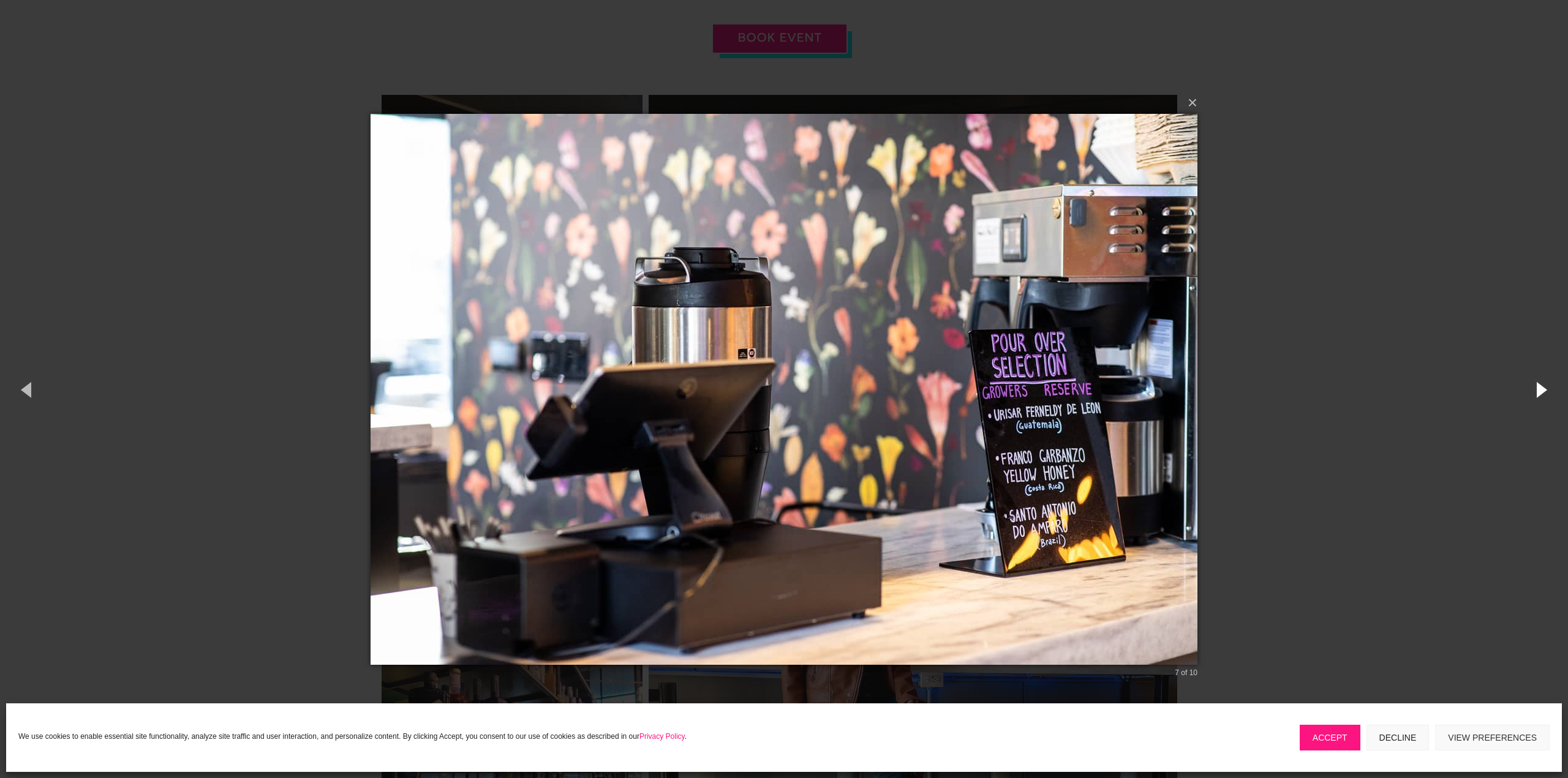
click at [1541, 388] on button "button" at bounding box center [1540, 390] width 55 height 68
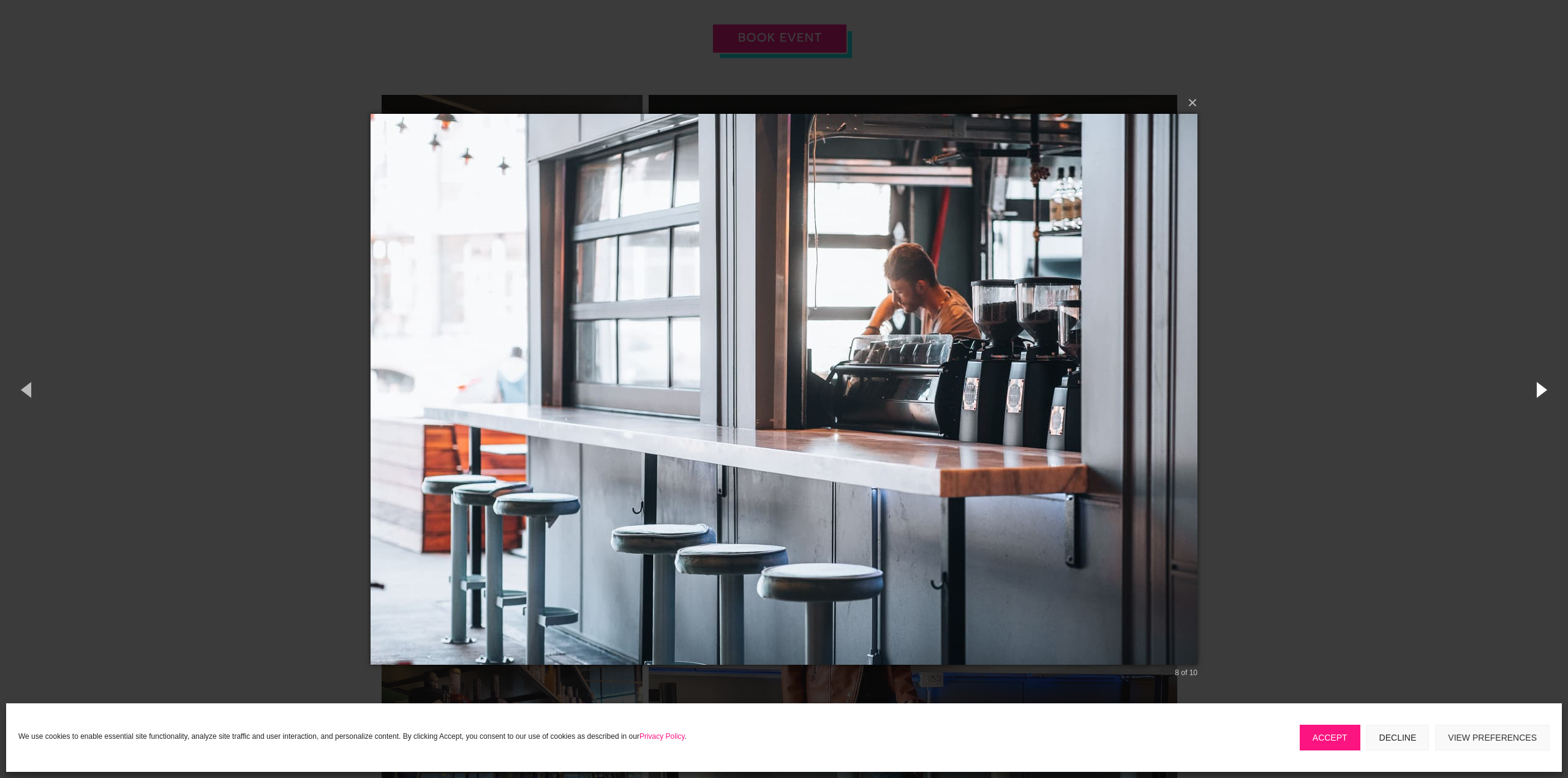
click at [1541, 388] on button "button" at bounding box center [1540, 390] width 55 height 68
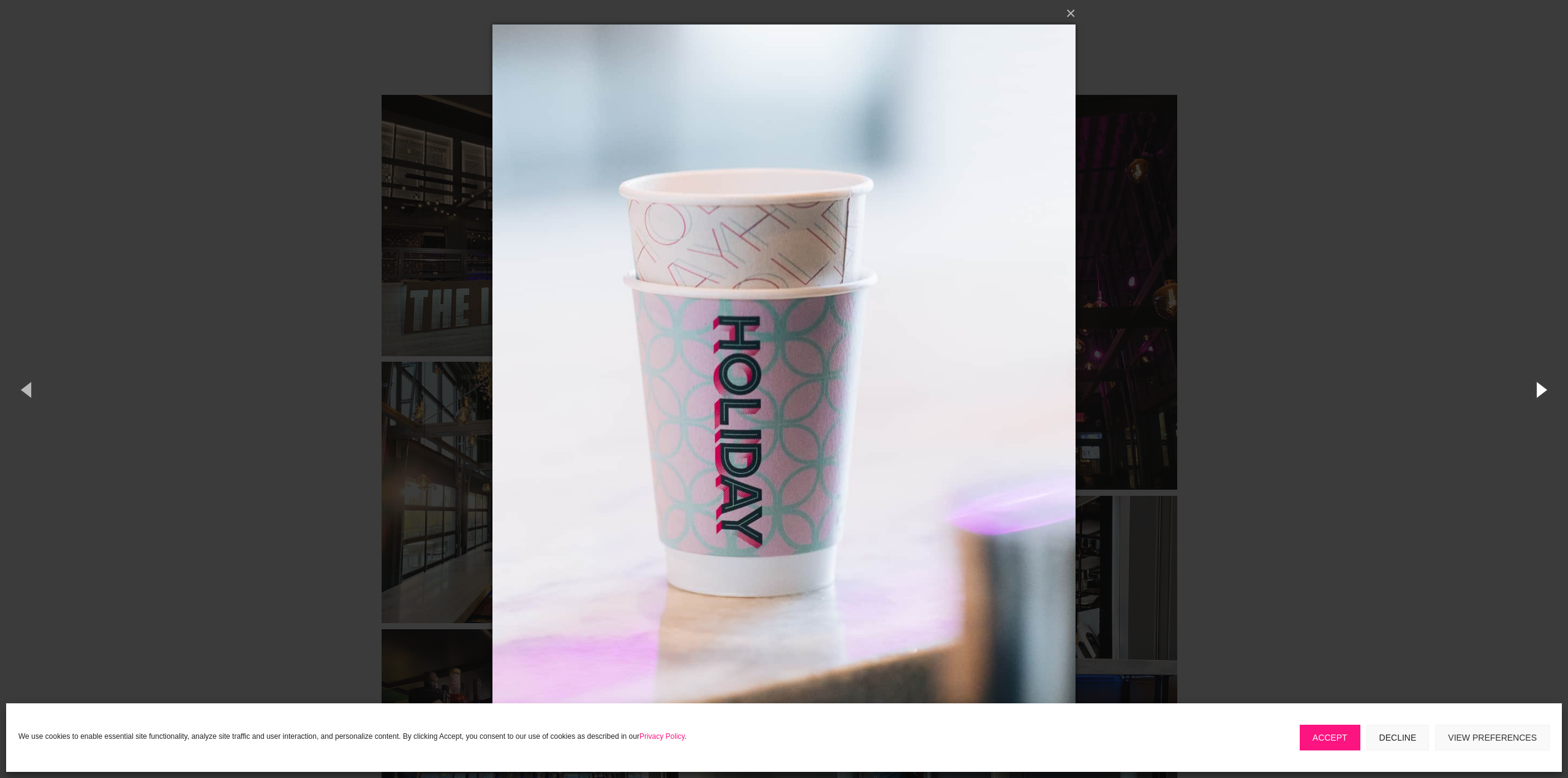
click at [1541, 388] on button "button" at bounding box center [1540, 390] width 55 height 68
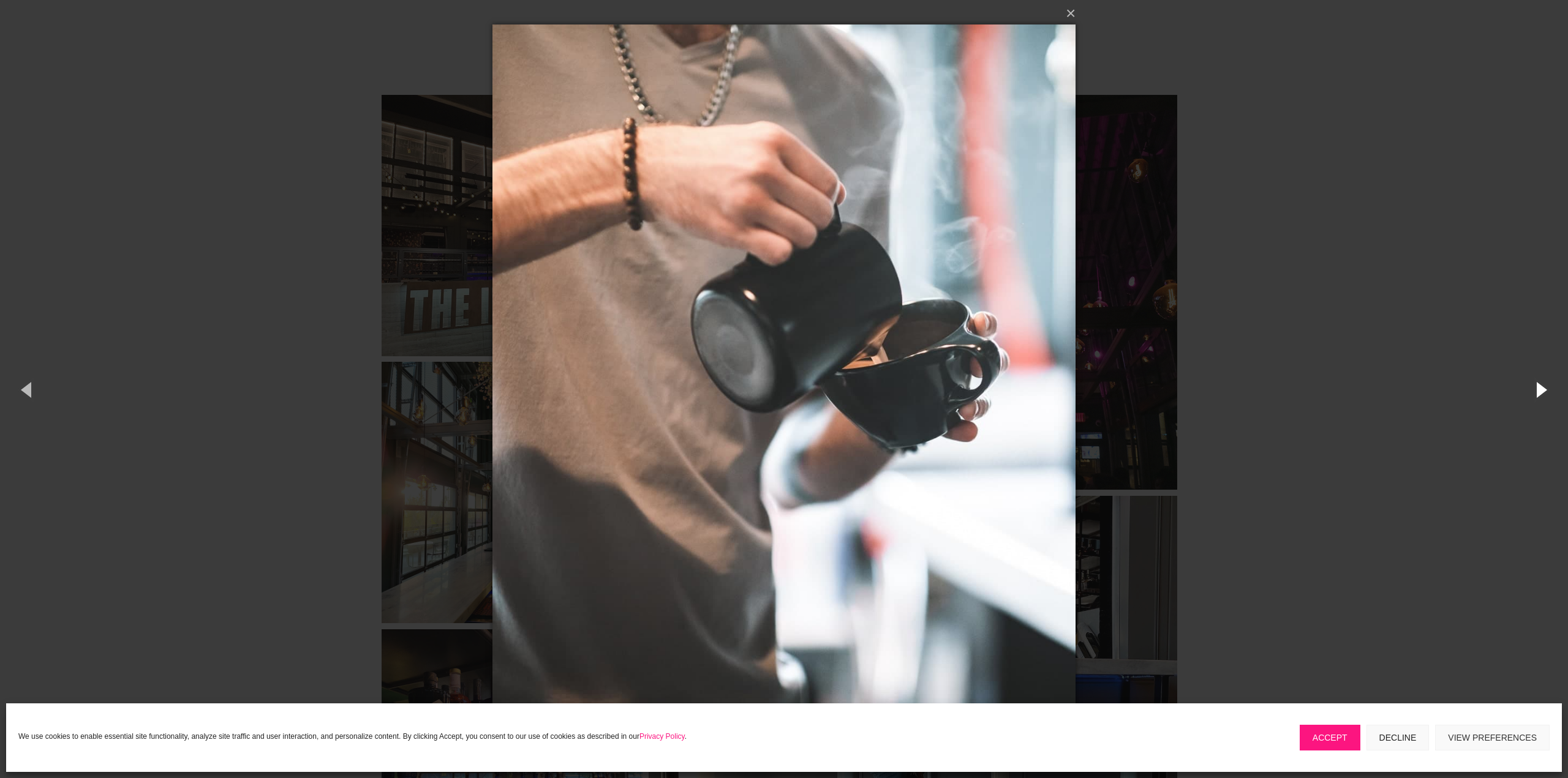
click at [1541, 388] on button "button" at bounding box center [1540, 390] width 55 height 68
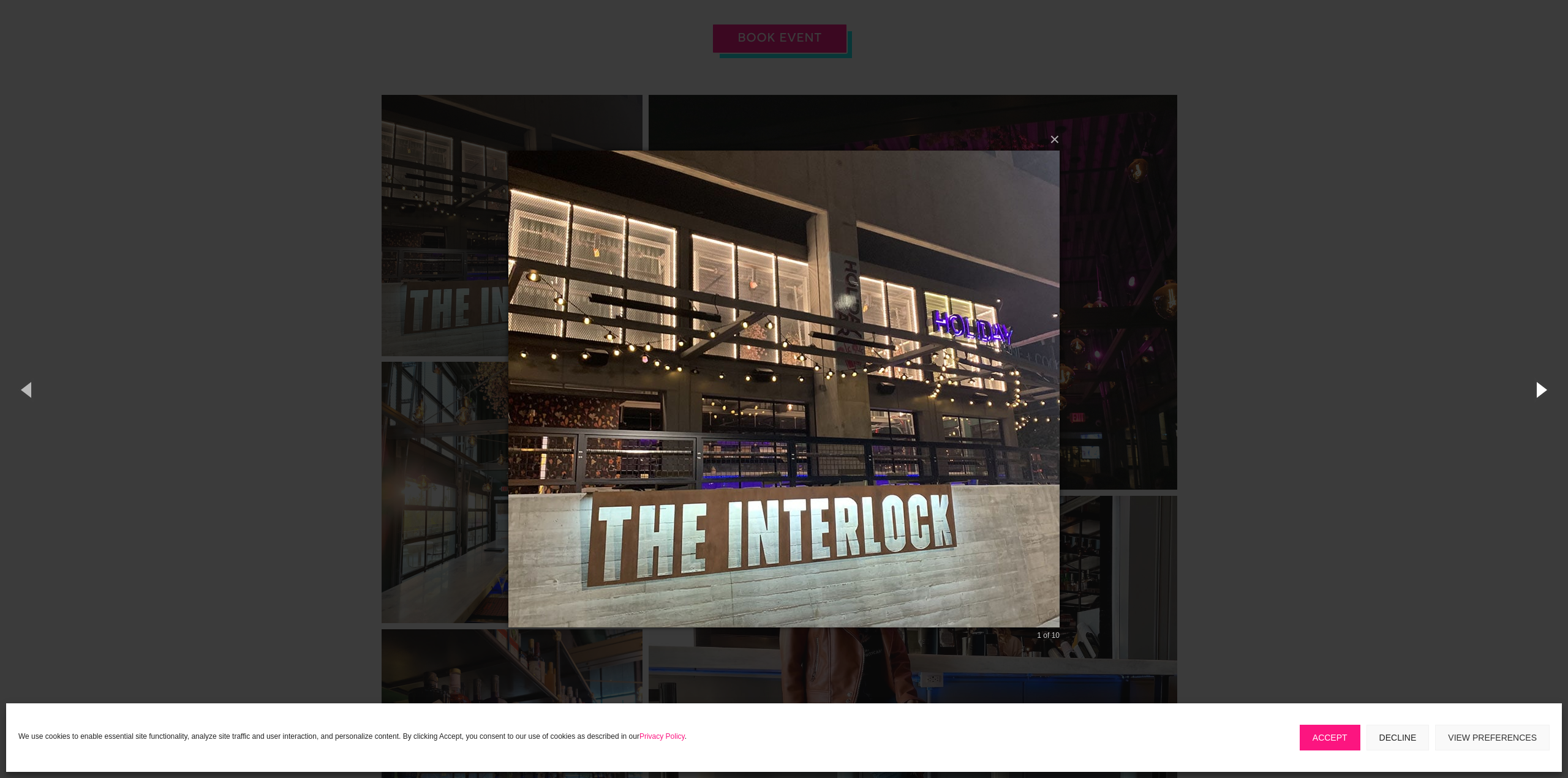
click at [1541, 388] on button "button" at bounding box center [1540, 390] width 55 height 68
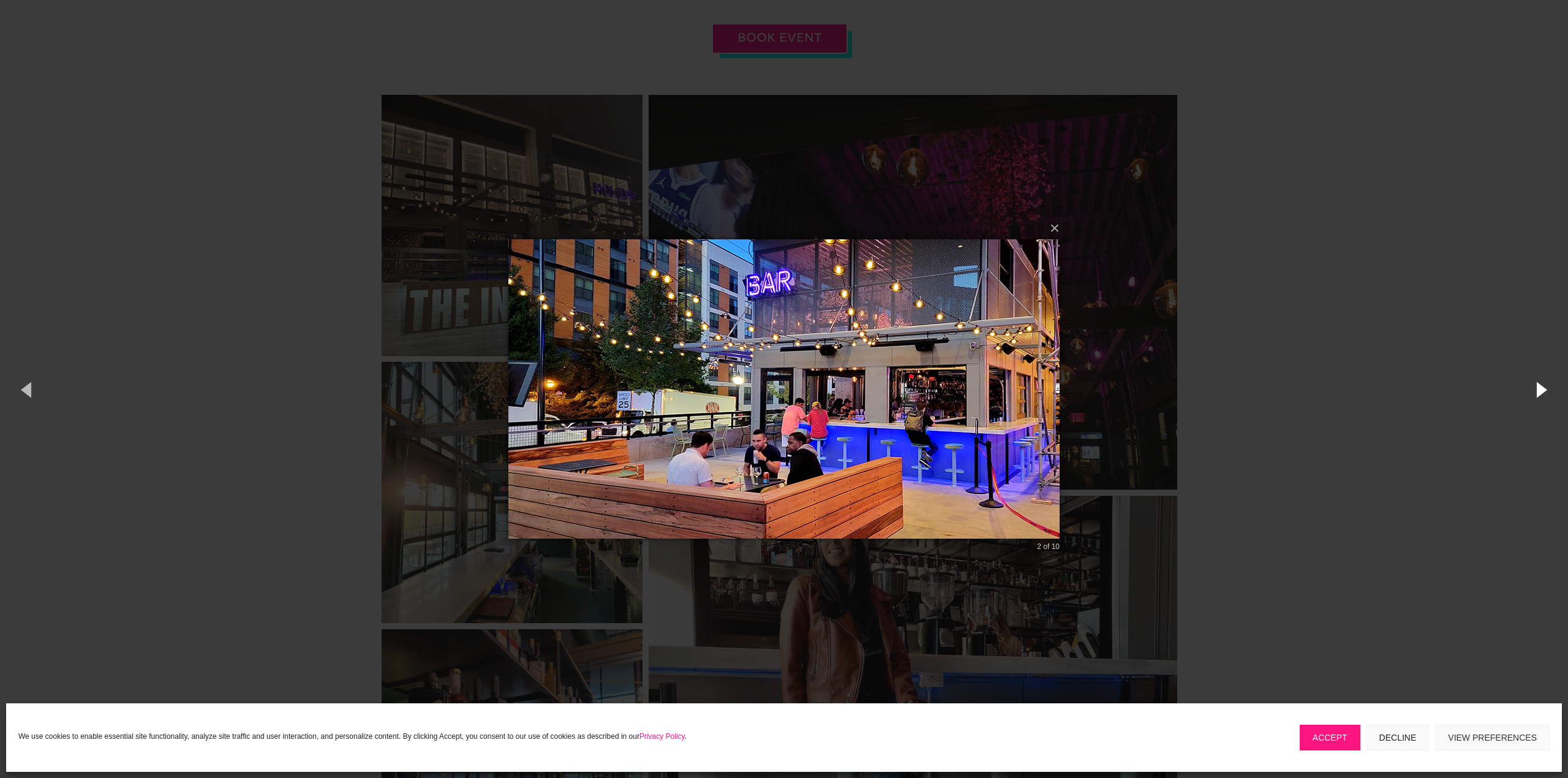
click at [1541, 388] on button "button" at bounding box center [1540, 390] width 55 height 68
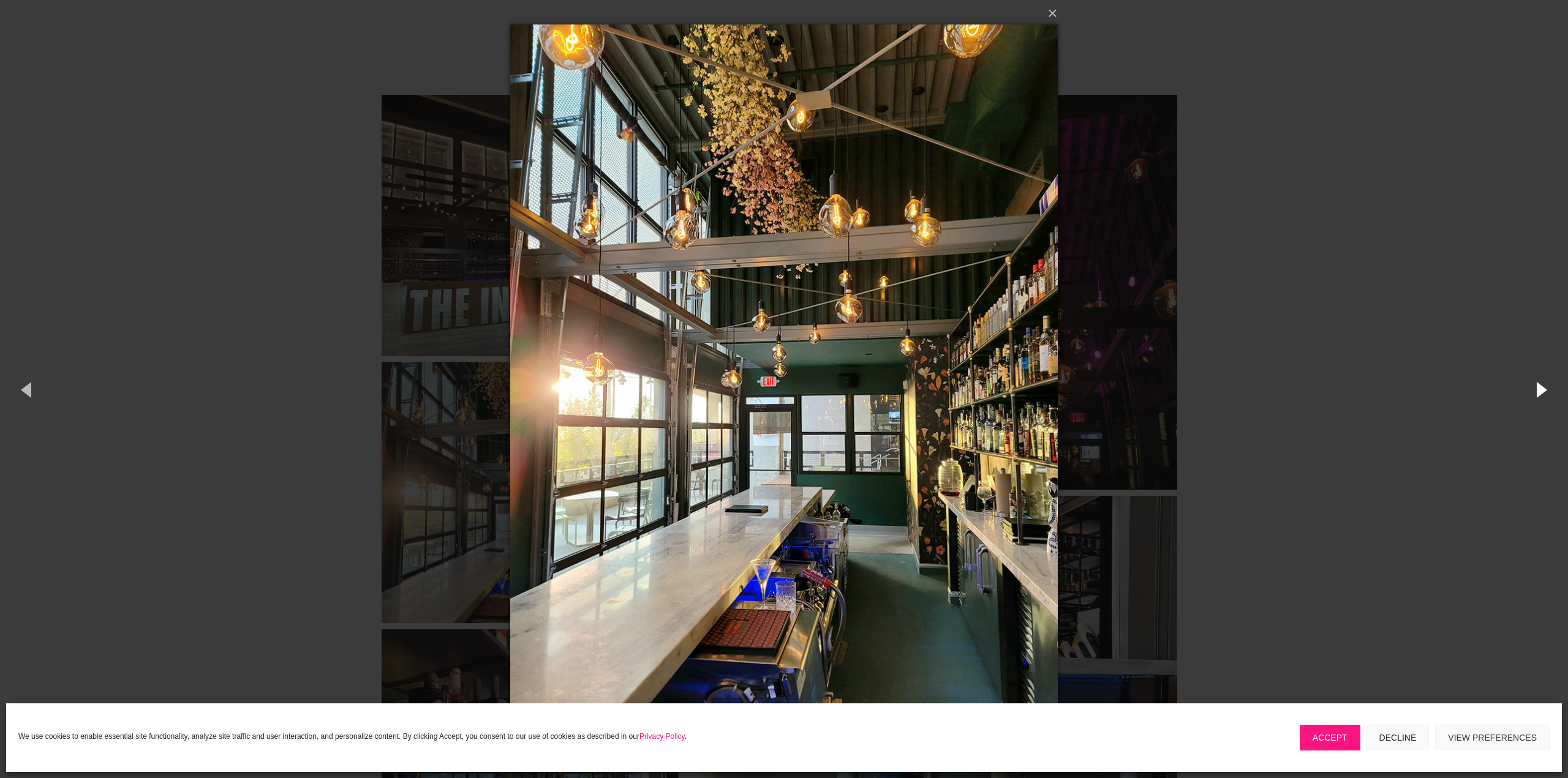
click at [1541, 388] on button "button" at bounding box center [1540, 390] width 55 height 68
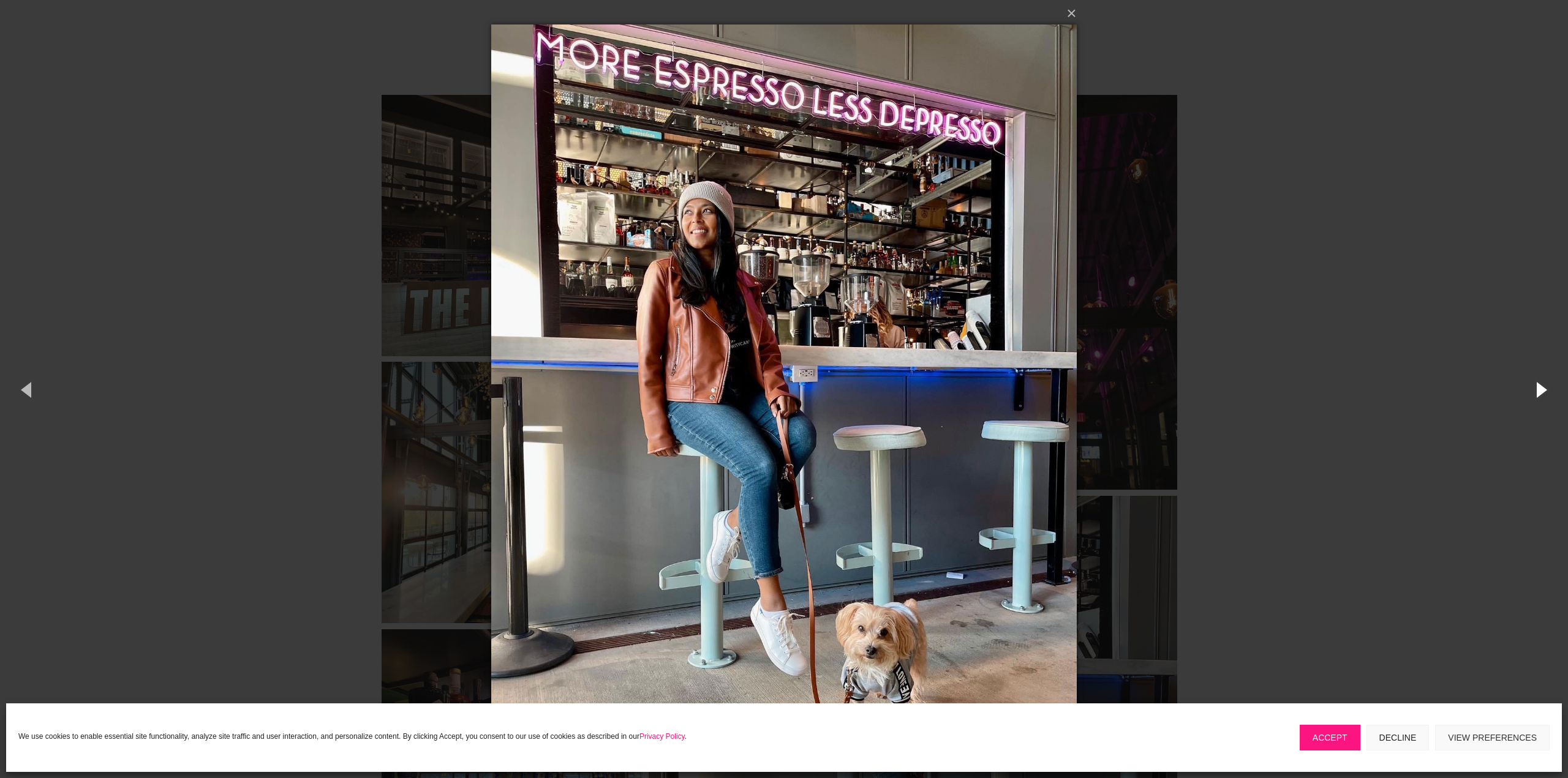
click at [1541, 388] on button "button" at bounding box center [1540, 390] width 55 height 68
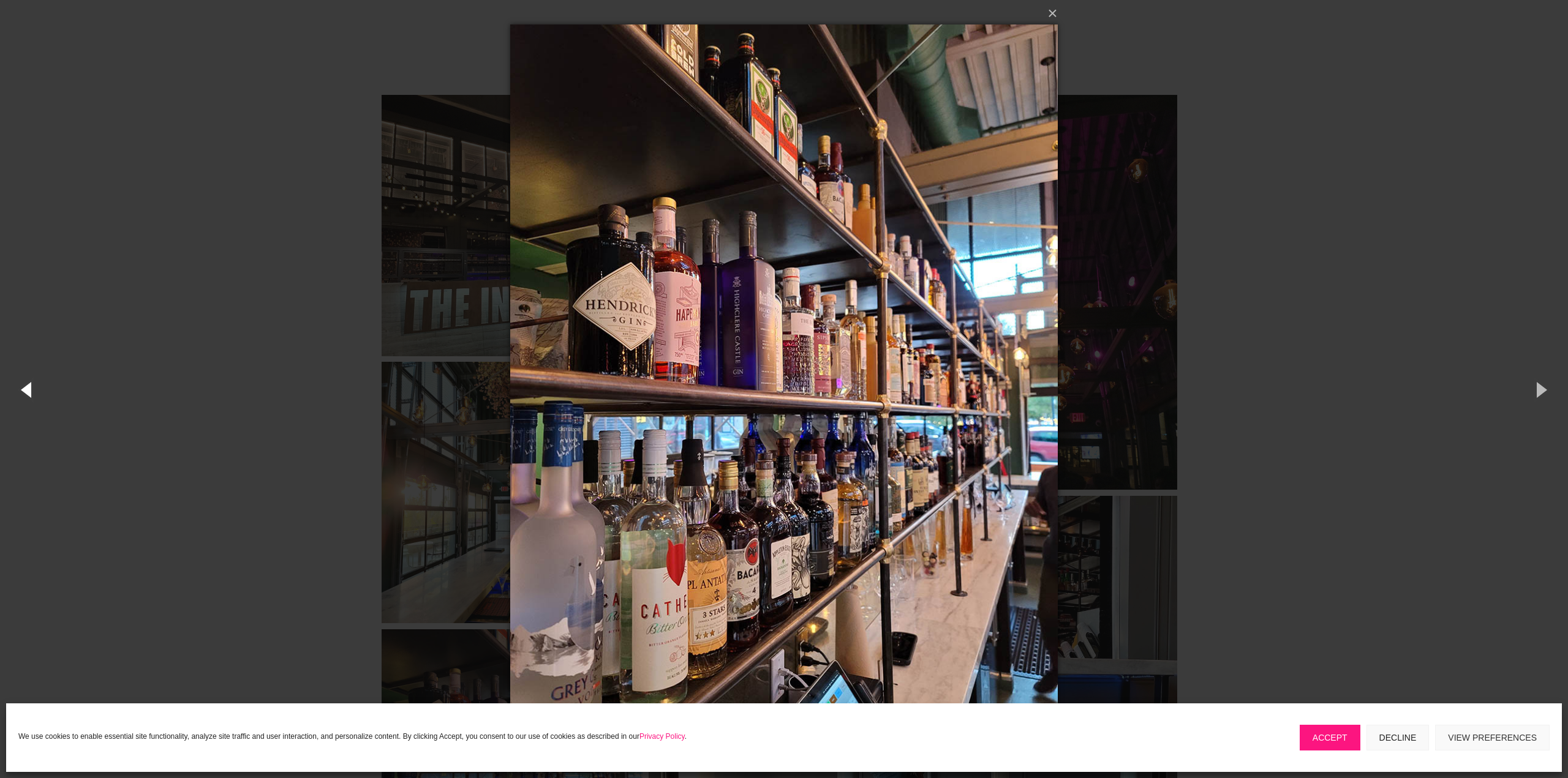
click at [32, 384] on button "button" at bounding box center [27, 390] width 55 height 68
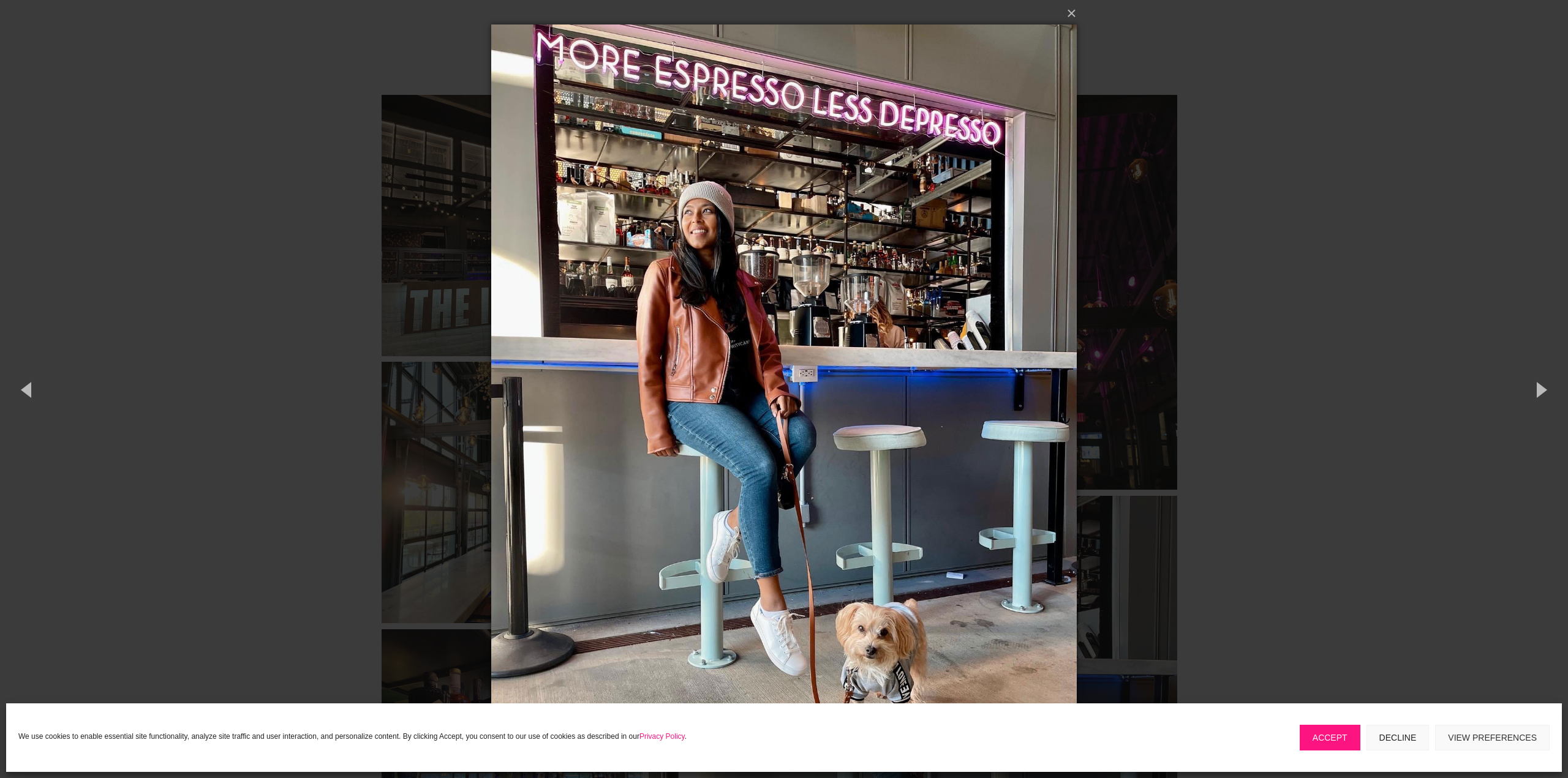
click at [1425, 400] on div "× 4 of 10 Loading..." at bounding box center [784, 389] width 1568 height 778
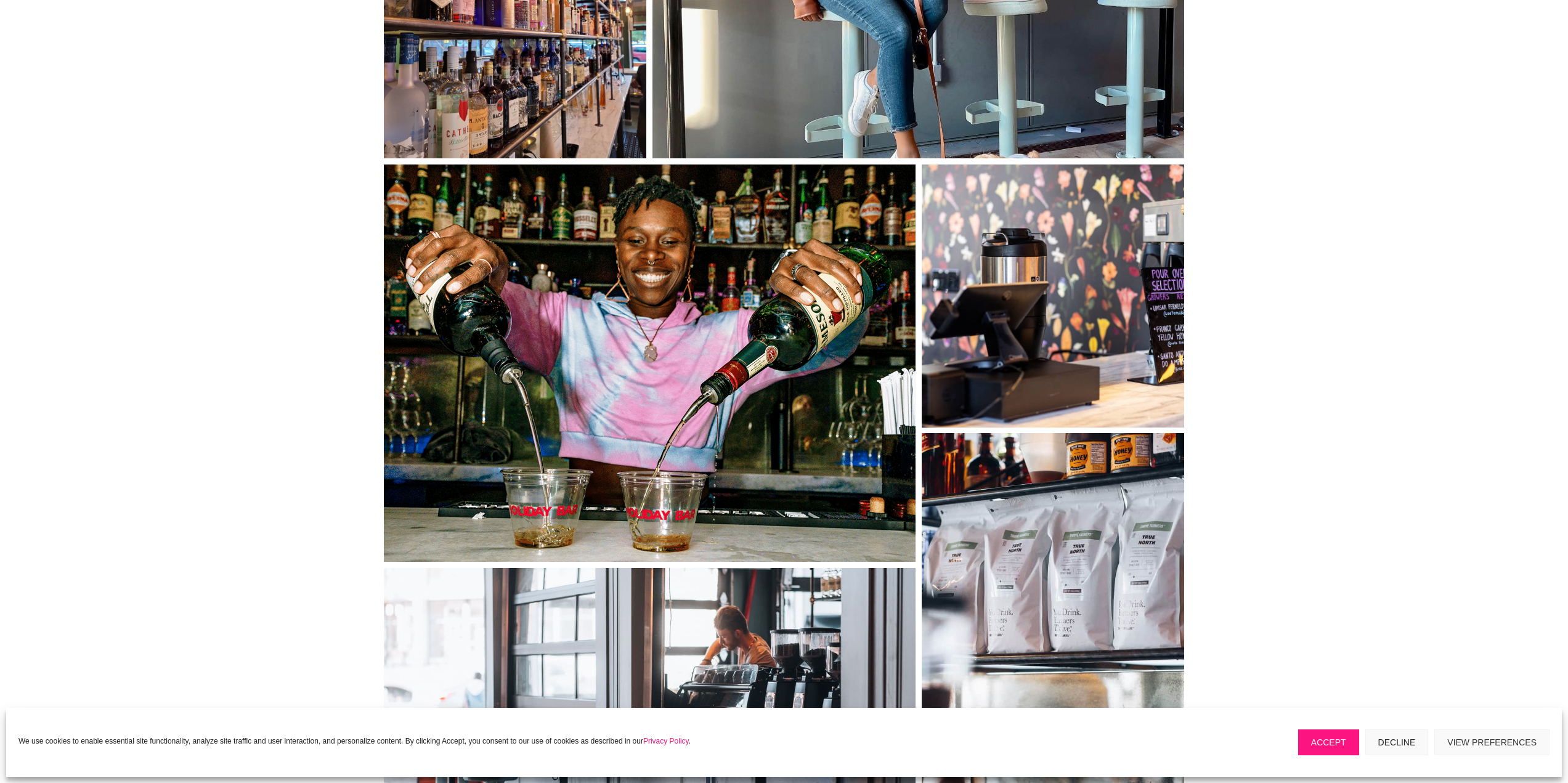
scroll to position [1478, 0]
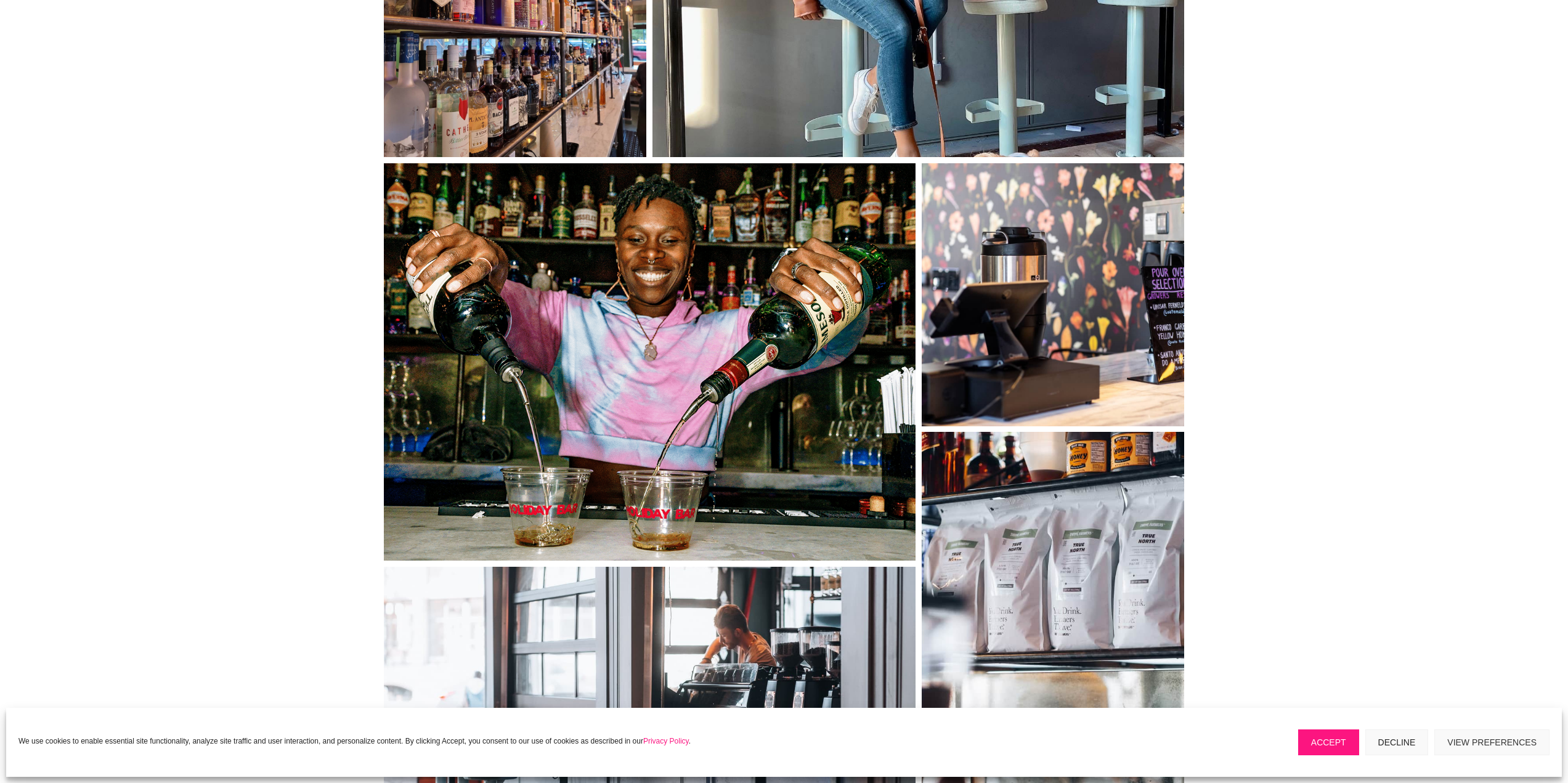
click at [577, 360] on link at bounding box center [649, 361] width 532 height 397
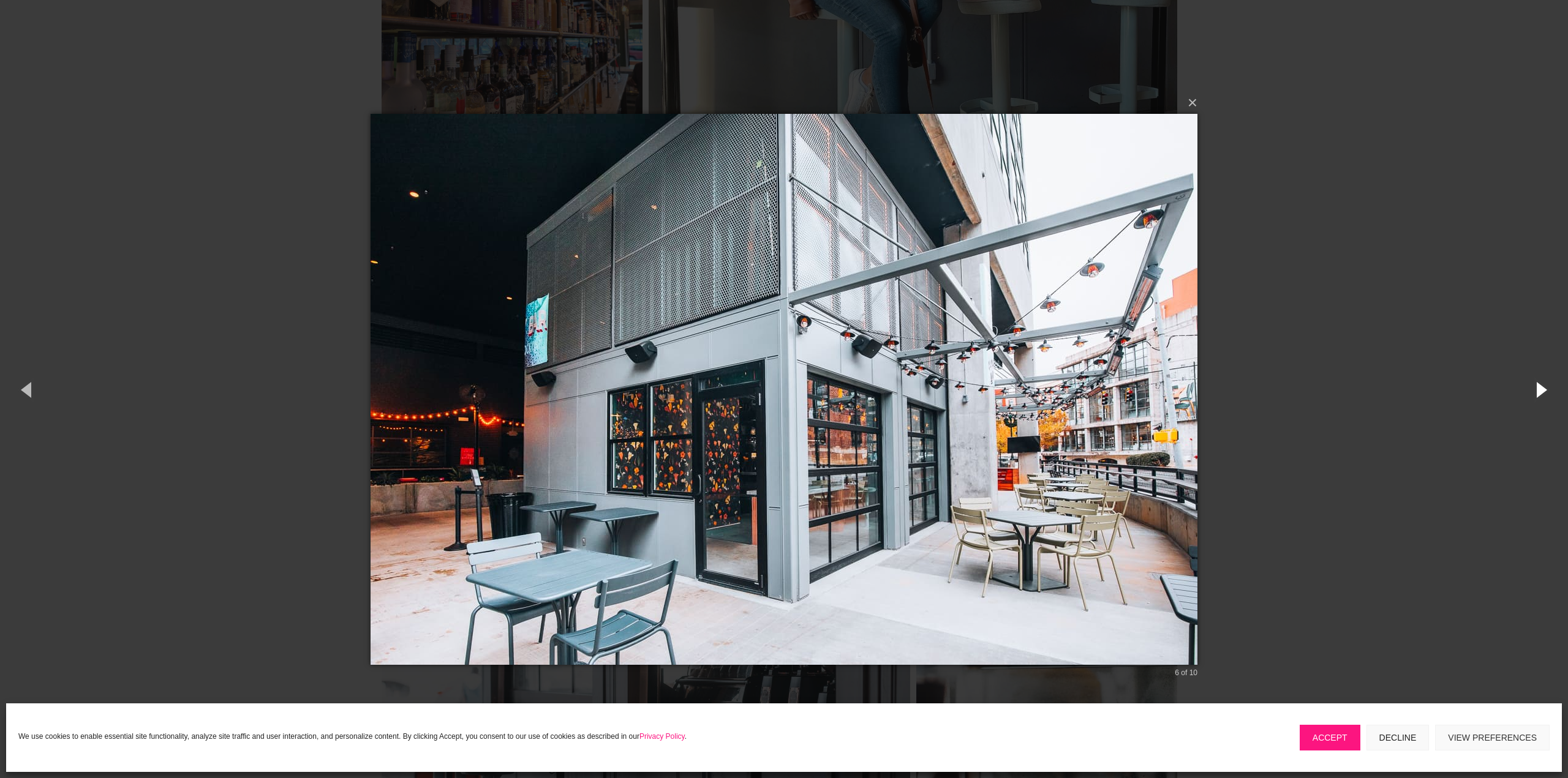
click at [1541, 389] on button "button" at bounding box center [1540, 390] width 55 height 68
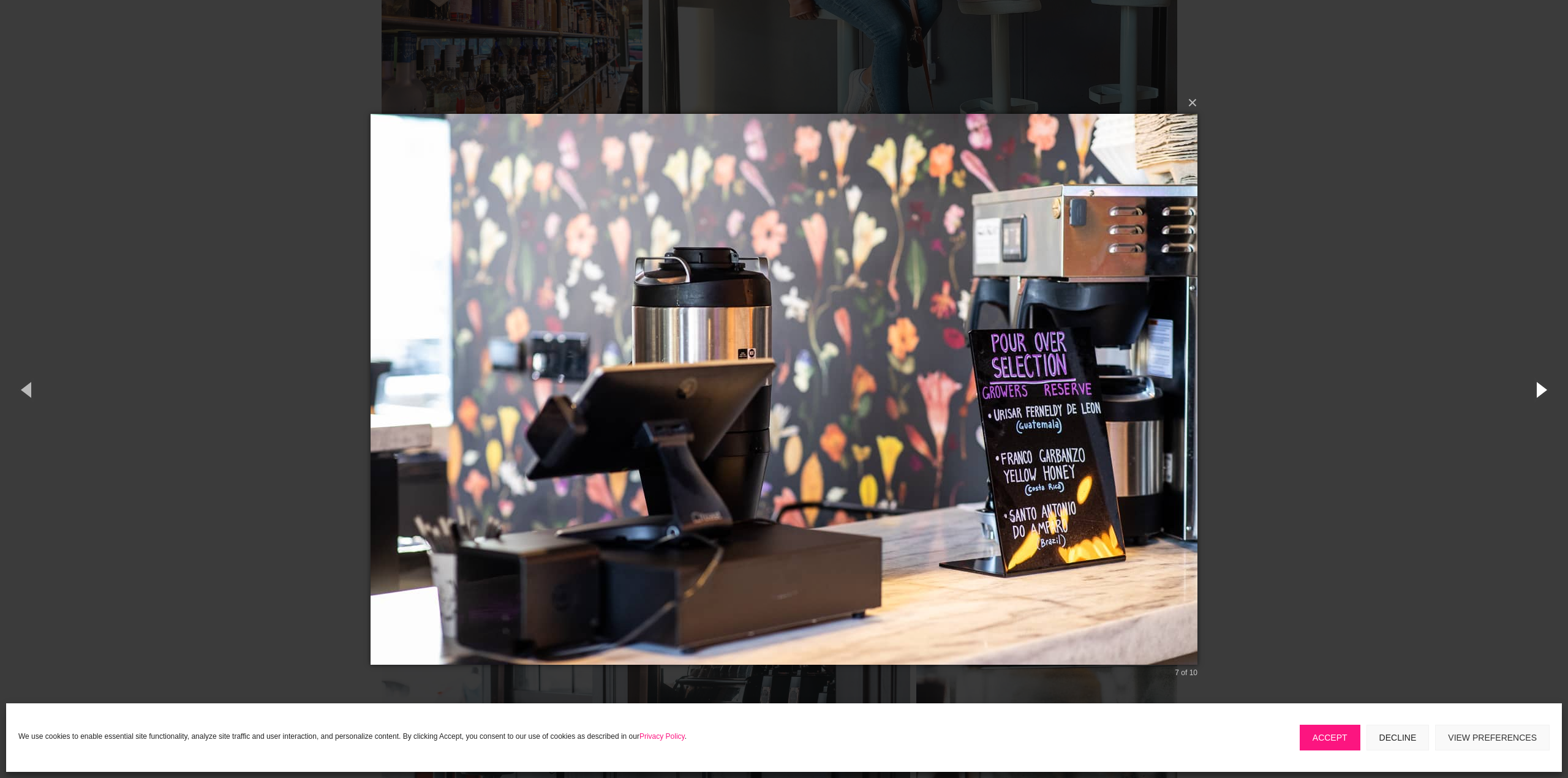
click at [1541, 389] on button "button" at bounding box center [1540, 390] width 55 height 68
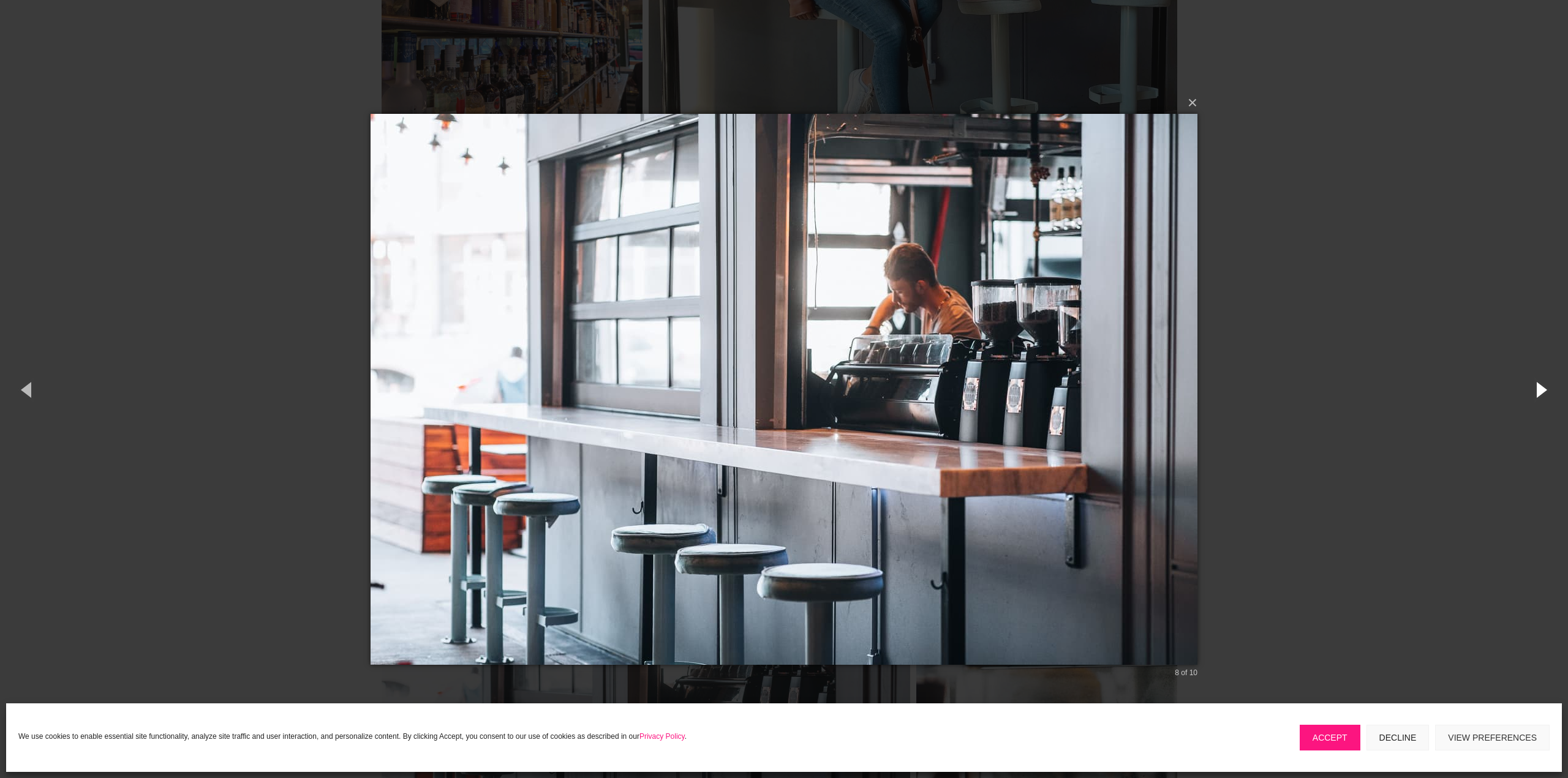
click at [1541, 389] on button "button" at bounding box center [1540, 390] width 55 height 68
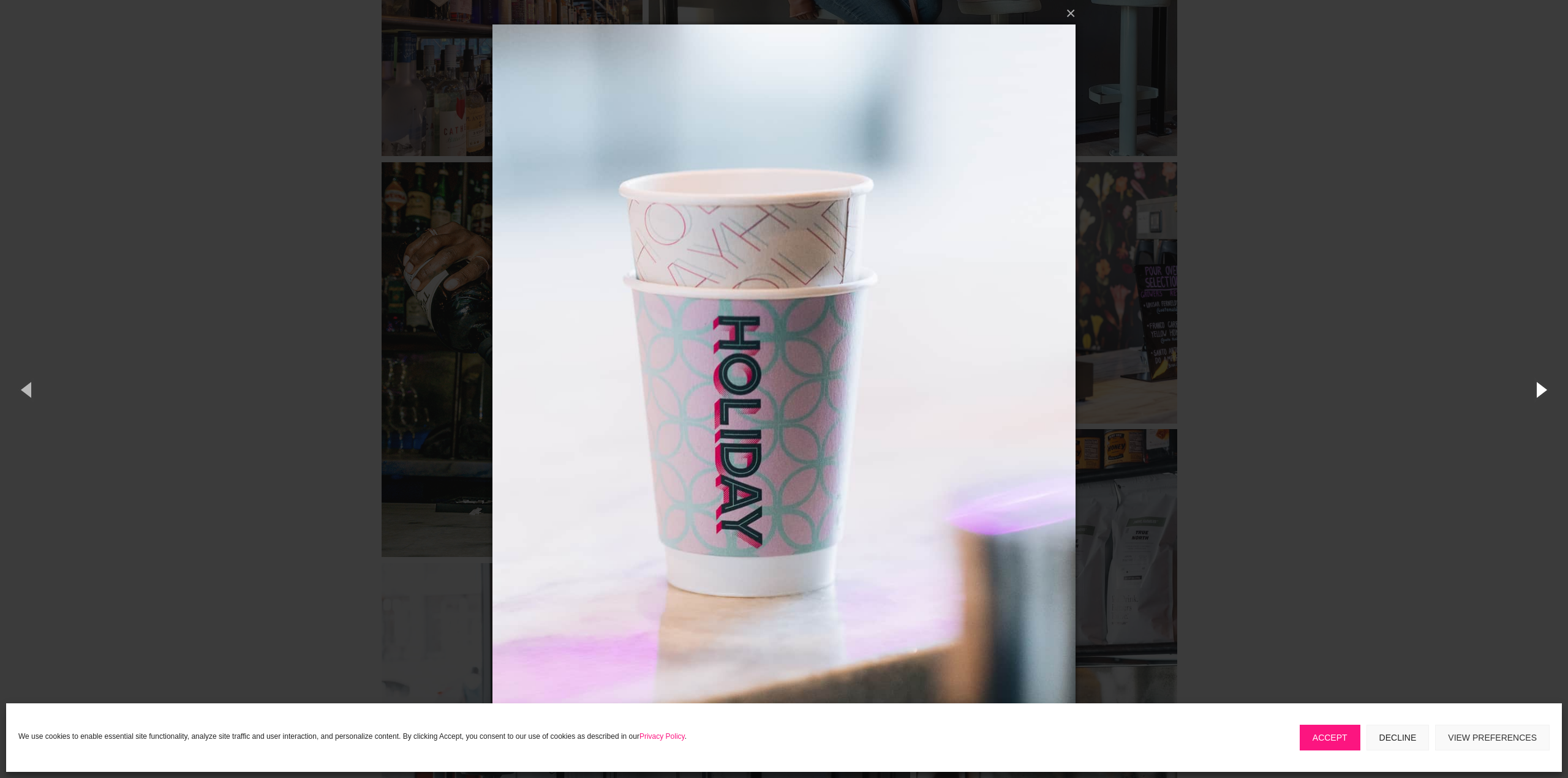
click at [1541, 389] on button "button" at bounding box center [1540, 390] width 55 height 68
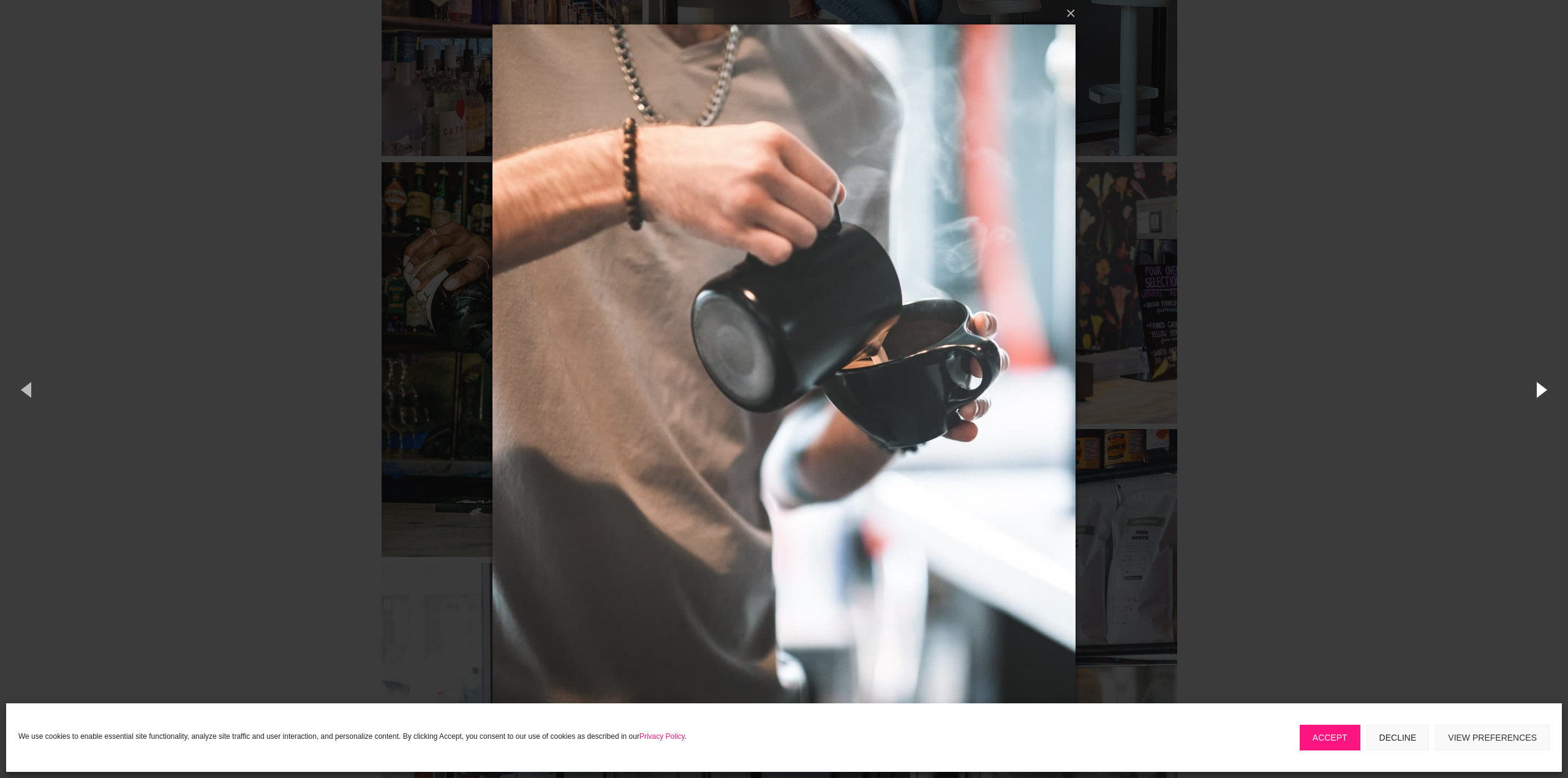
click at [1541, 389] on button "button" at bounding box center [1540, 390] width 55 height 68
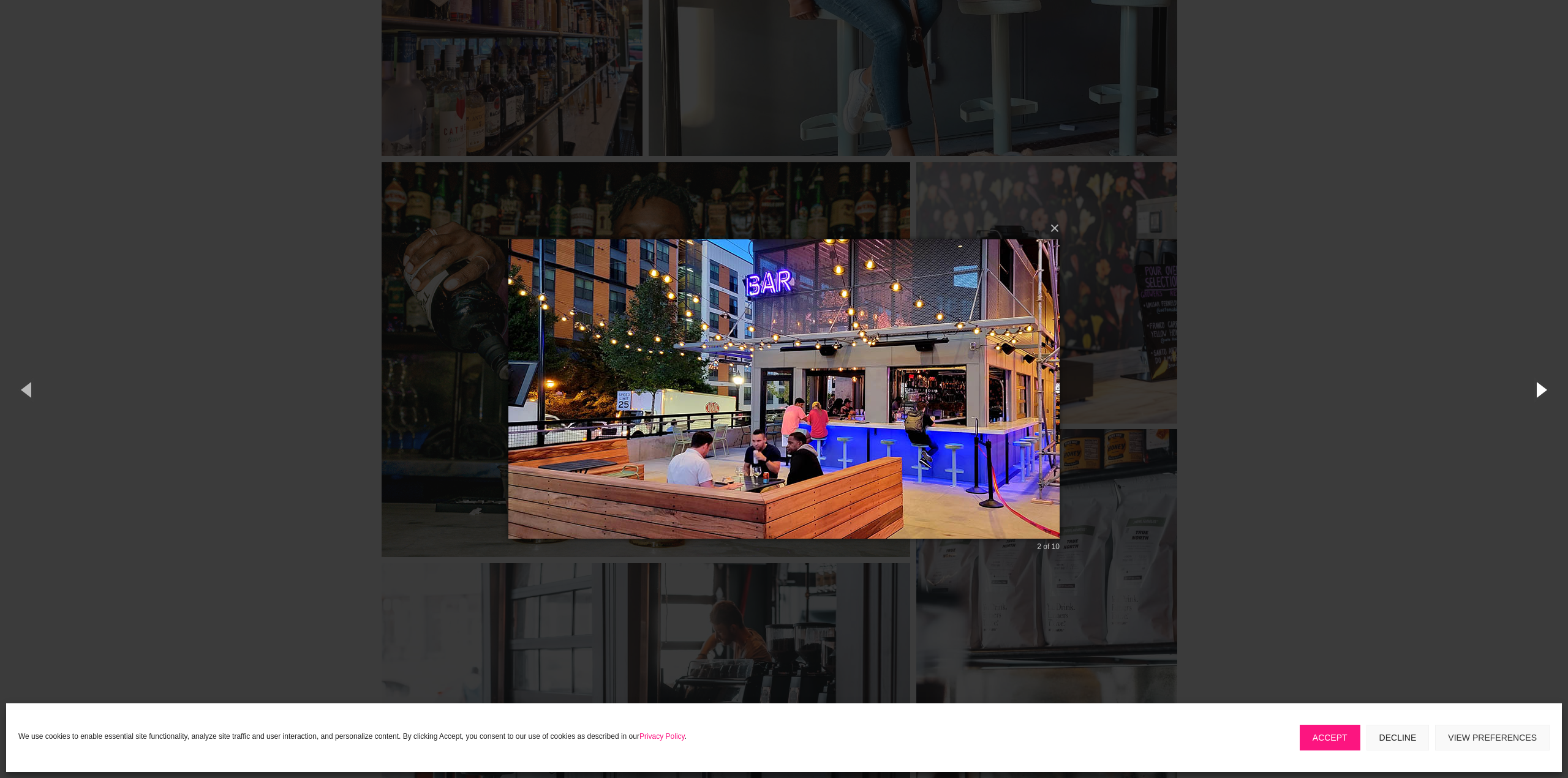
click at [1541, 389] on button "button" at bounding box center [1540, 390] width 55 height 68
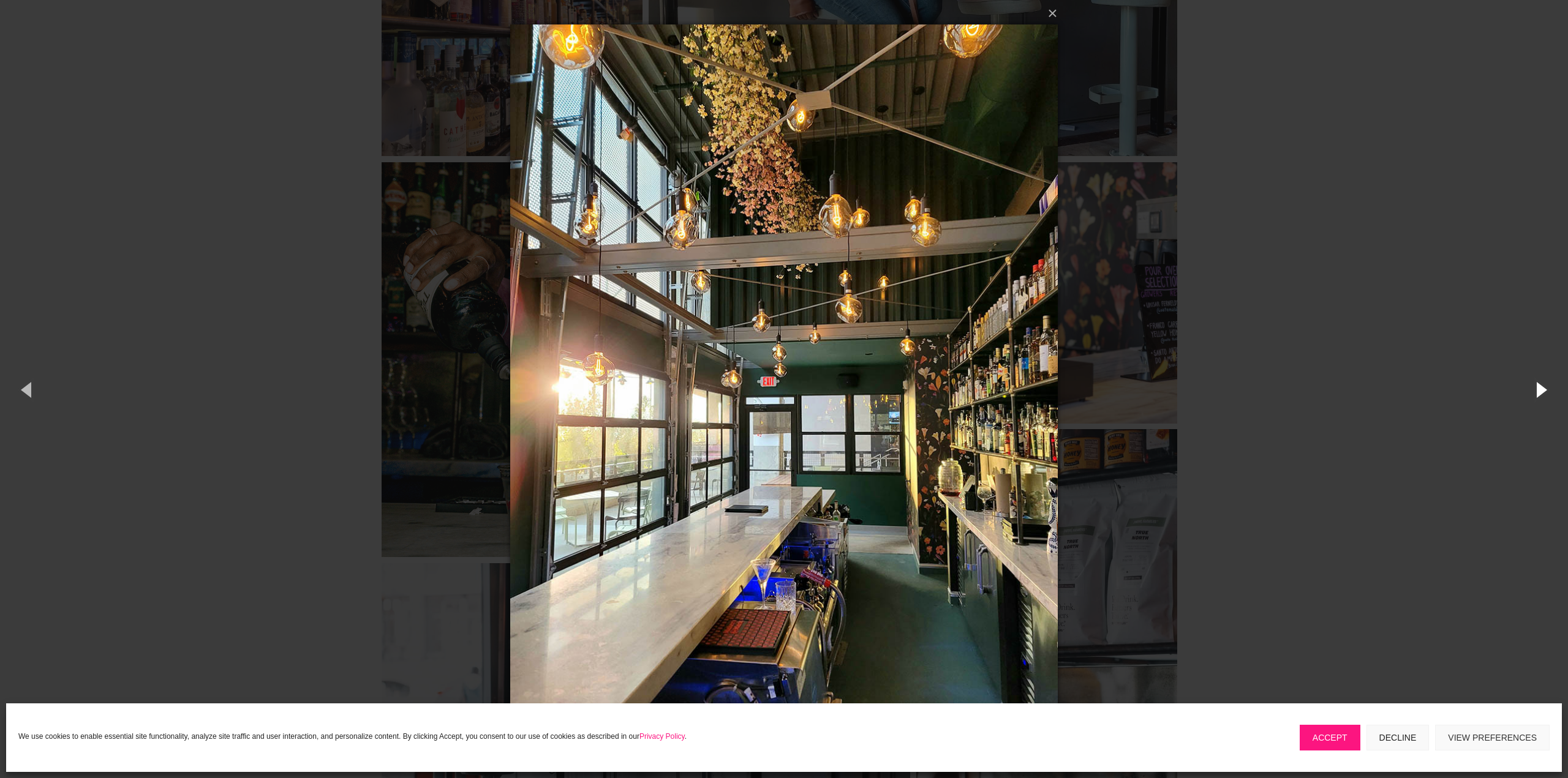
click at [1541, 389] on button "button" at bounding box center [1540, 390] width 55 height 68
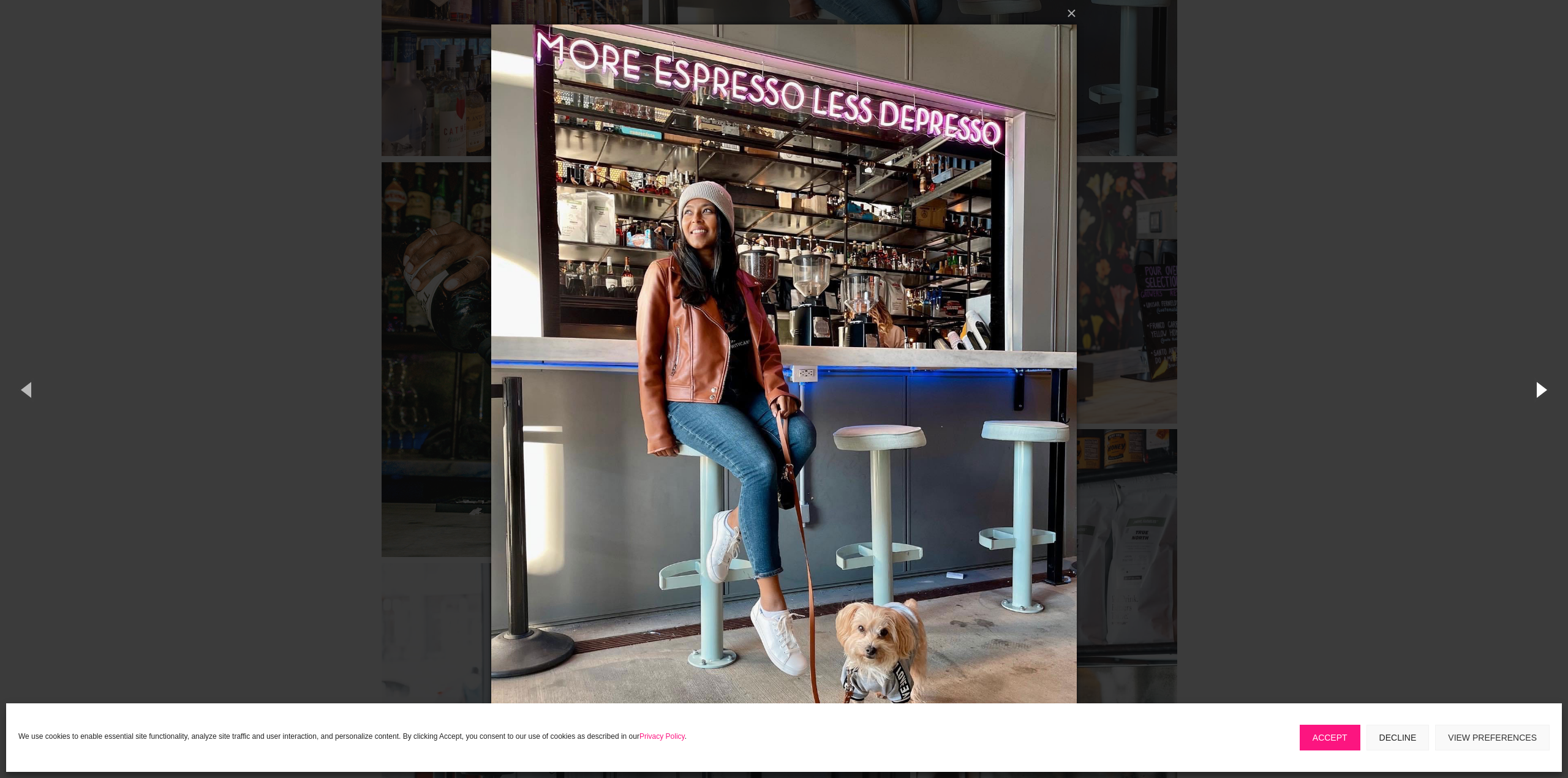
click at [1541, 389] on button "button" at bounding box center [1540, 390] width 55 height 68
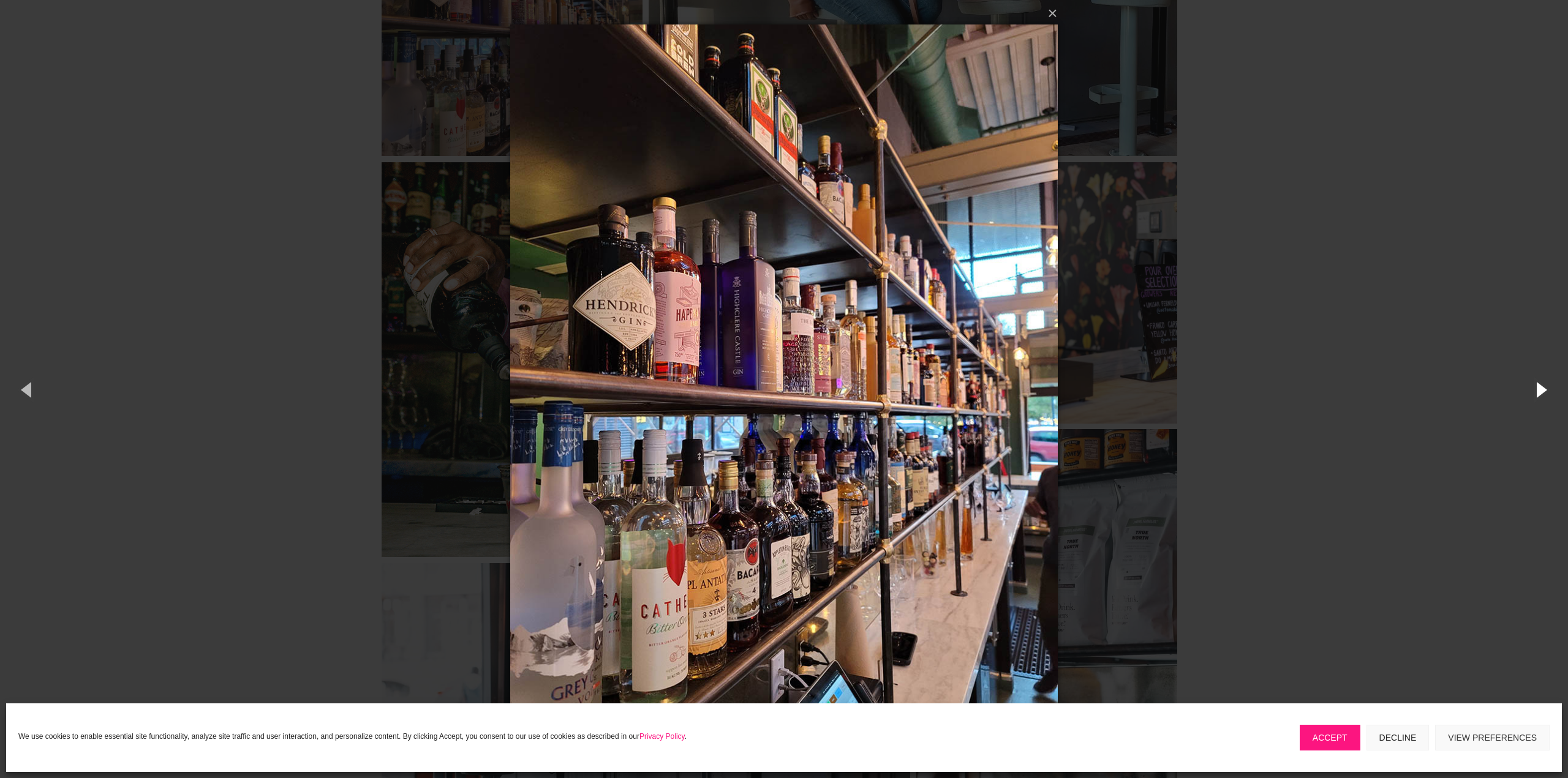
click at [1541, 389] on button "button" at bounding box center [1540, 390] width 55 height 68
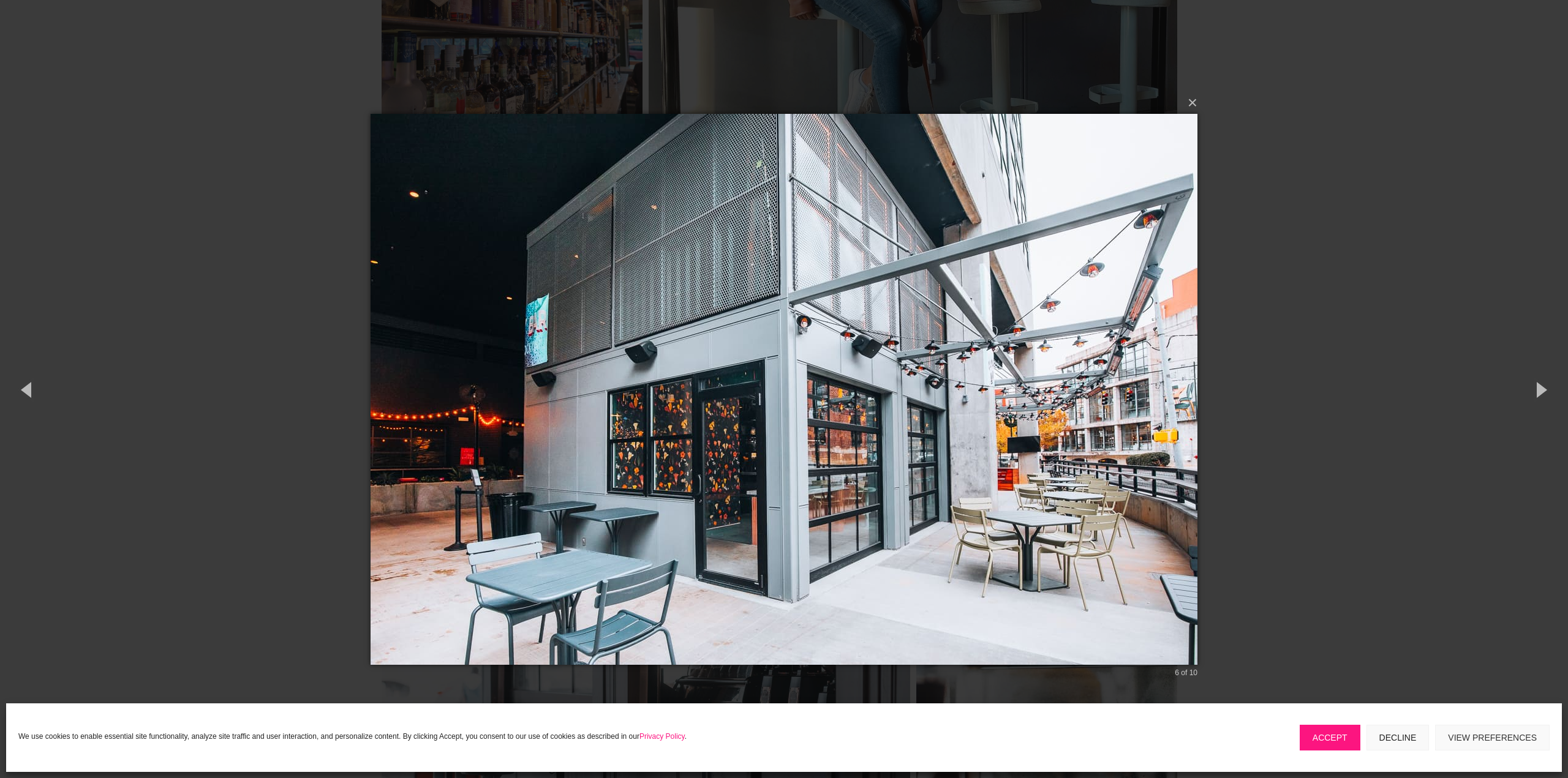
drag, startPoint x: 1317, startPoint y: 382, endPoint x: 1314, endPoint y: 368, distance: 14.3
click at [1316, 381] on div "× 6 of 10 Loading..." at bounding box center [784, 389] width 1568 height 778
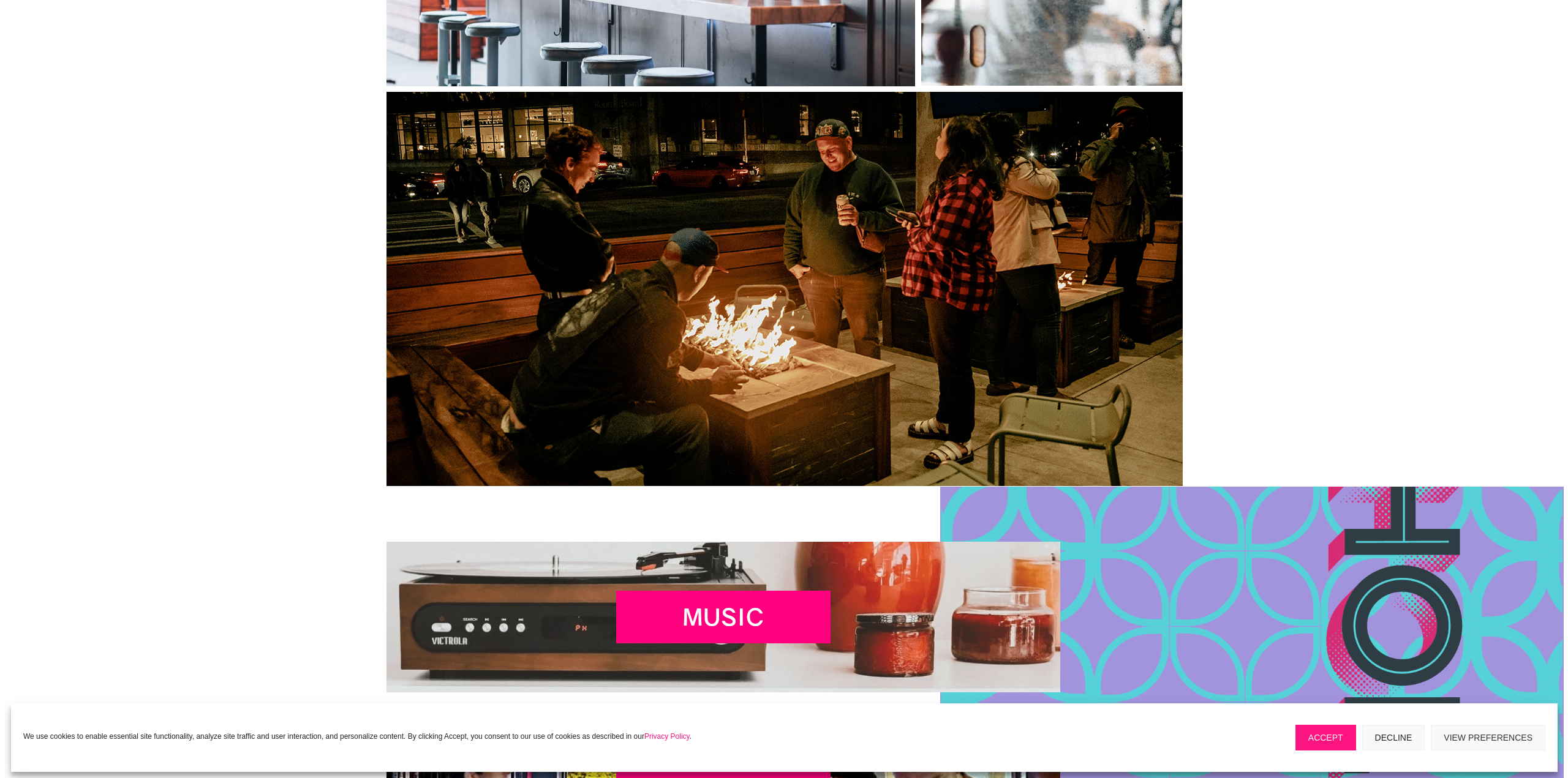
scroll to position [2326, 0]
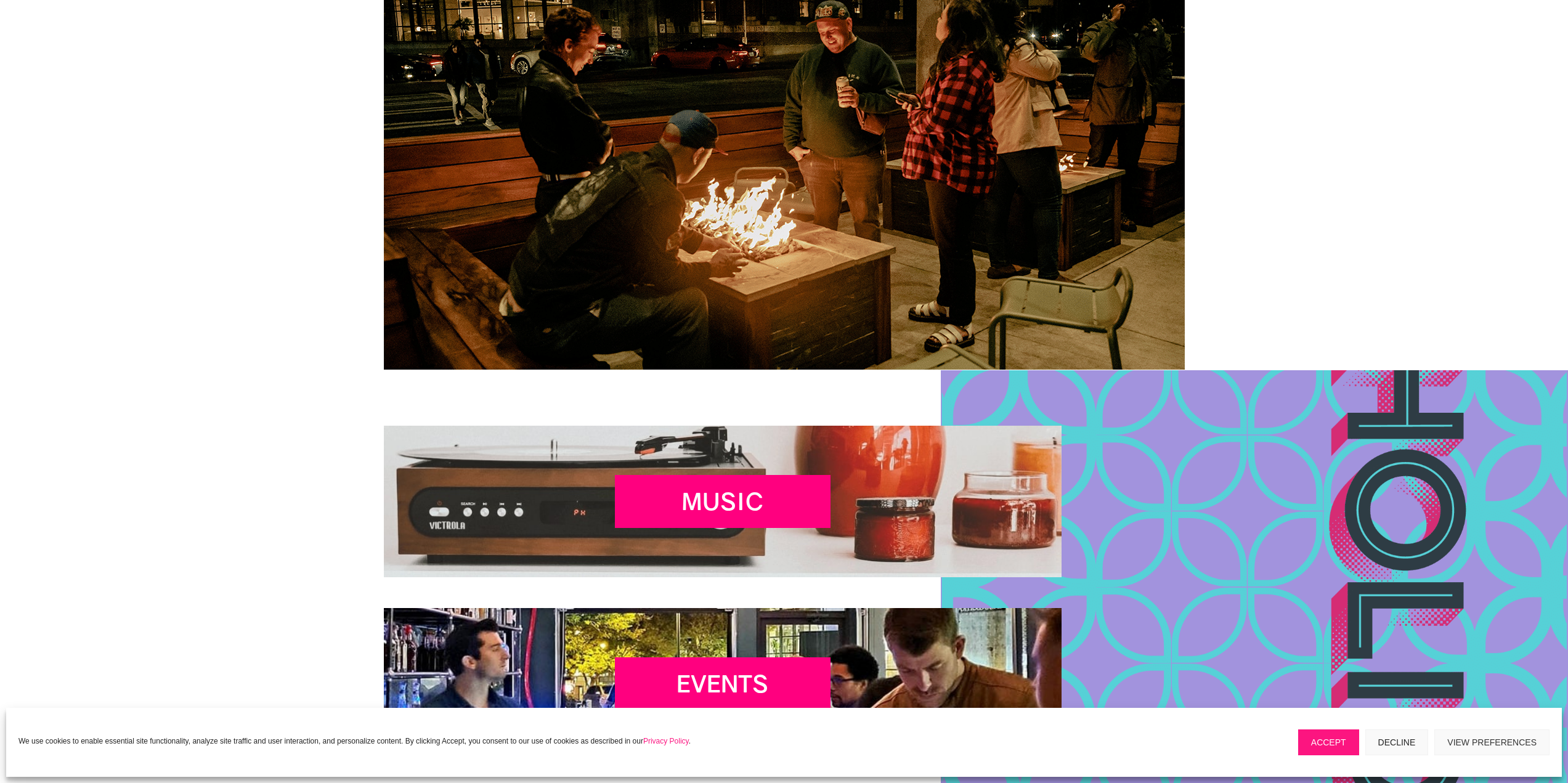
click at [871, 217] on link at bounding box center [784, 172] width 801 height 397
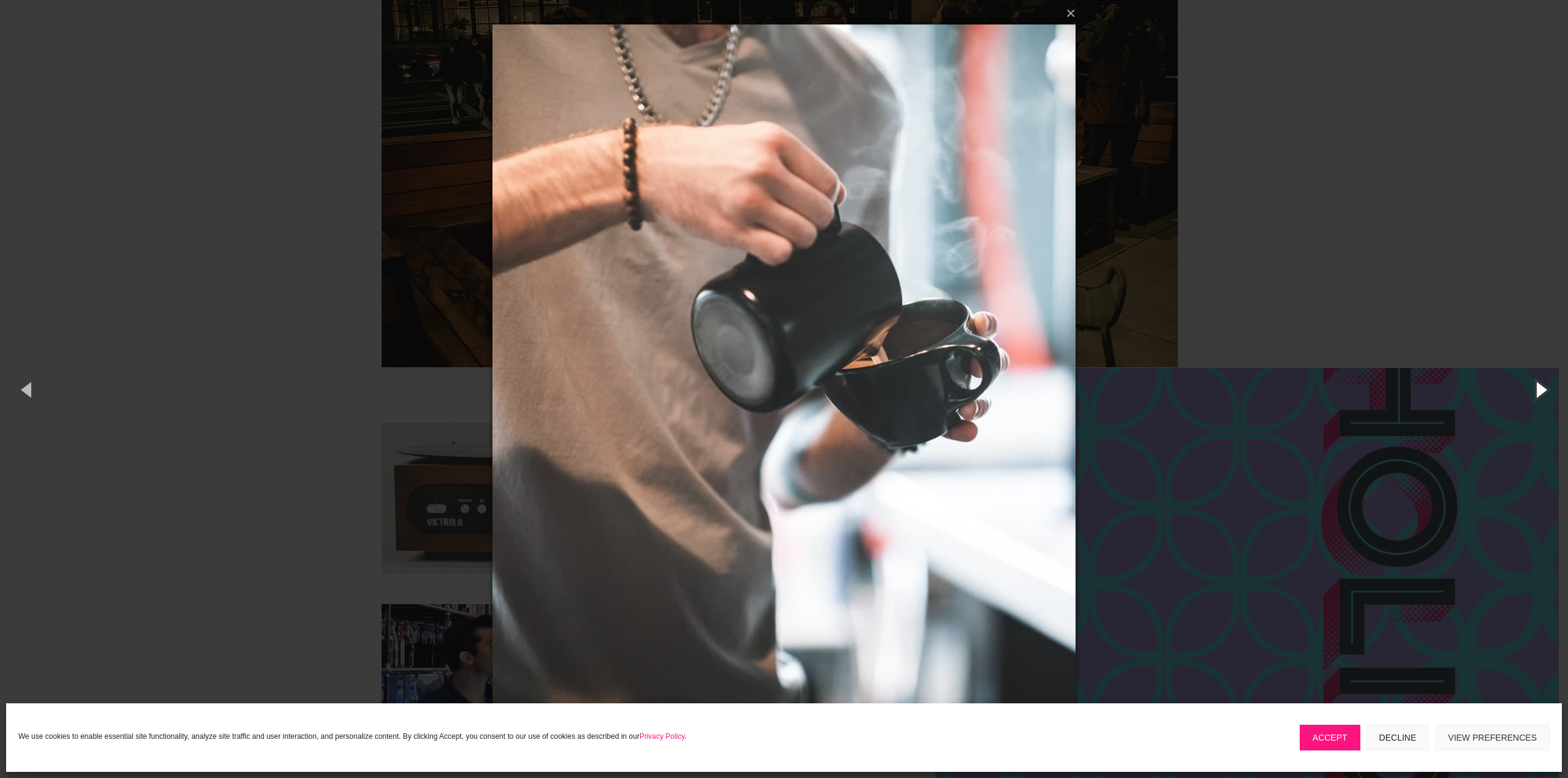
click at [1547, 390] on button "button" at bounding box center [1540, 390] width 55 height 68
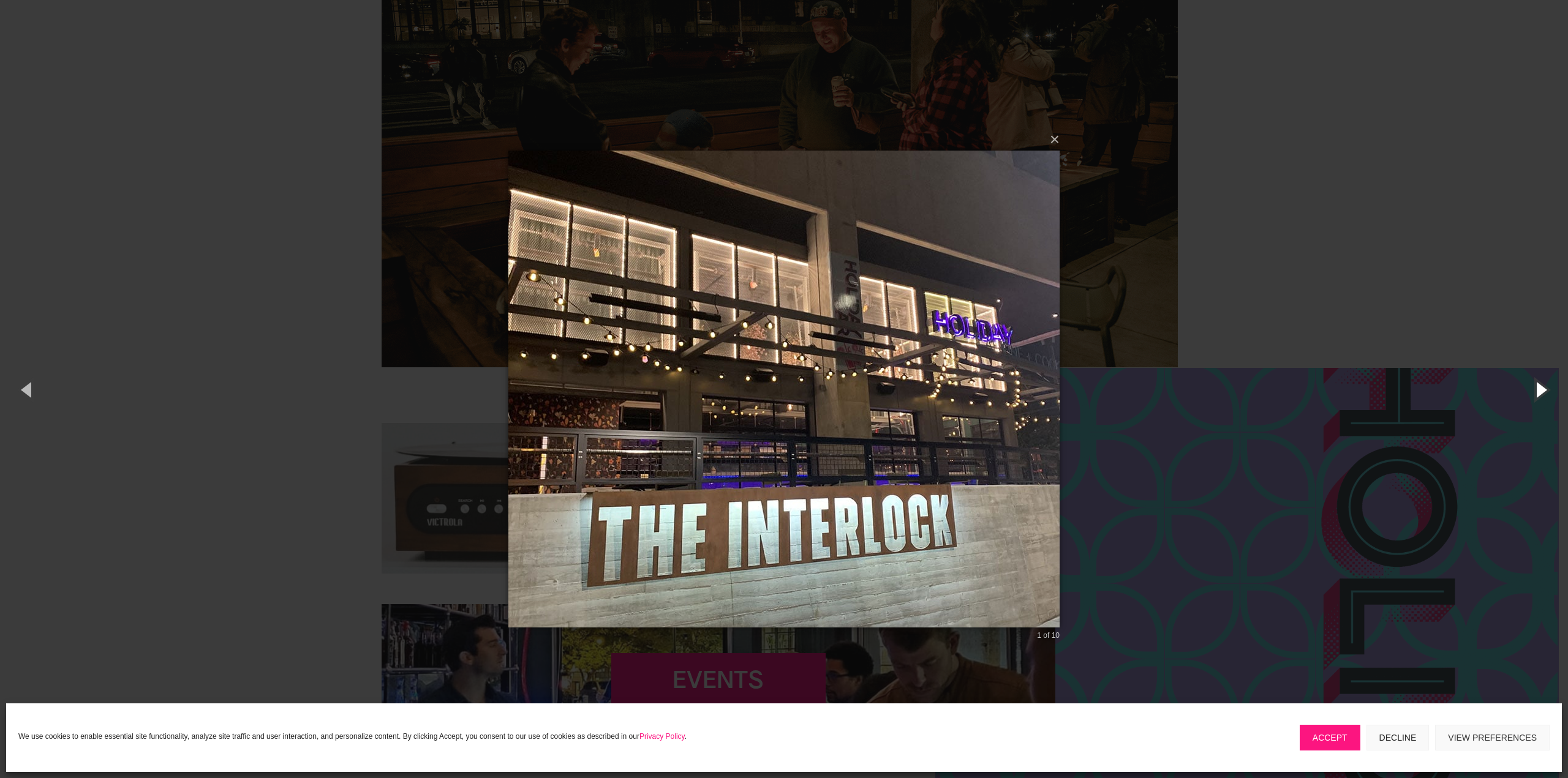
click at [1545, 390] on button "button" at bounding box center [1540, 390] width 55 height 68
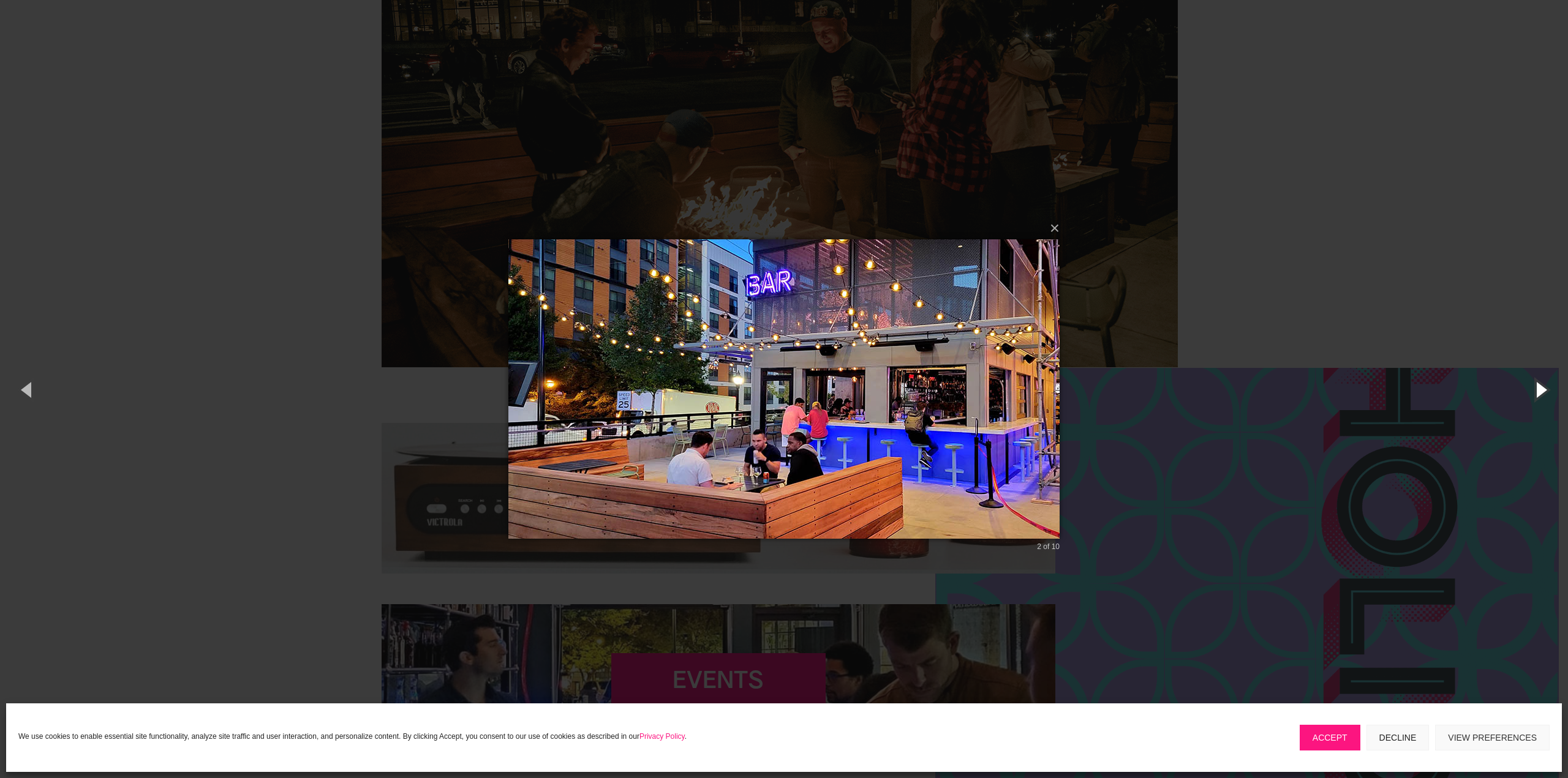
click at [1545, 390] on button "button" at bounding box center [1540, 390] width 55 height 68
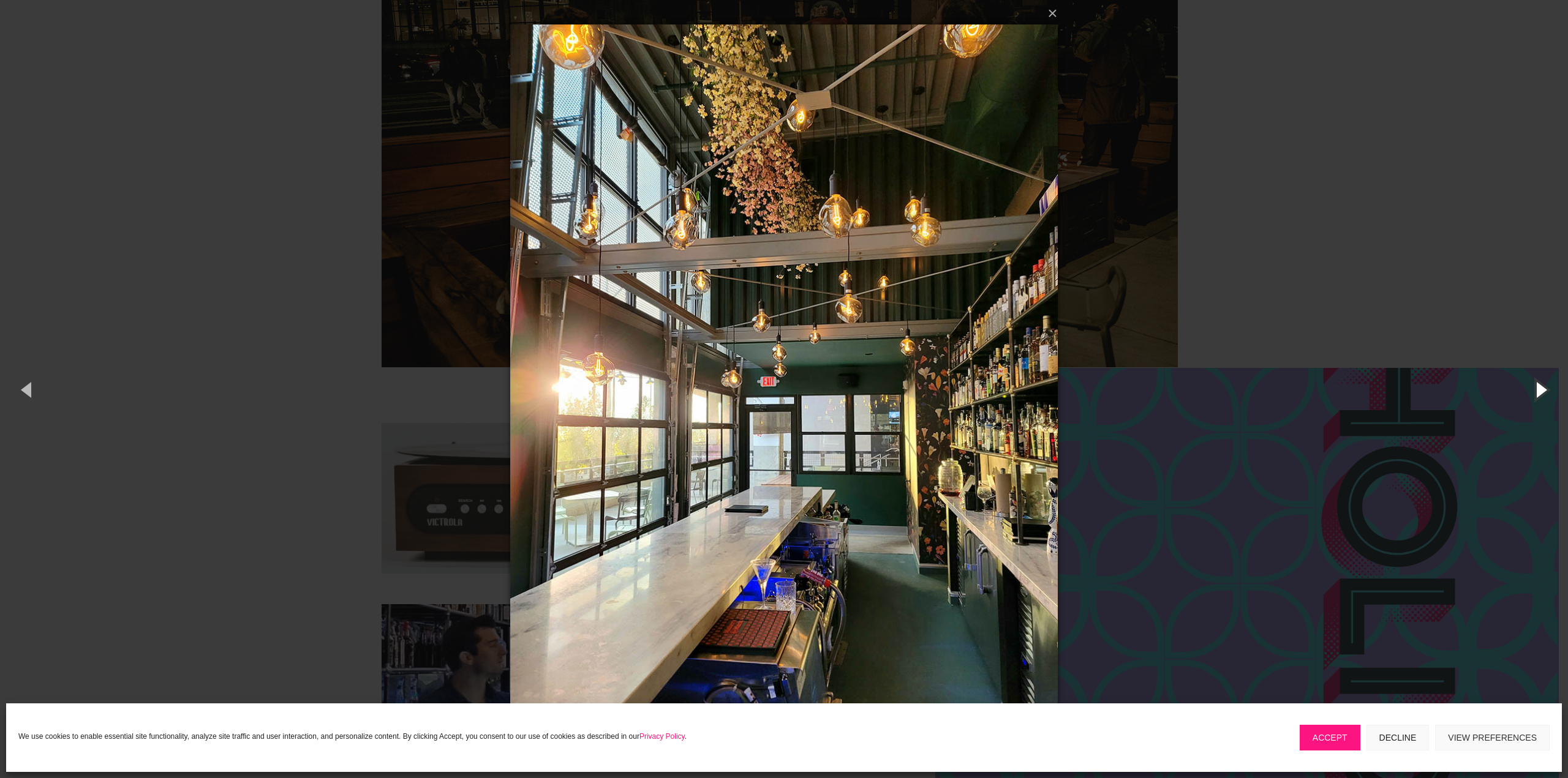
click at [1545, 390] on button "button" at bounding box center [1540, 390] width 55 height 68
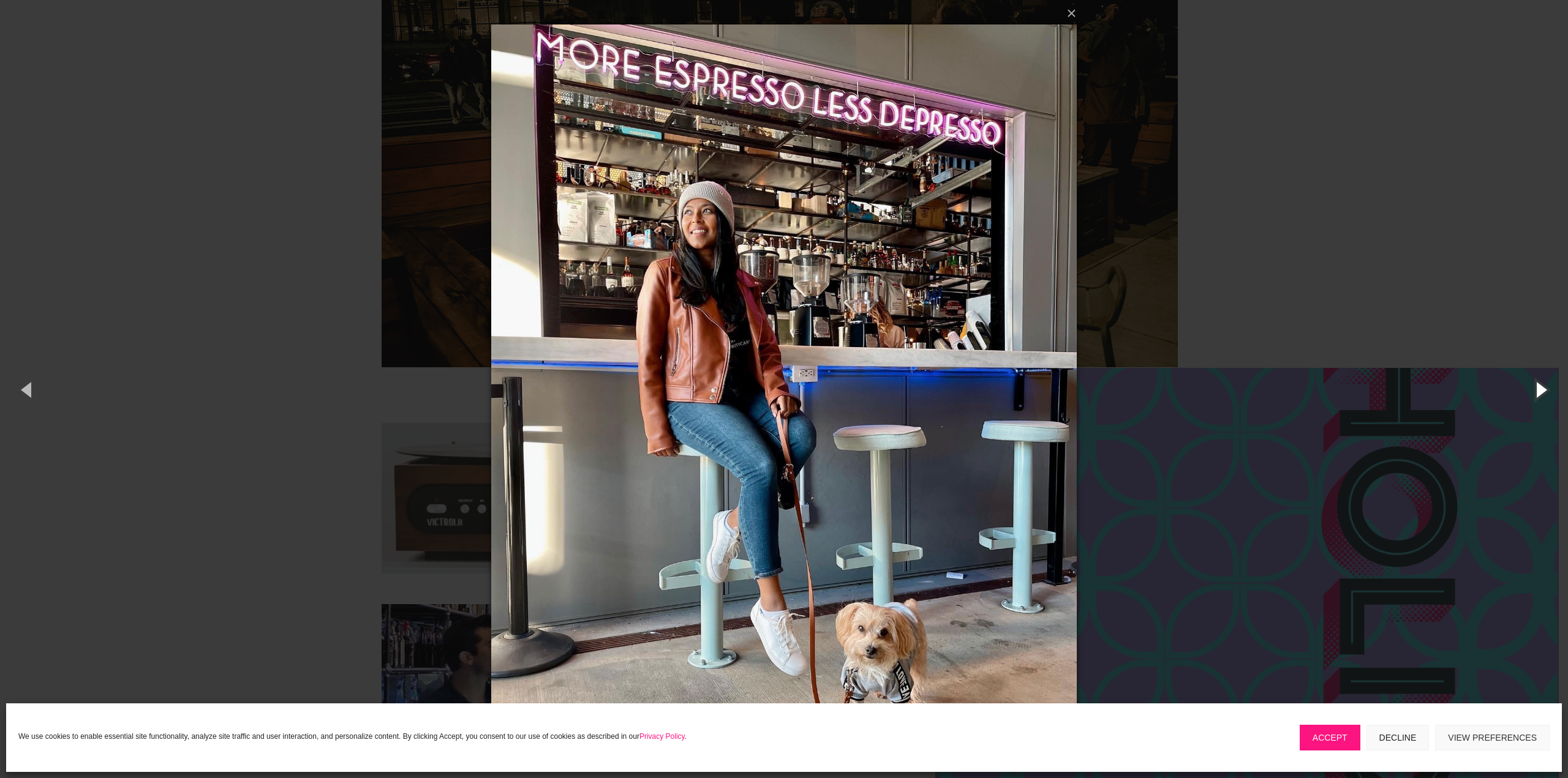
click at [1545, 390] on button "button" at bounding box center [1540, 390] width 55 height 68
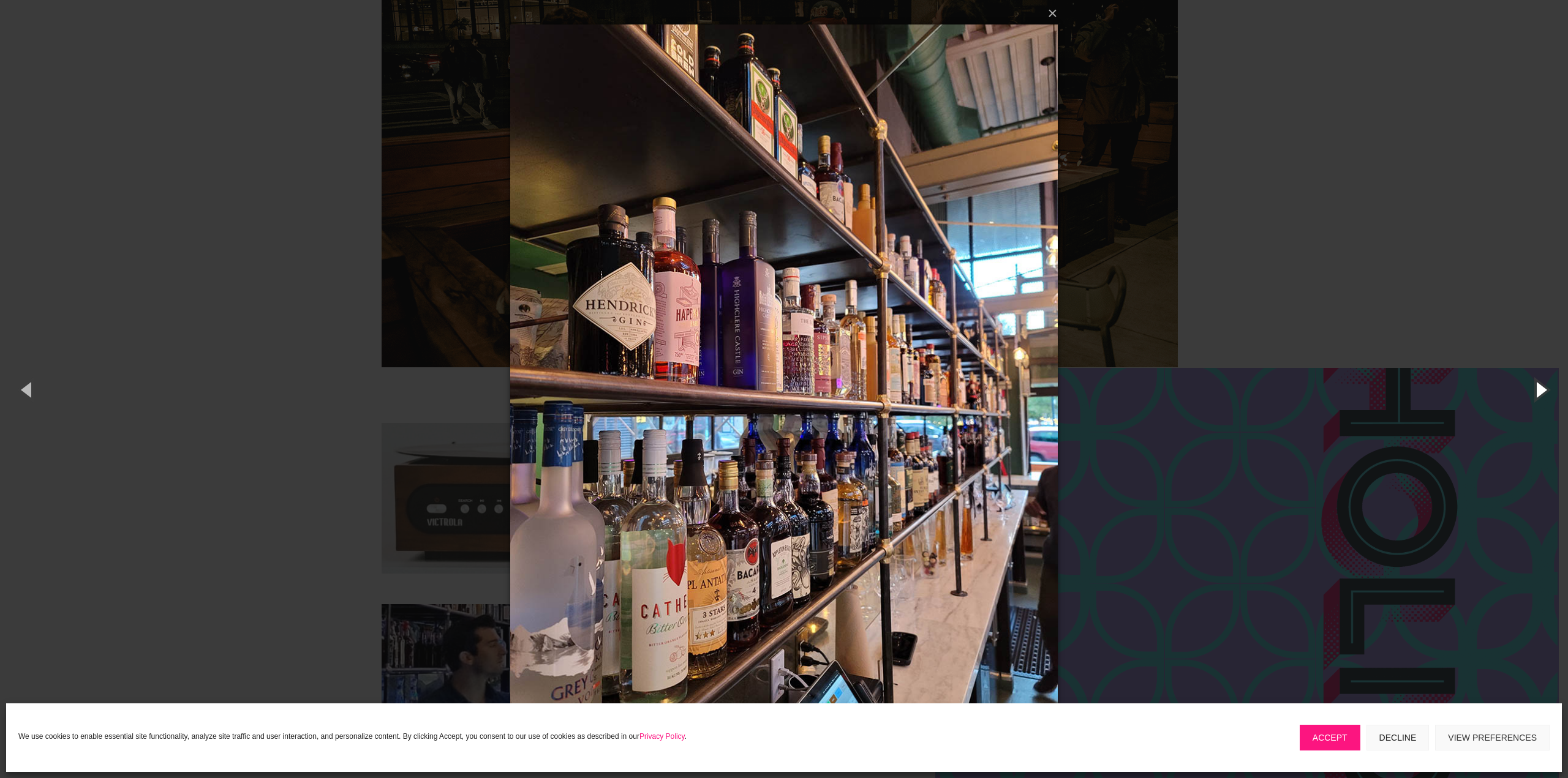
click at [1545, 390] on button "button" at bounding box center [1540, 390] width 55 height 68
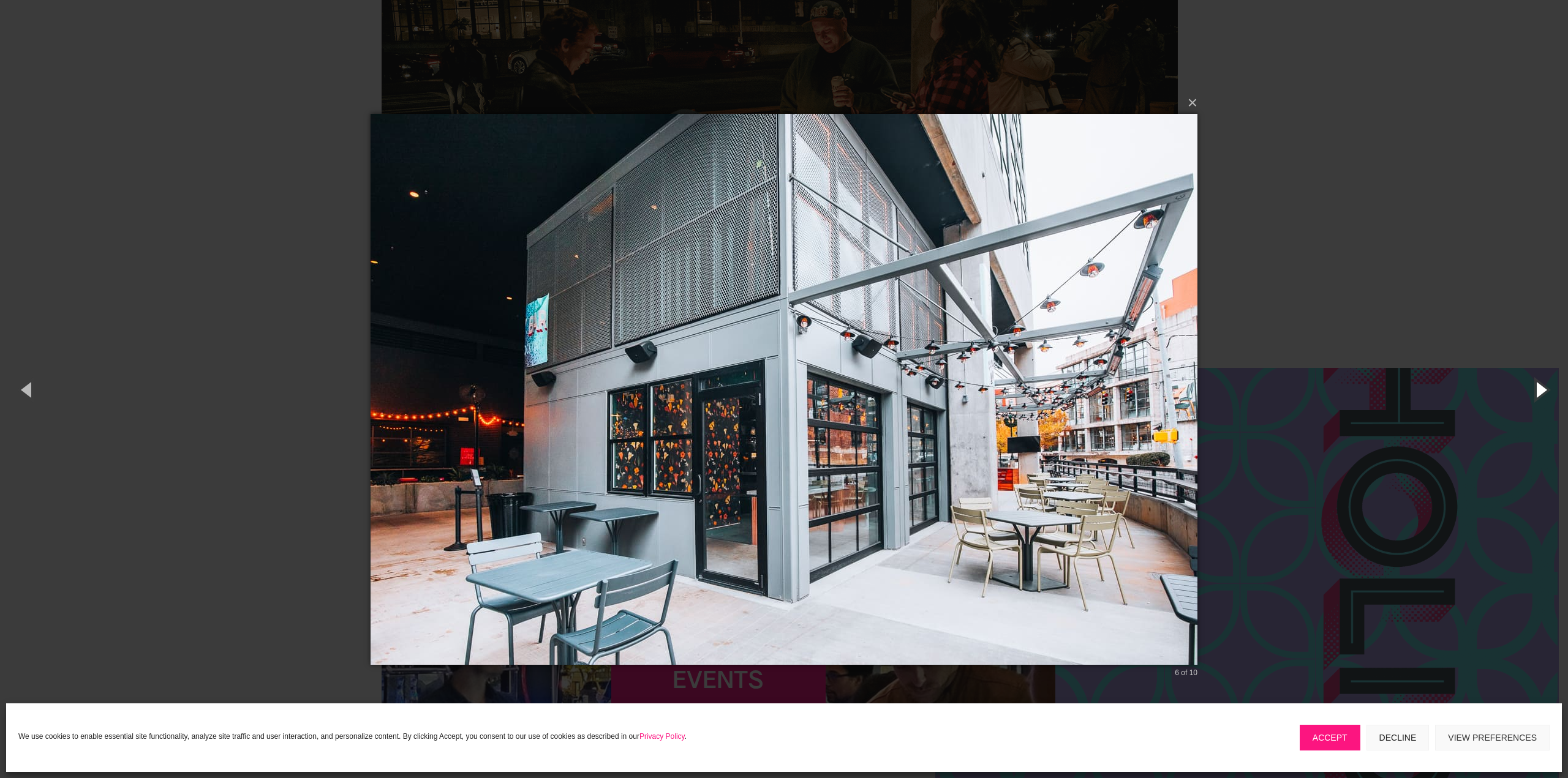
click at [1545, 390] on button "button" at bounding box center [1540, 390] width 55 height 68
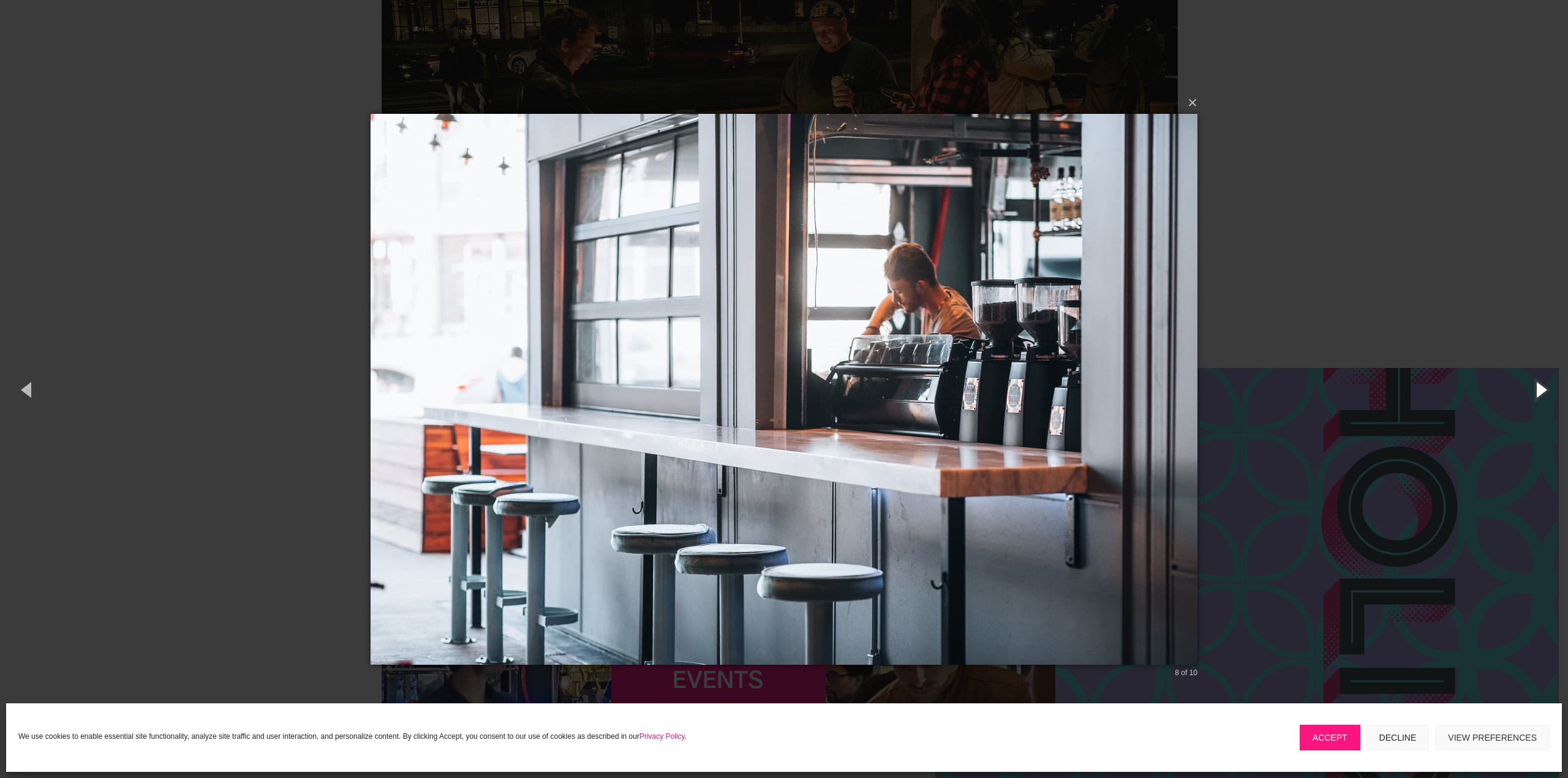
click at [1545, 390] on button "button" at bounding box center [1540, 390] width 55 height 68
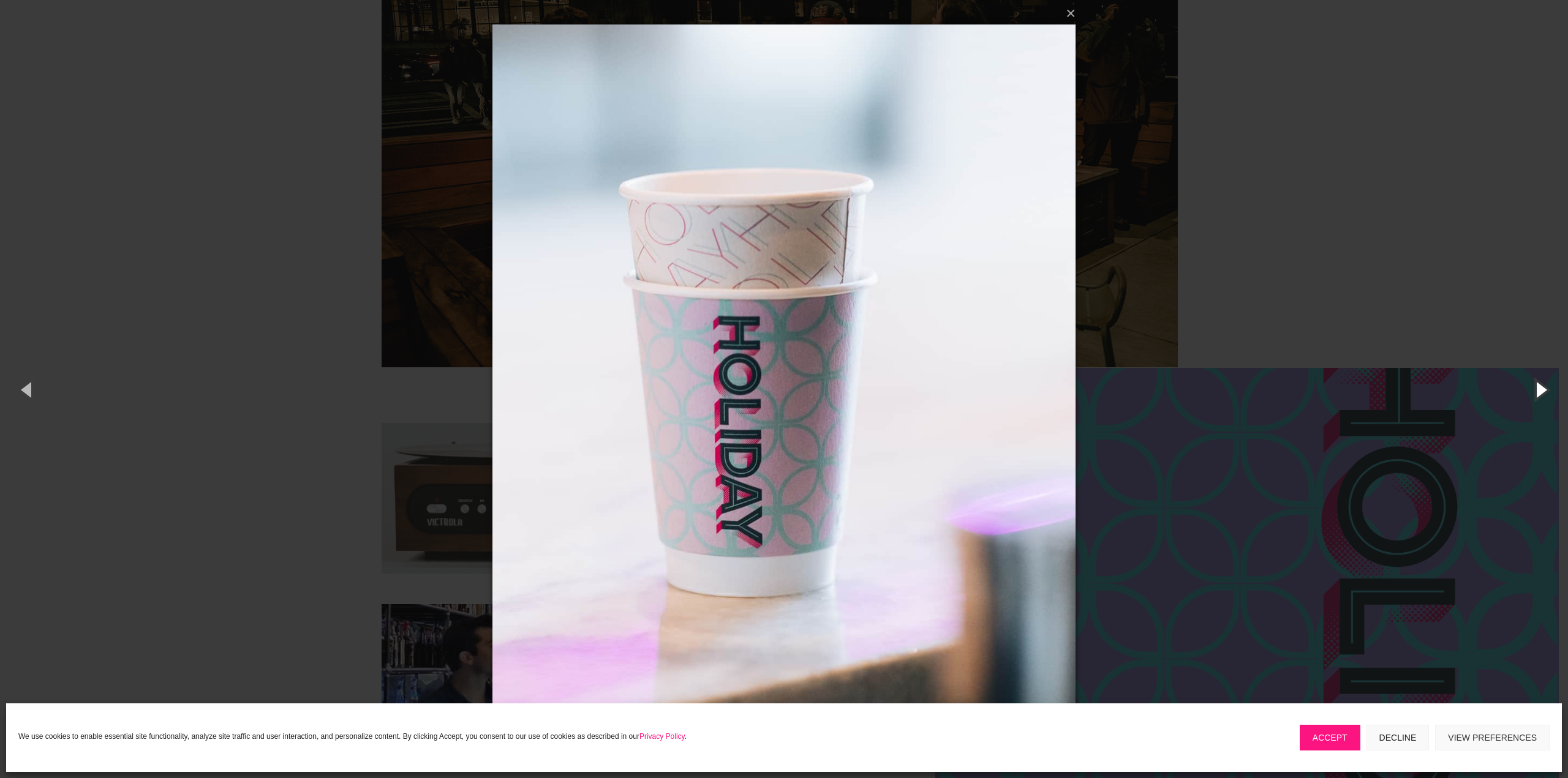
click at [1545, 390] on button "button" at bounding box center [1540, 390] width 55 height 68
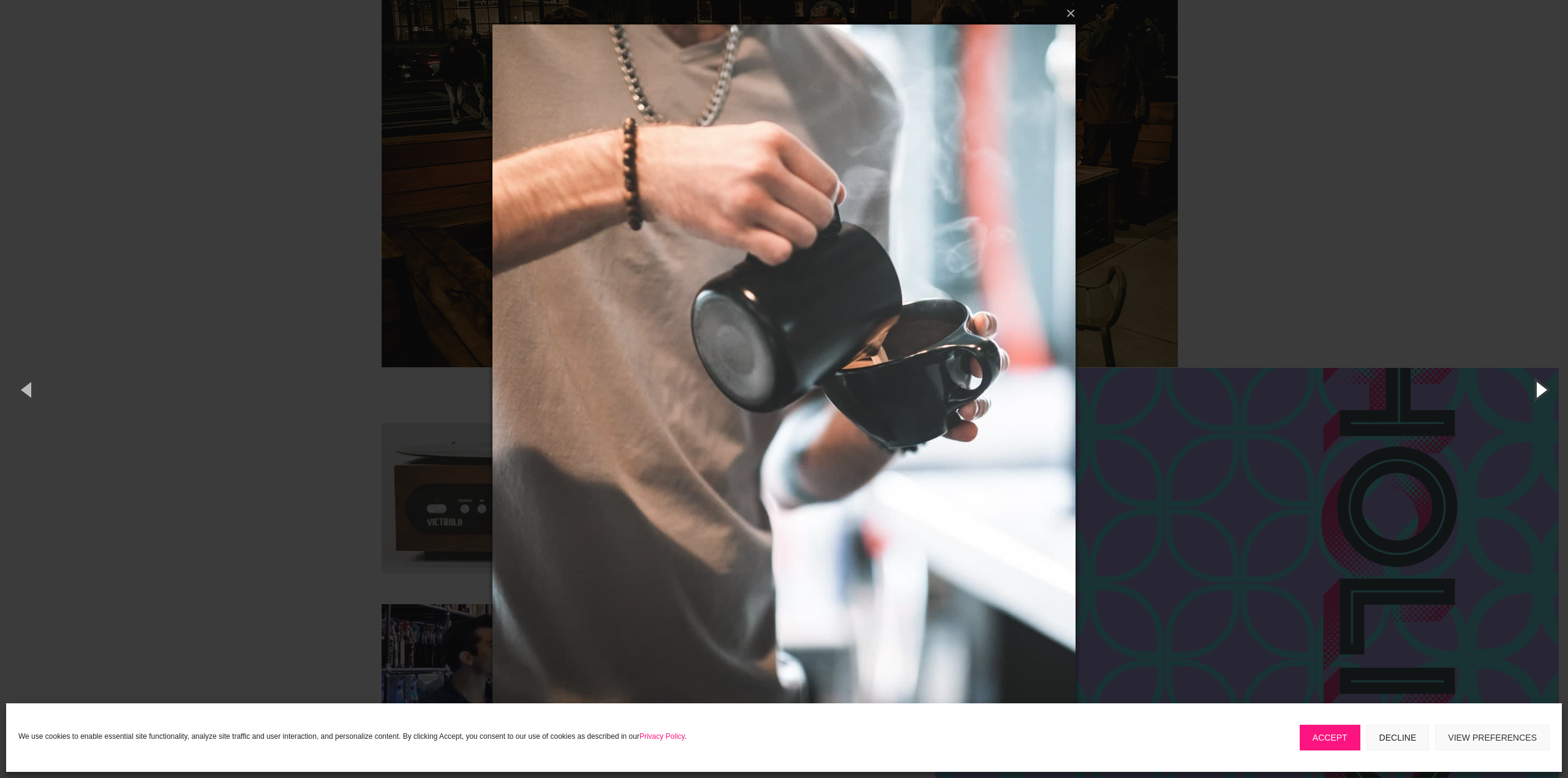
click at [1545, 390] on button "button" at bounding box center [1540, 390] width 55 height 68
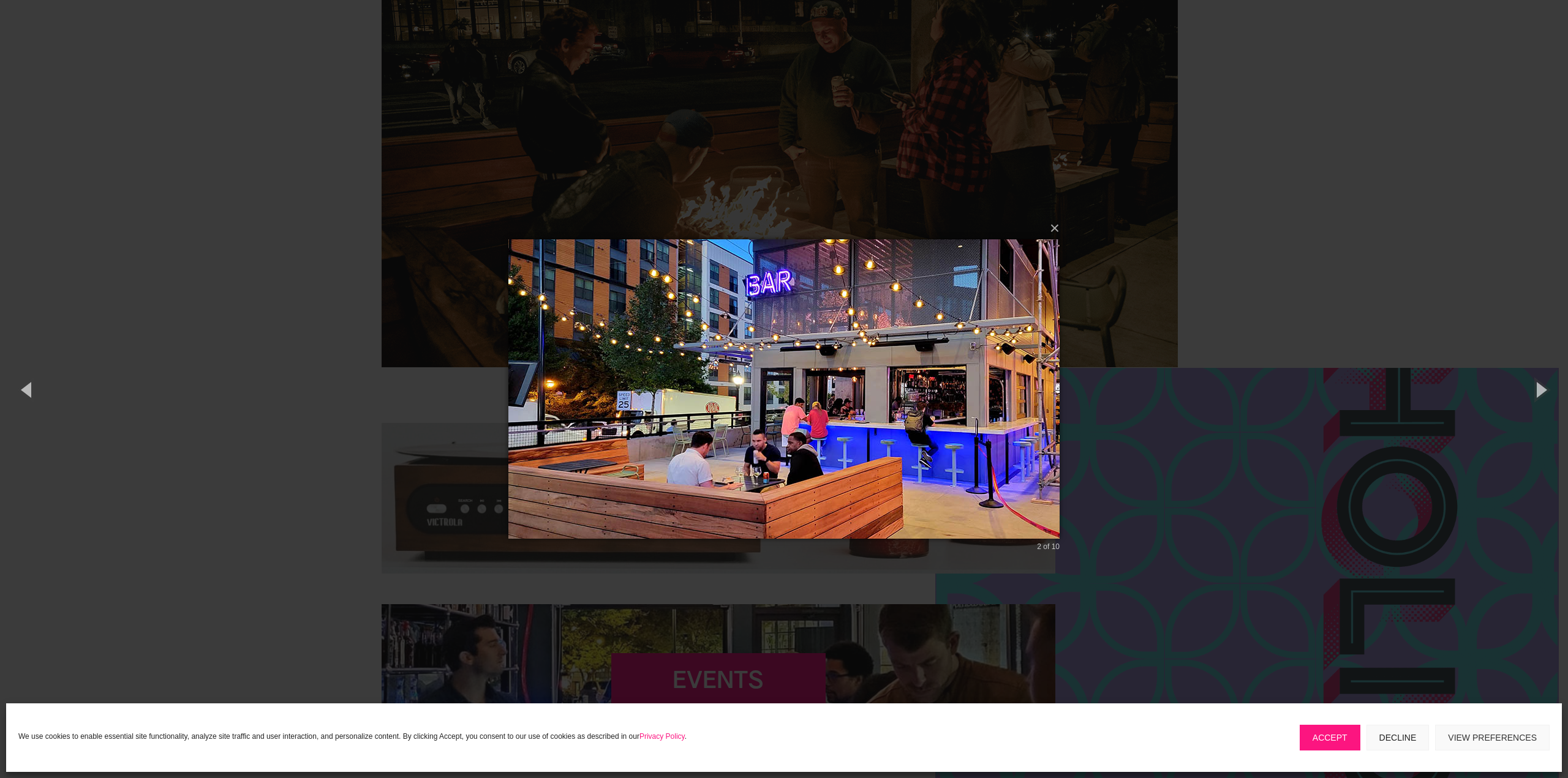
click at [1332, 195] on div "× 2 of 10 Loading..." at bounding box center [784, 389] width 1568 height 778
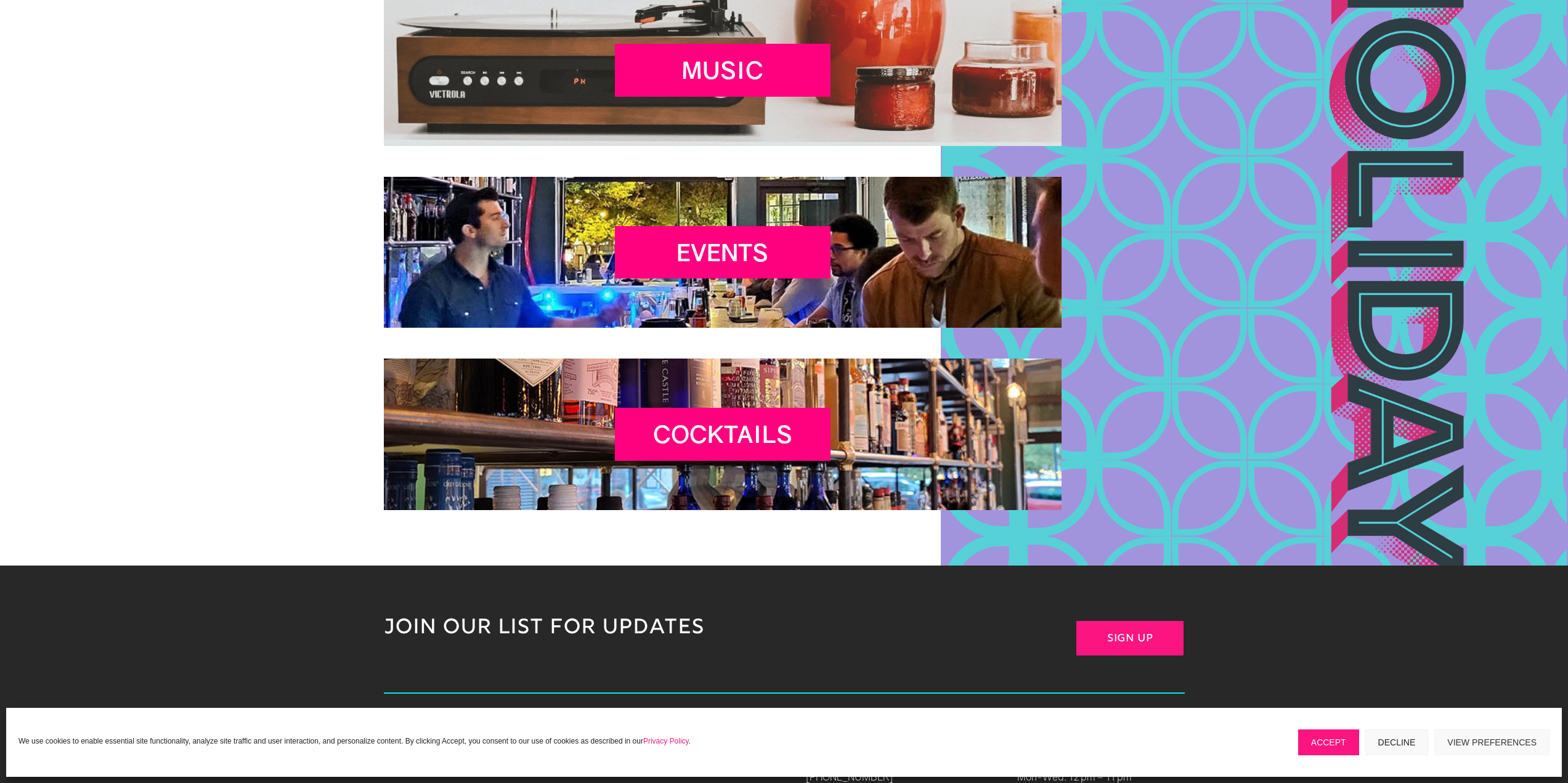
scroll to position [2756, 0]
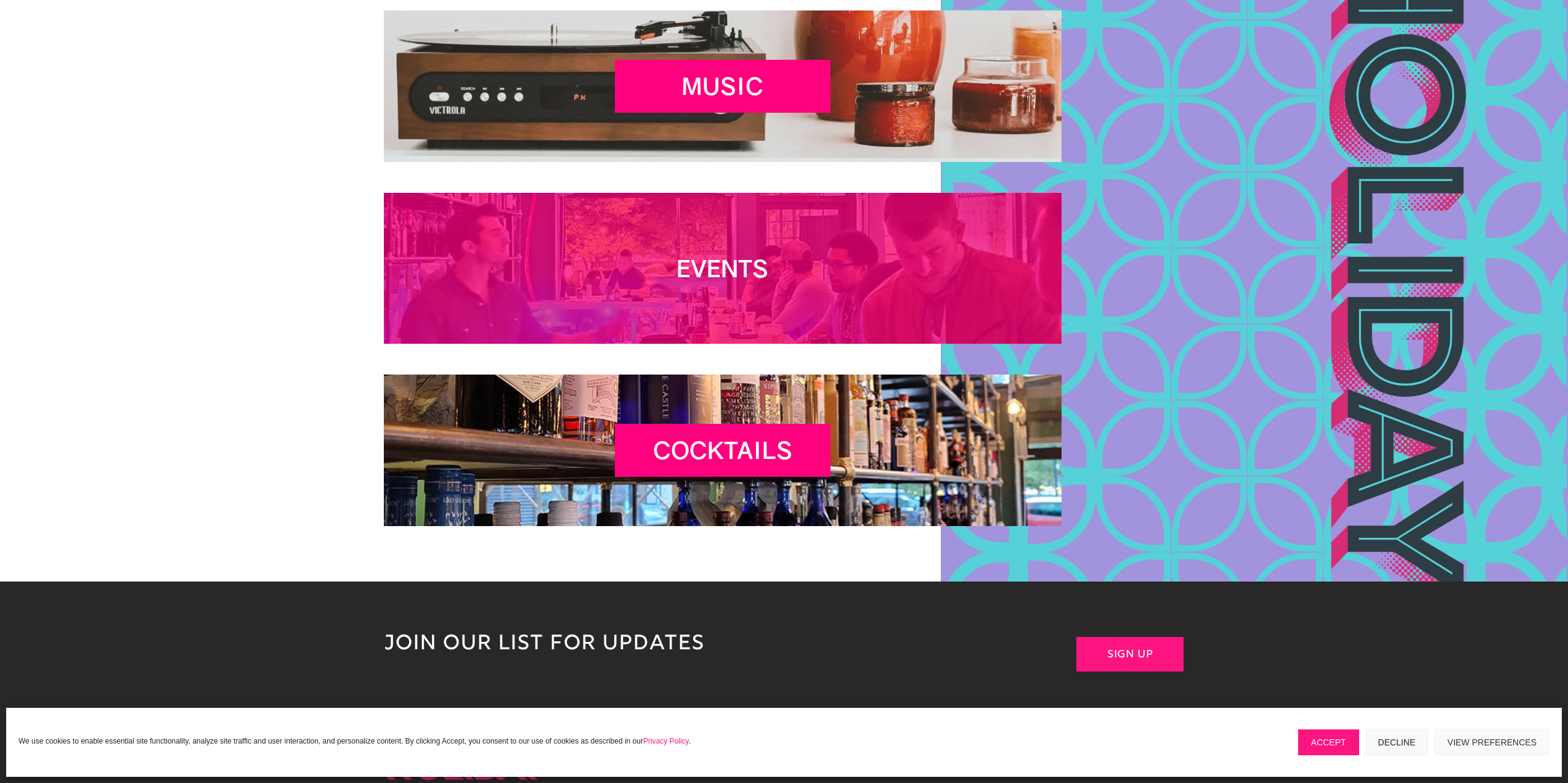
click at [830, 257] on div "Events" at bounding box center [722, 268] width 215 height 53
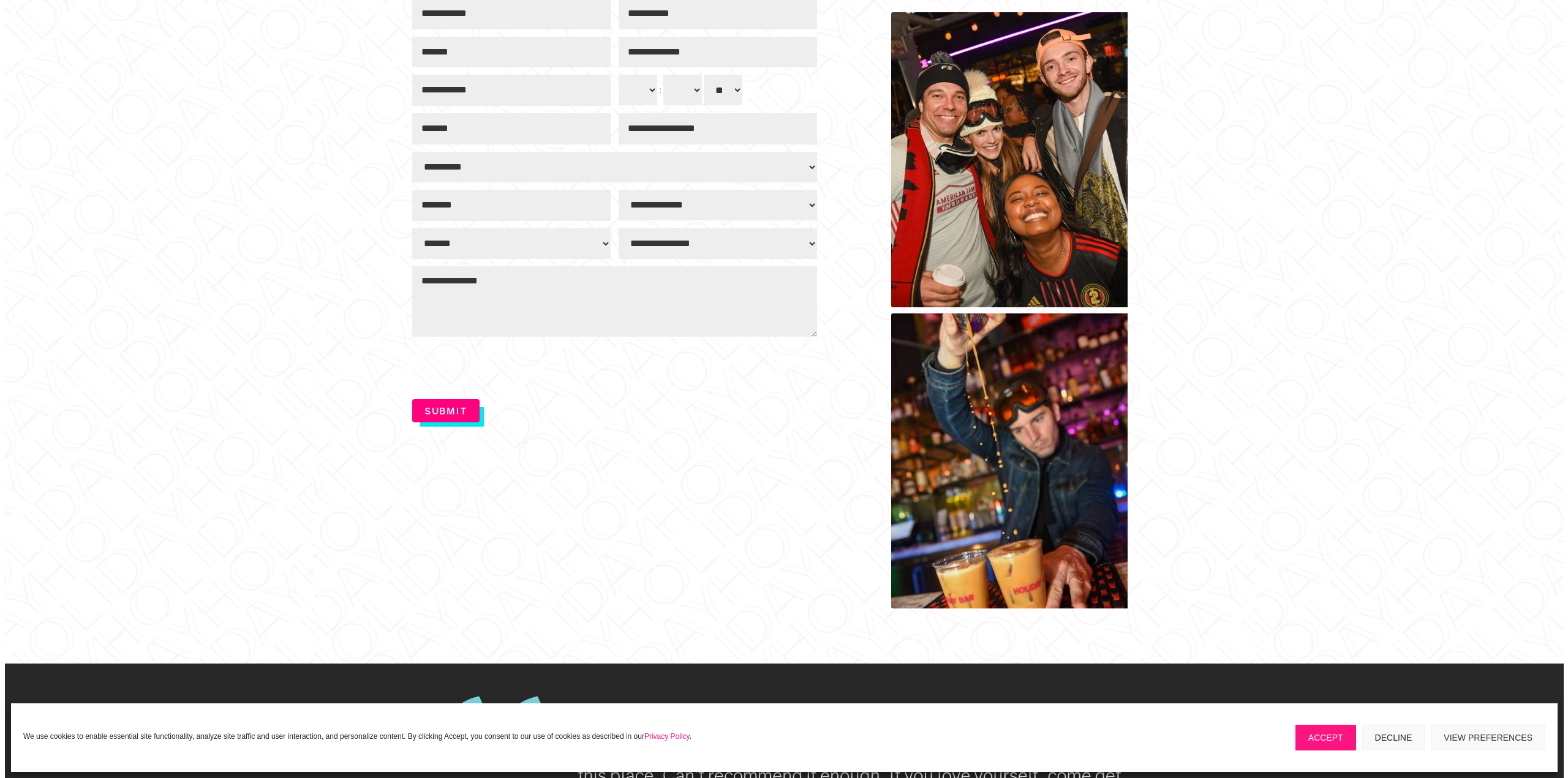
scroll to position [1224, 0]
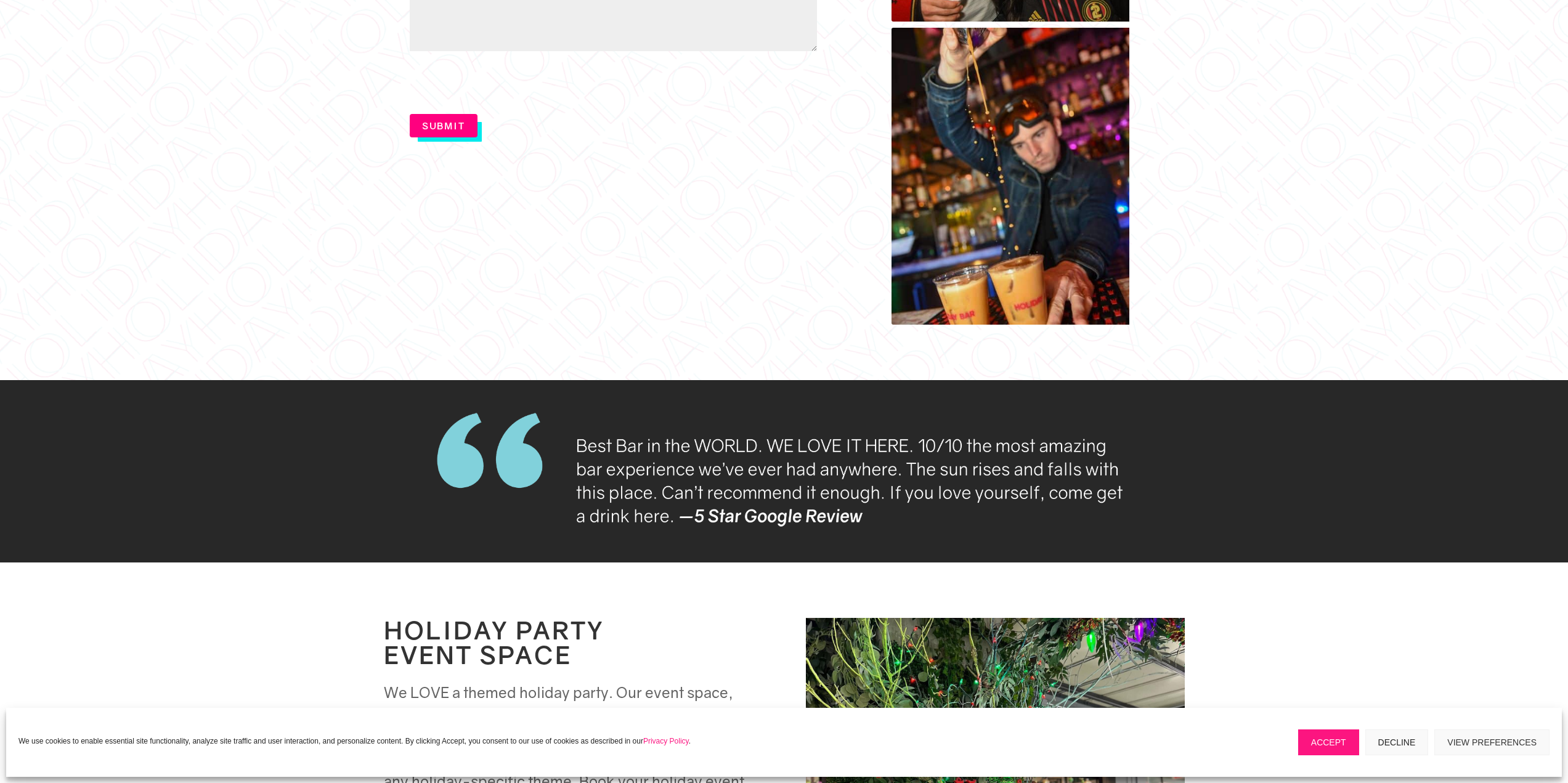
click at [1055, 118] on link at bounding box center [1040, 176] width 297 height 297
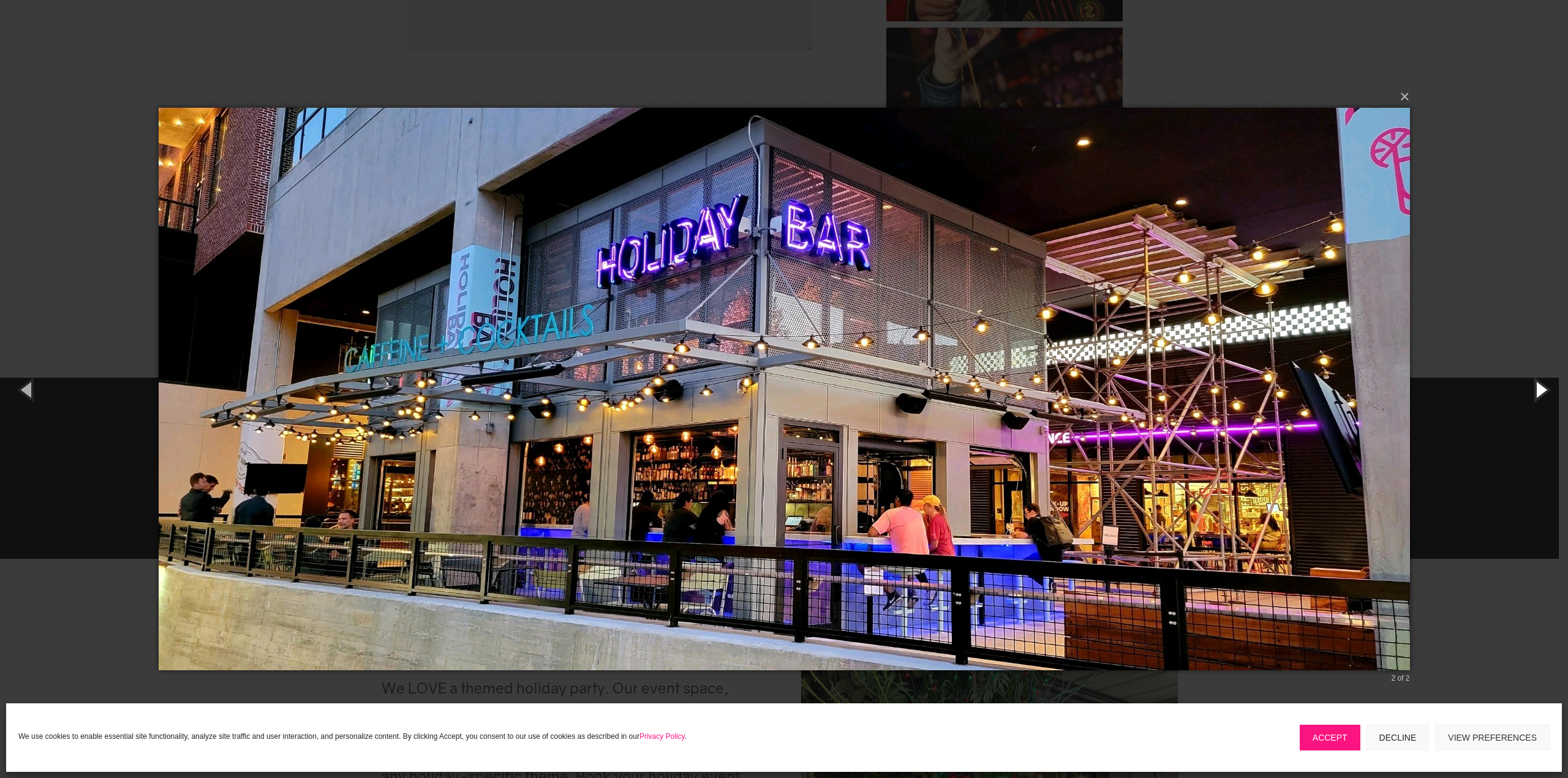
click at [1542, 389] on button "button" at bounding box center [1540, 390] width 55 height 68
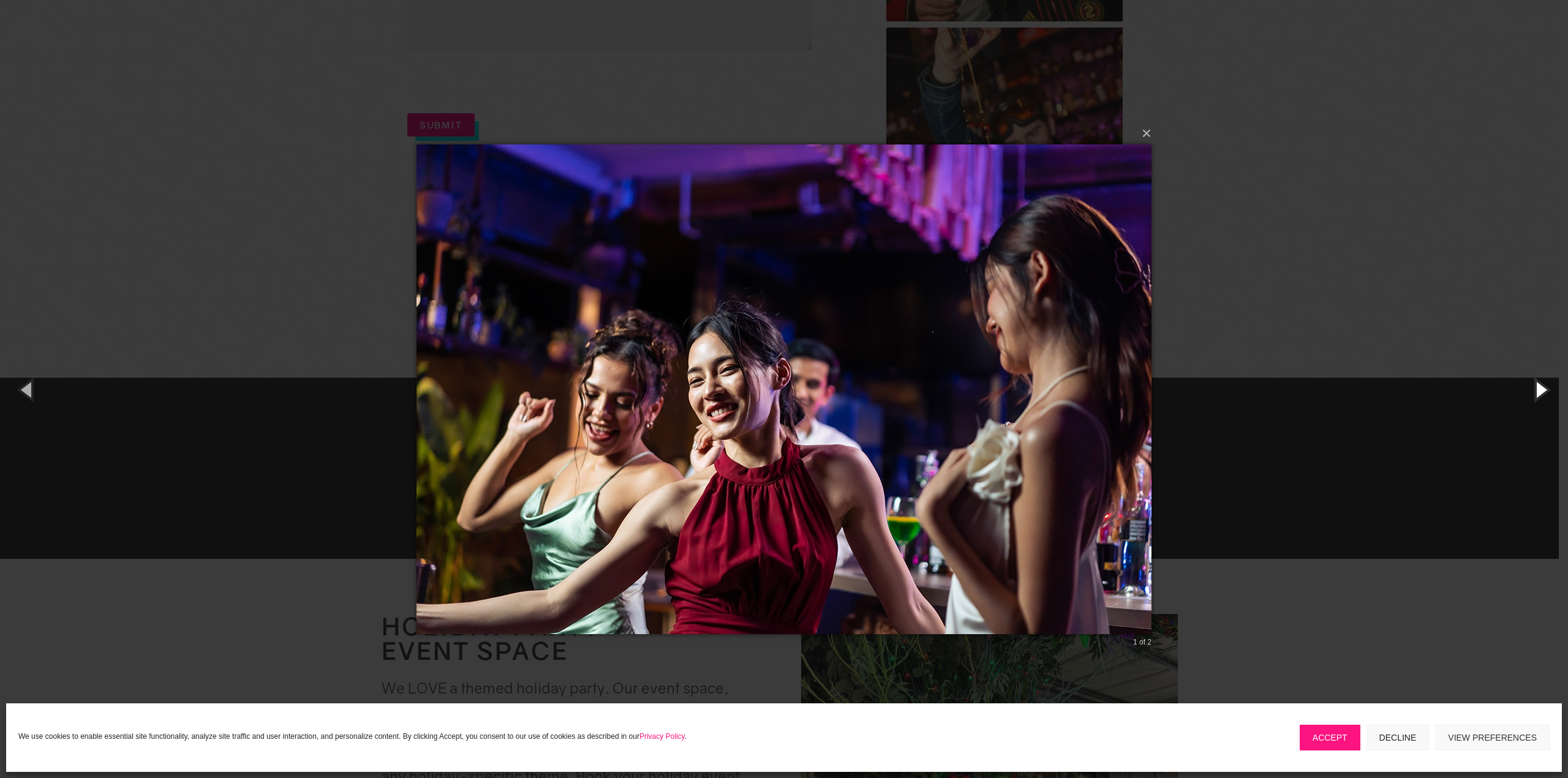
click at [1542, 389] on button "button" at bounding box center [1540, 390] width 55 height 68
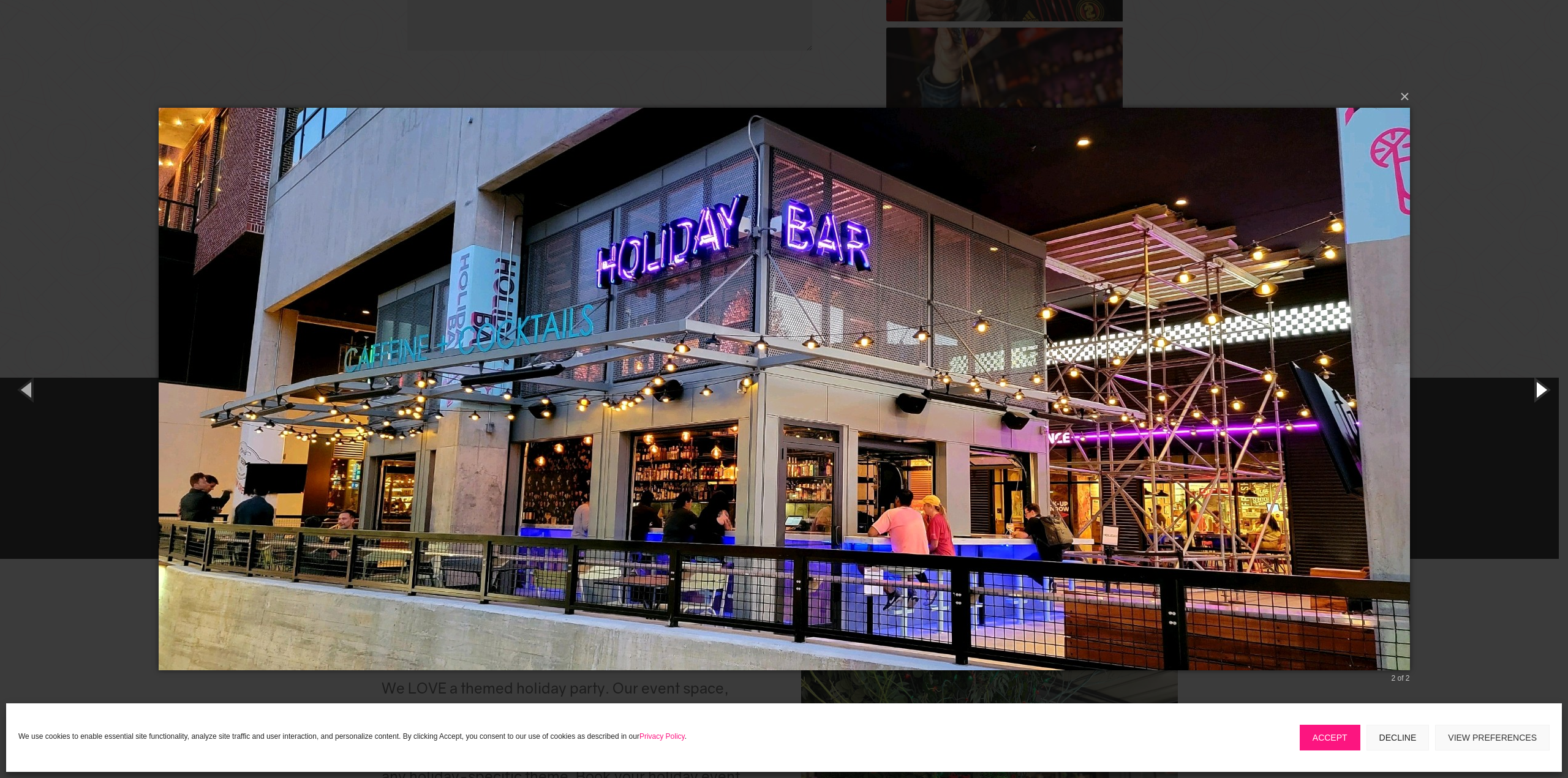
click at [1542, 389] on button "button" at bounding box center [1540, 390] width 55 height 68
